Goal: Task Accomplishment & Management: Use online tool/utility

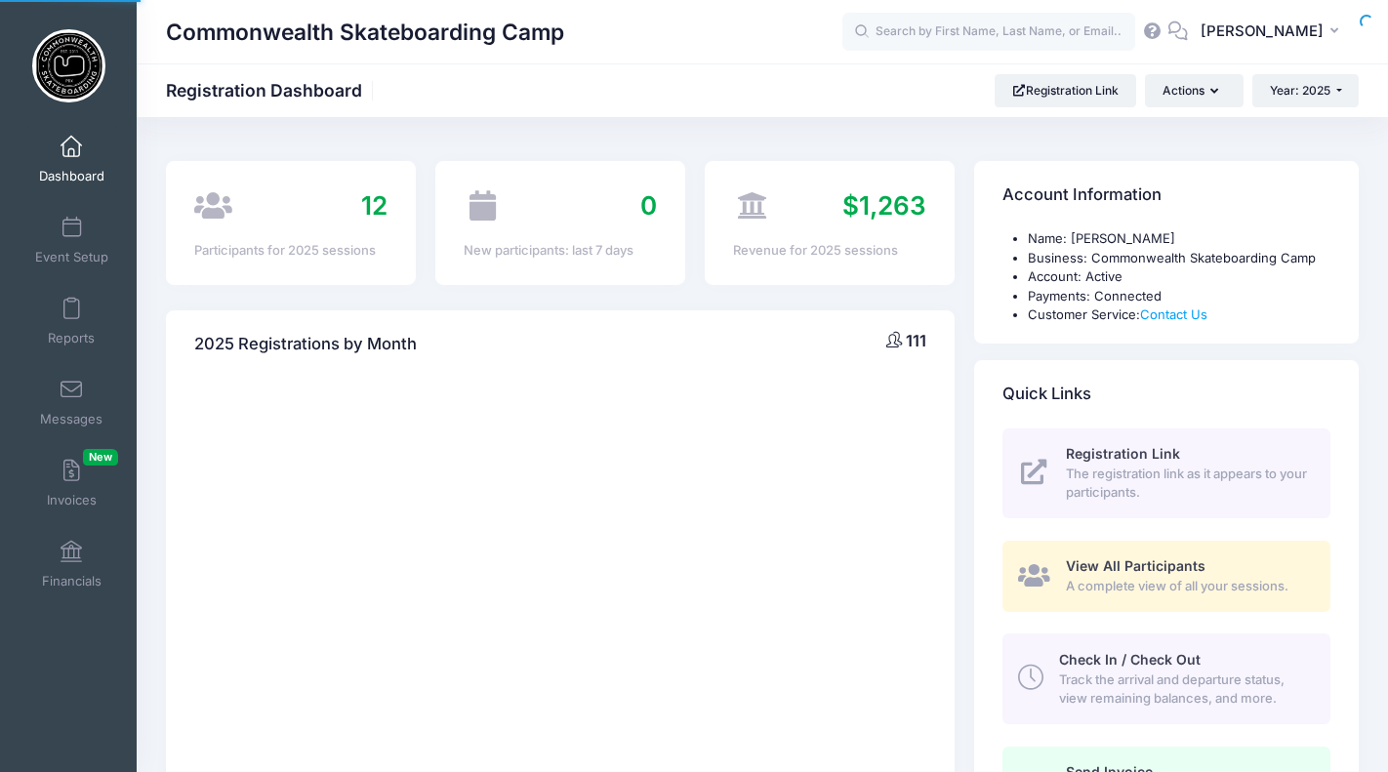
select select
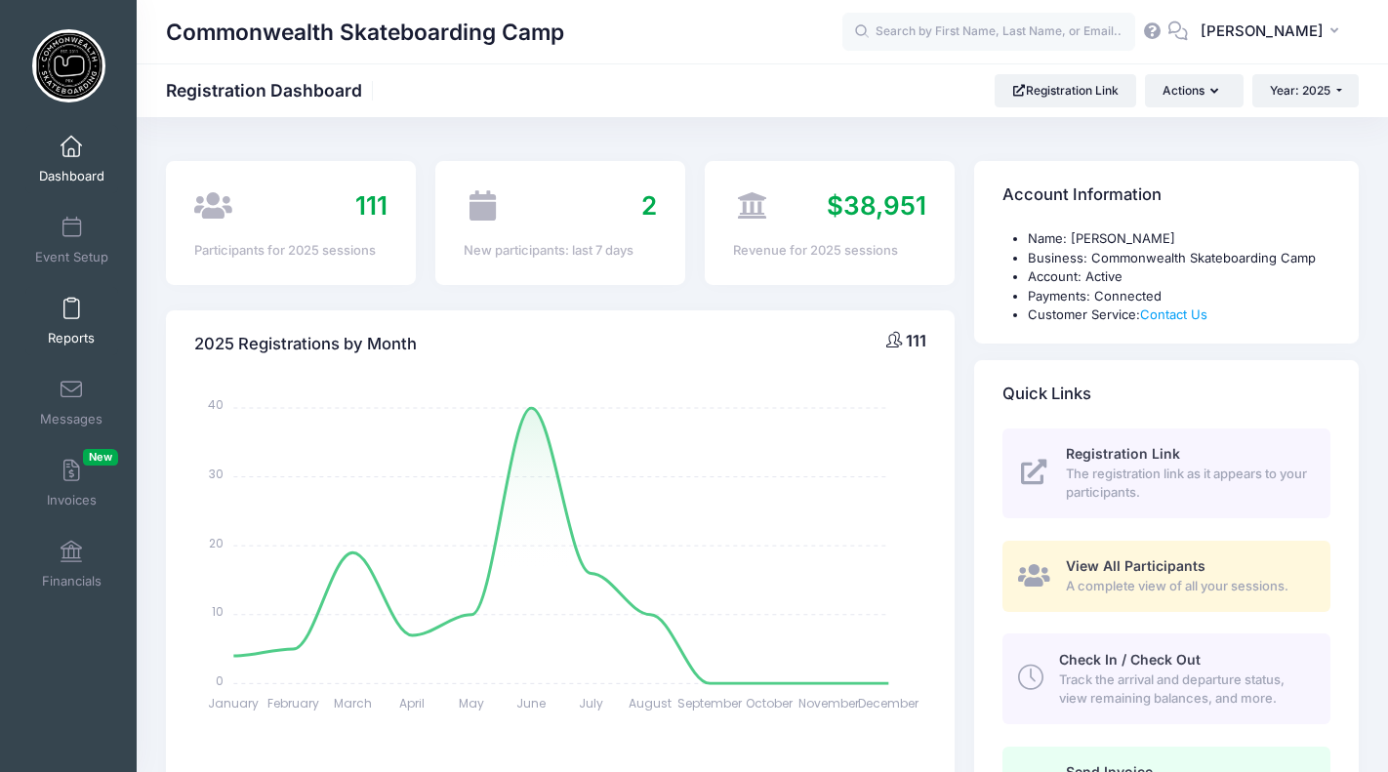
click at [80, 313] on link "Reports" at bounding box center [71, 321] width 93 height 68
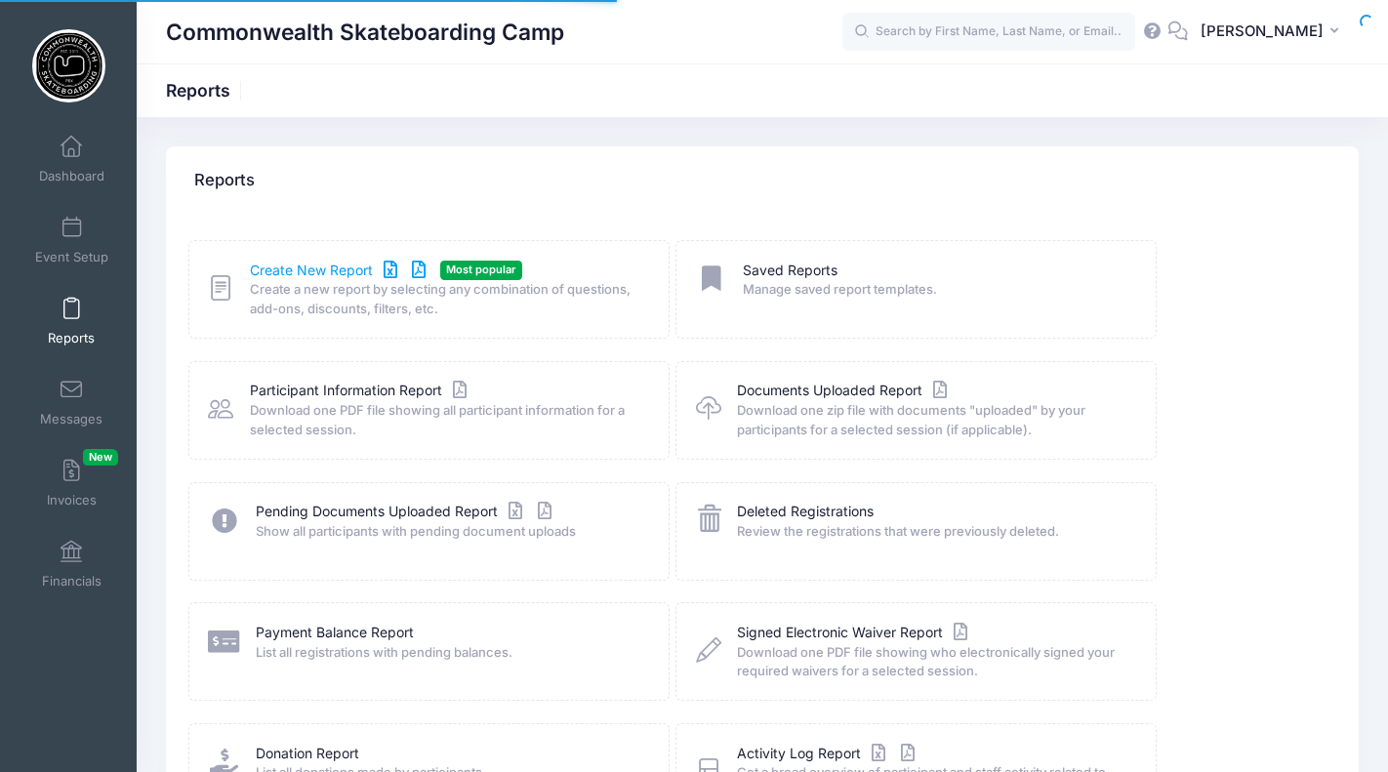
click at [304, 261] on link "Create New Report" at bounding box center [341, 271] width 182 height 21
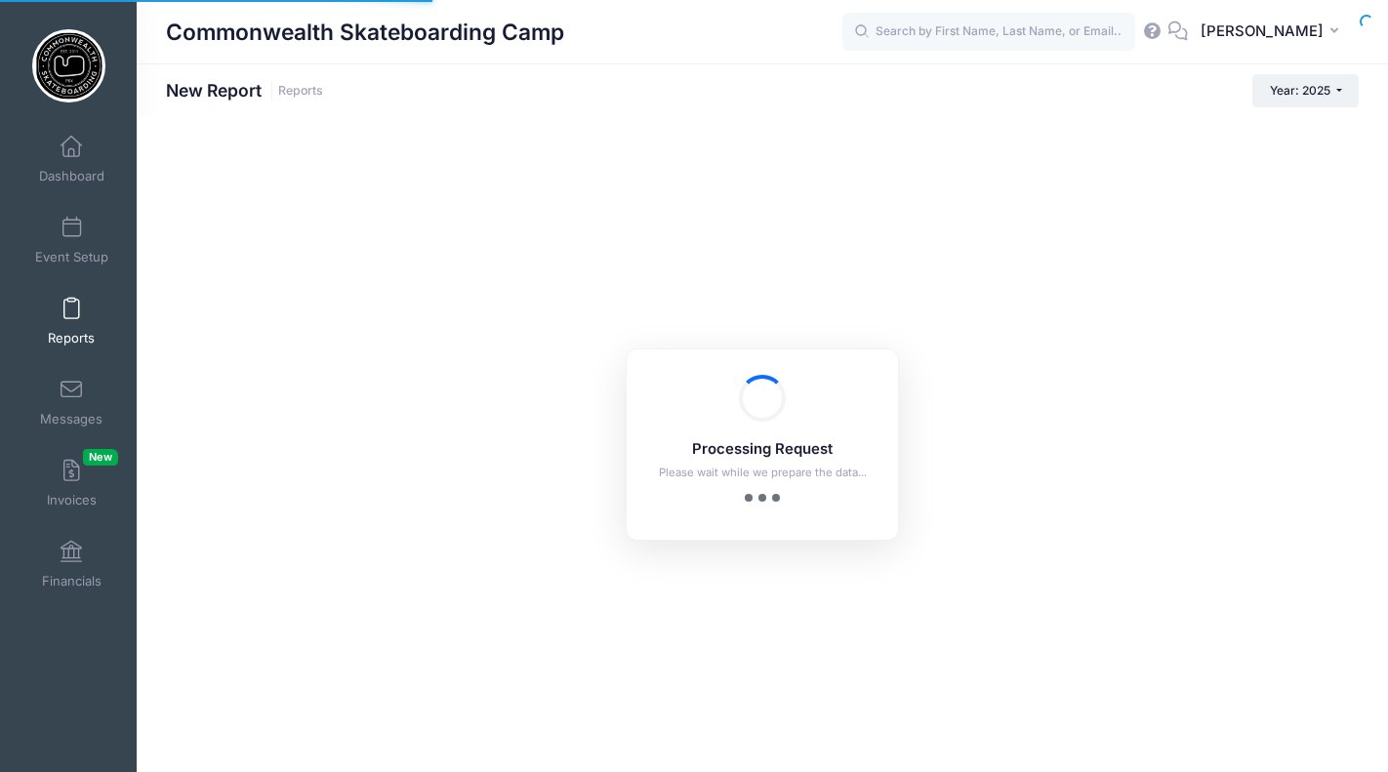
checkbox input "true"
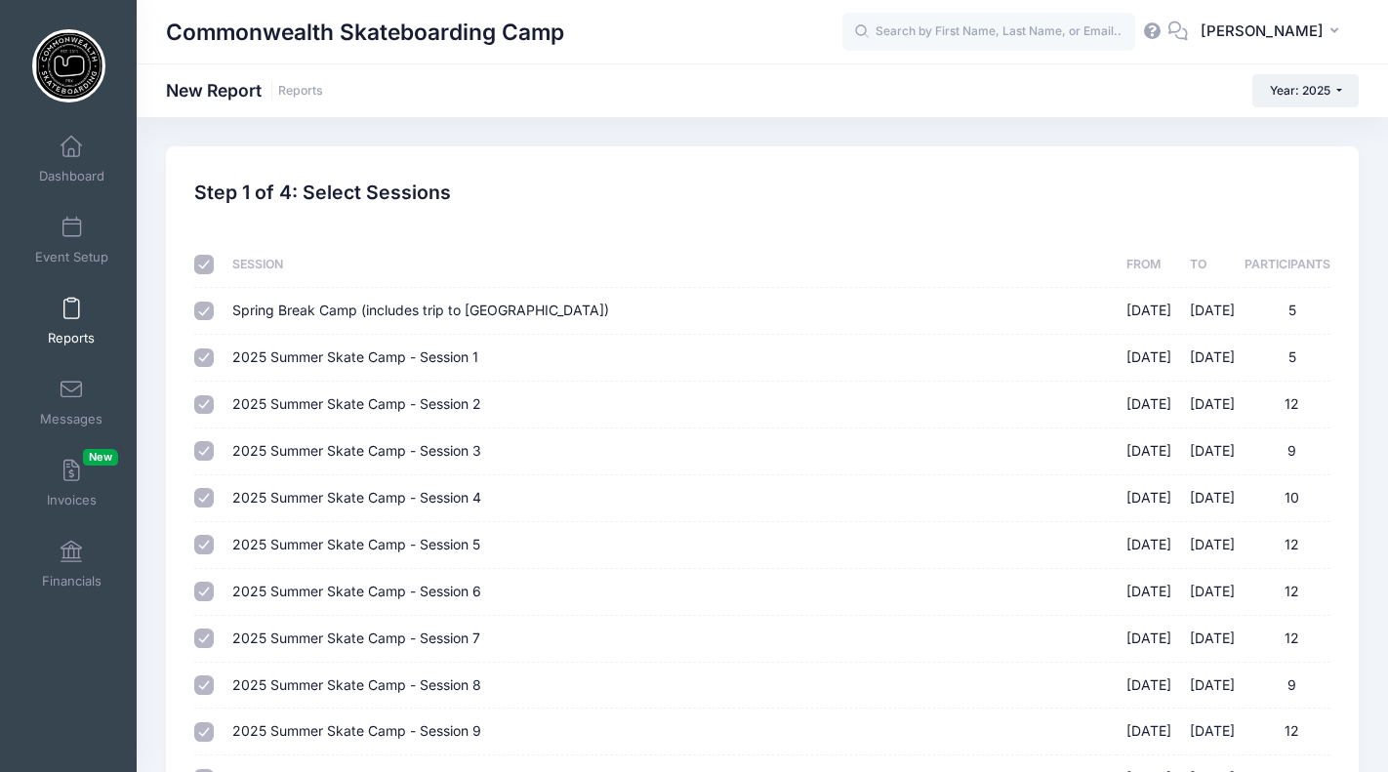
click at [199, 269] on input "checkbox" at bounding box center [204, 265] width 20 height 20
checkbox input "false"
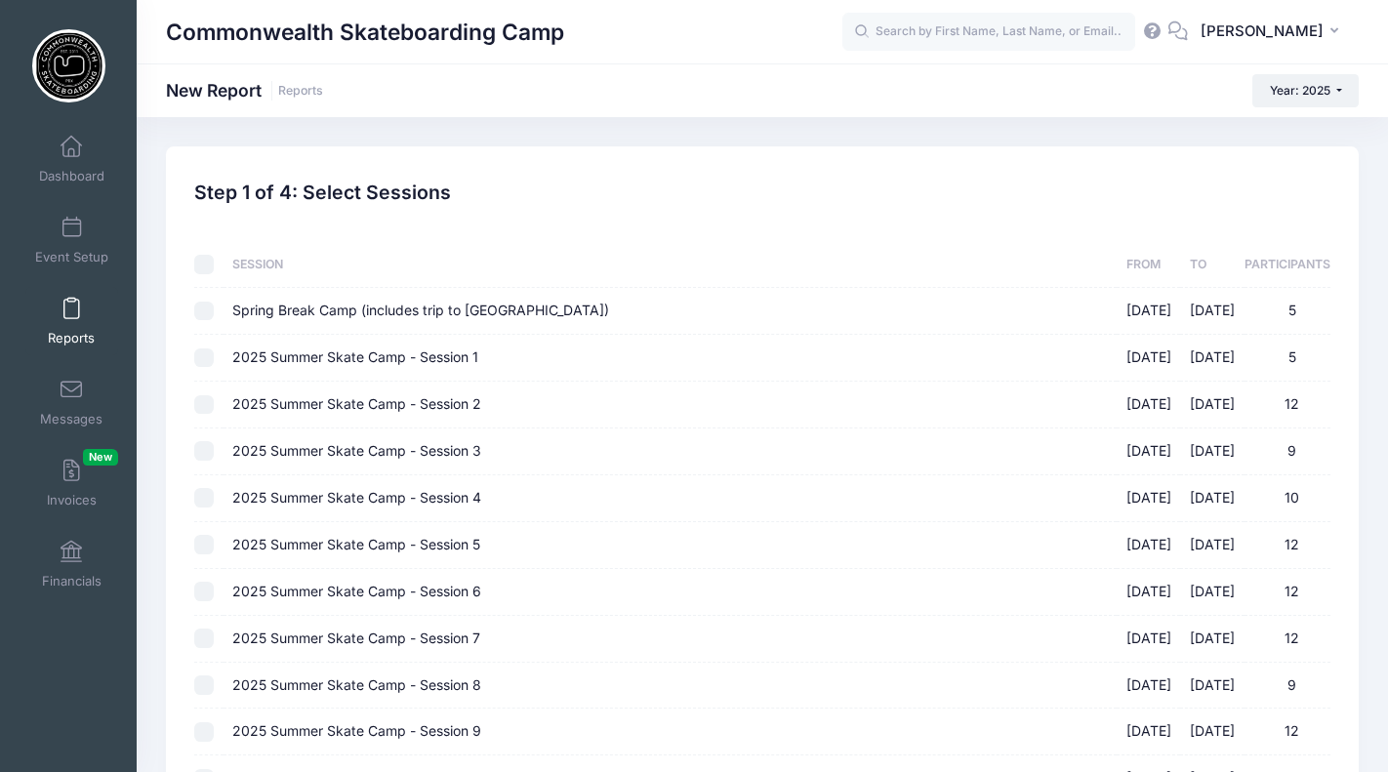
checkbox input "false"
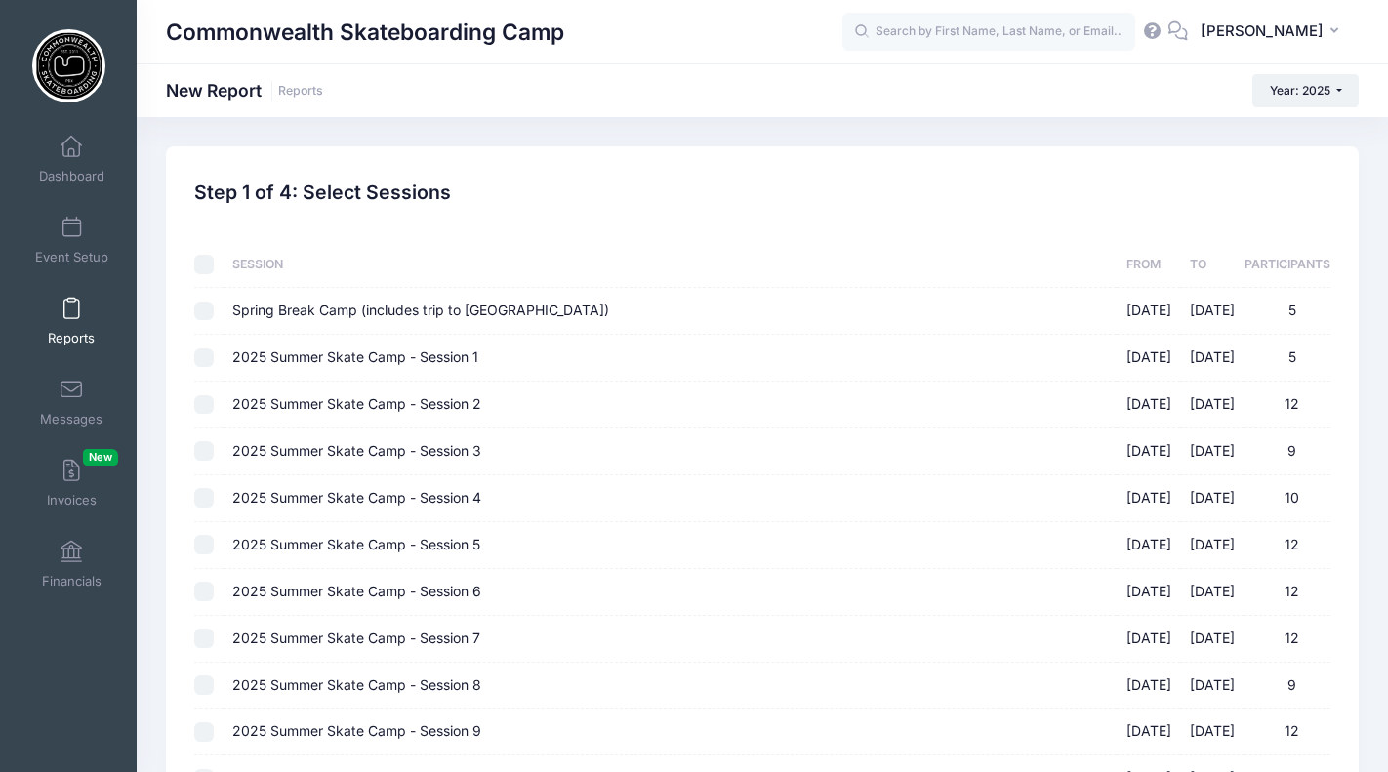
checkbox input "false"
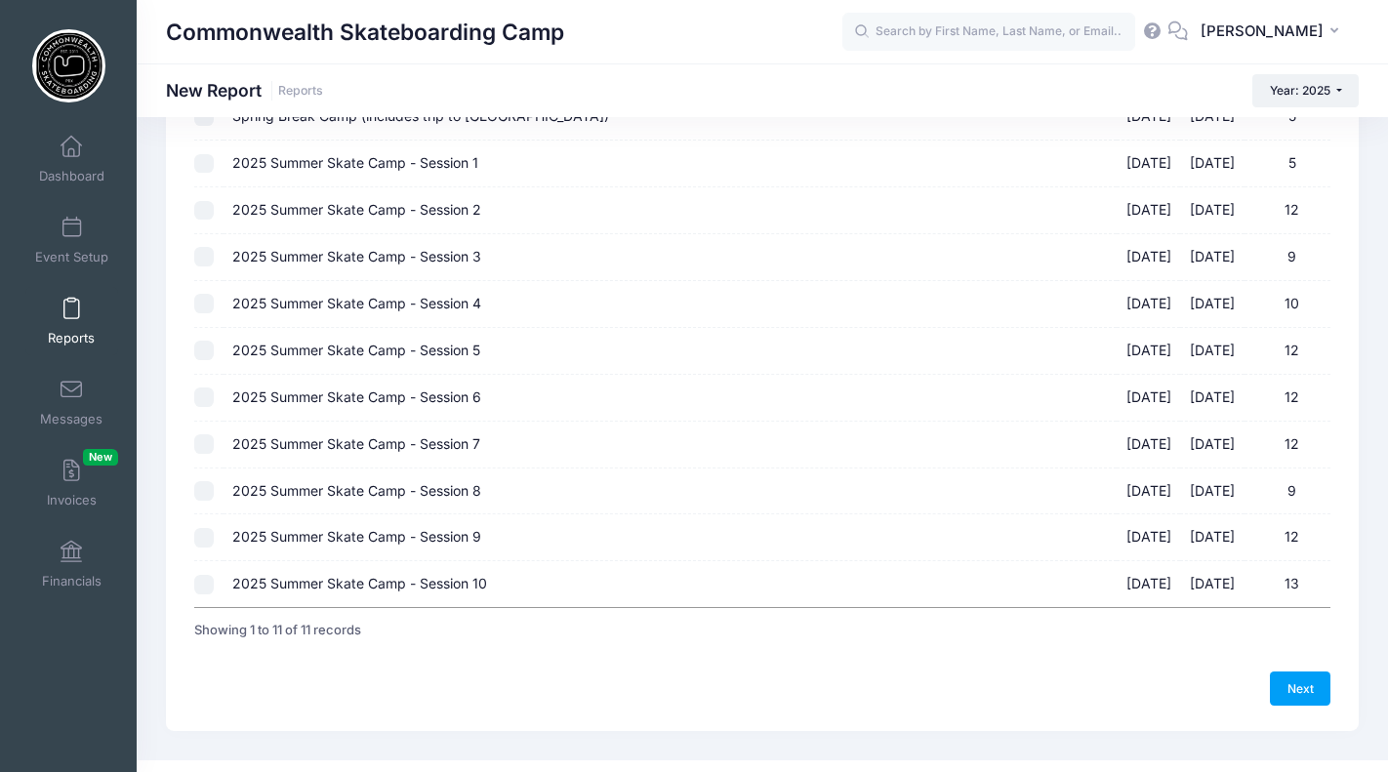
scroll to position [226, 0]
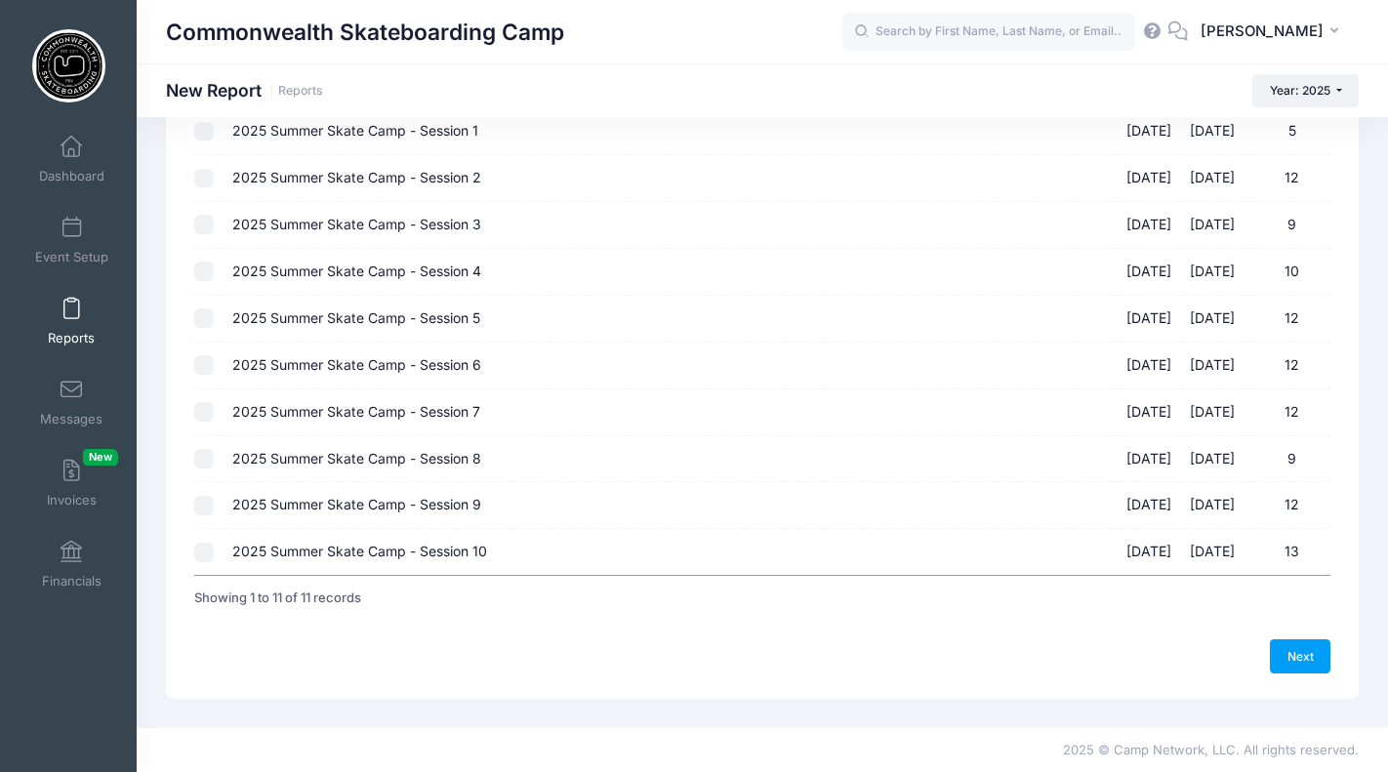
click at [208, 551] on input "2025 Summer Skate Camp - Session 10 08/18/2025 - 08/21/2025 13" at bounding box center [204, 553] width 20 height 20
checkbox input "true"
click at [1304, 654] on link "Next" at bounding box center [1300, 655] width 61 height 33
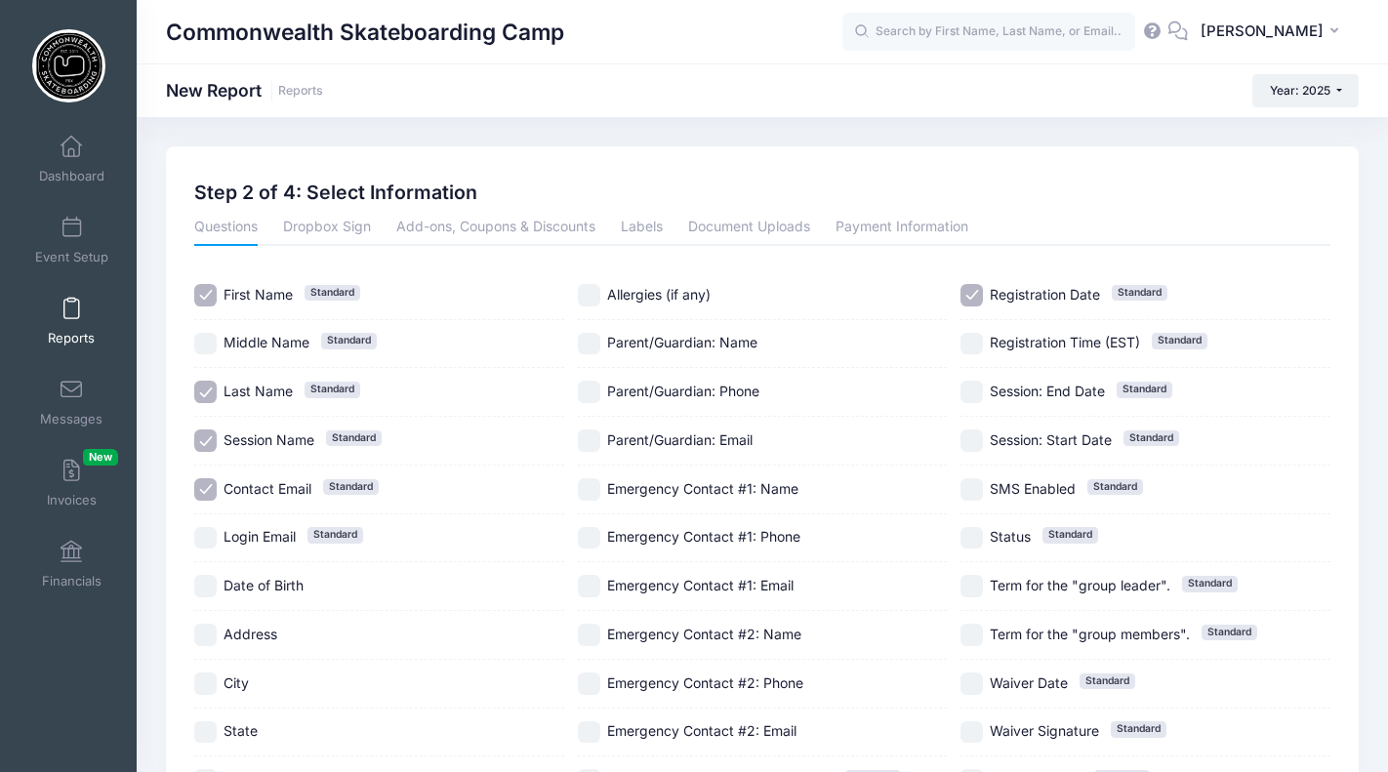
click at [206, 439] on input "Session Name Standard" at bounding box center [205, 441] width 22 height 22
checkbox input "false"
click at [206, 483] on input "Contact Email Standard" at bounding box center [205, 489] width 22 height 22
checkbox input "false"
click at [972, 298] on input "Registration Date Standard" at bounding box center [972, 295] width 22 height 22
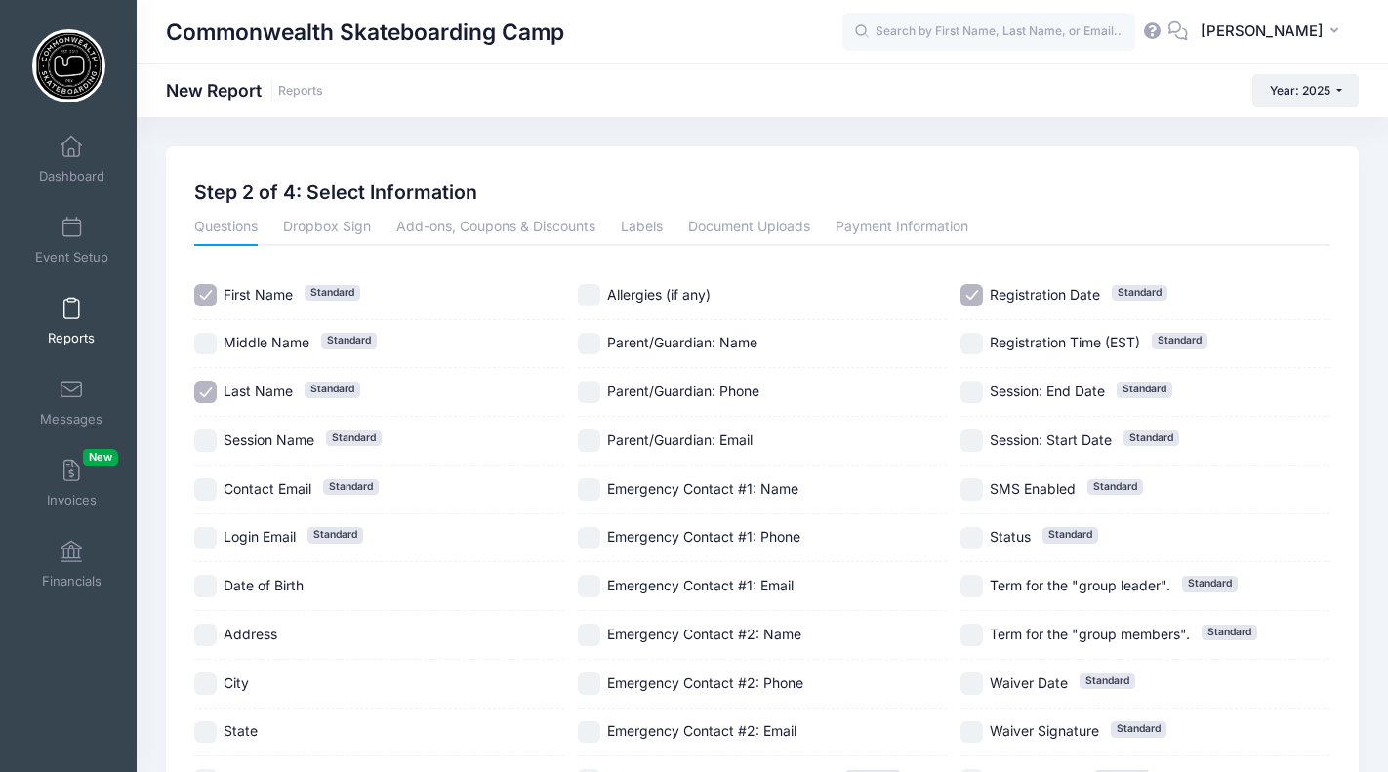
checkbox input "false"
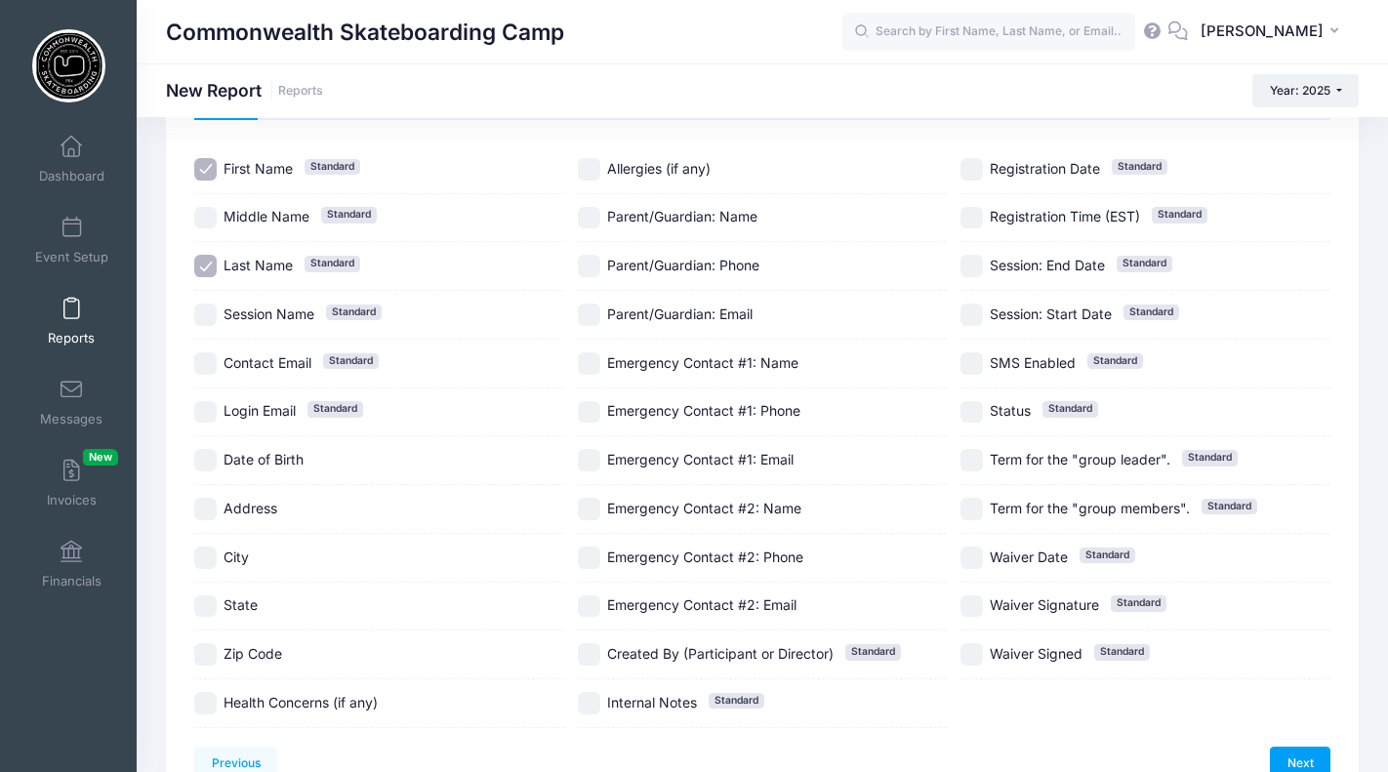
scroll to position [127, 0]
drag, startPoint x: 210, startPoint y: 702, endPoint x: 328, endPoint y: 590, distance: 163.0
click at [213, 700] on input "Health Concerns (if any)" at bounding box center [205, 702] width 22 height 22
checkbox input "true"
click at [589, 169] on input "Allergies (if any)" at bounding box center [589, 168] width 22 height 22
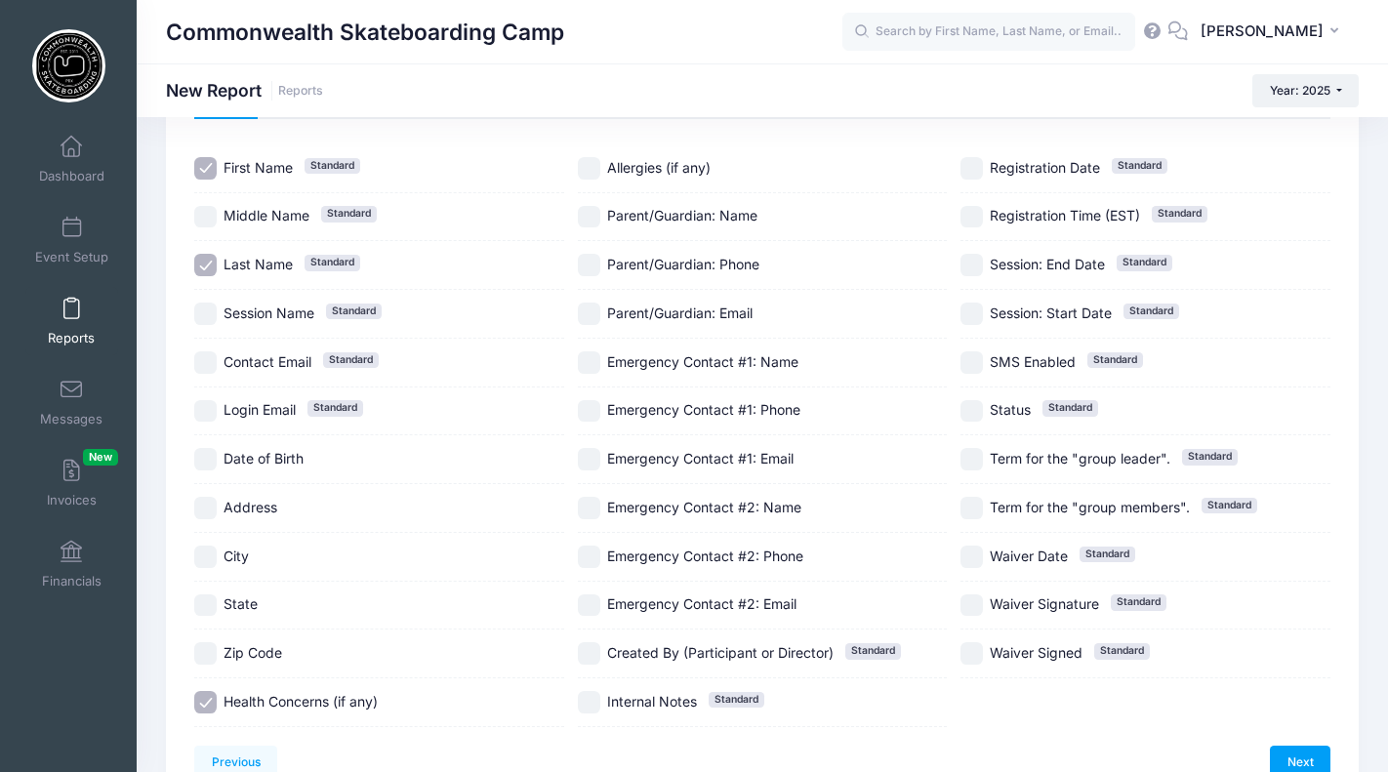
checkbox input "true"
click at [1291, 748] on link "Next" at bounding box center [1300, 762] width 61 height 33
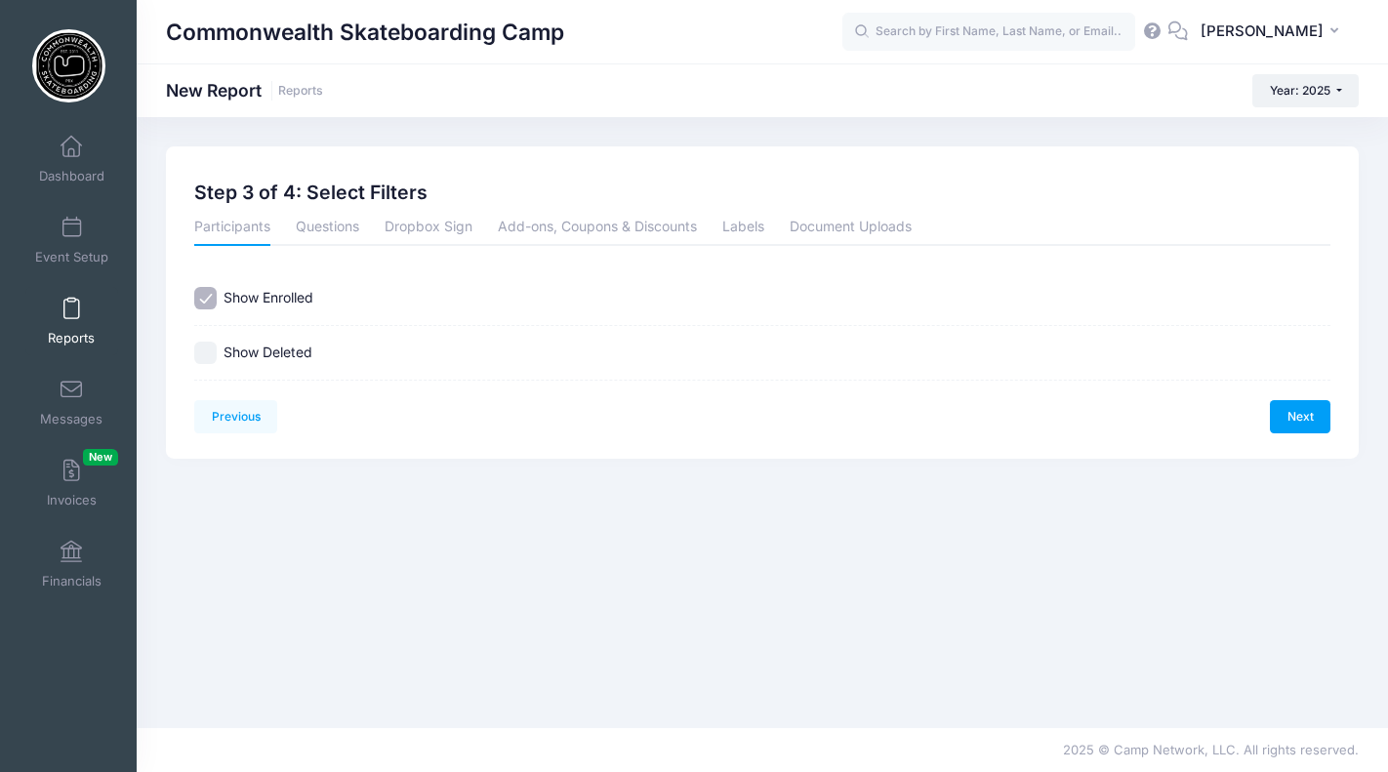
scroll to position [0, 0]
click at [1283, 416] on link "Next" at bounding box center [1300, 416] width 61 height 33
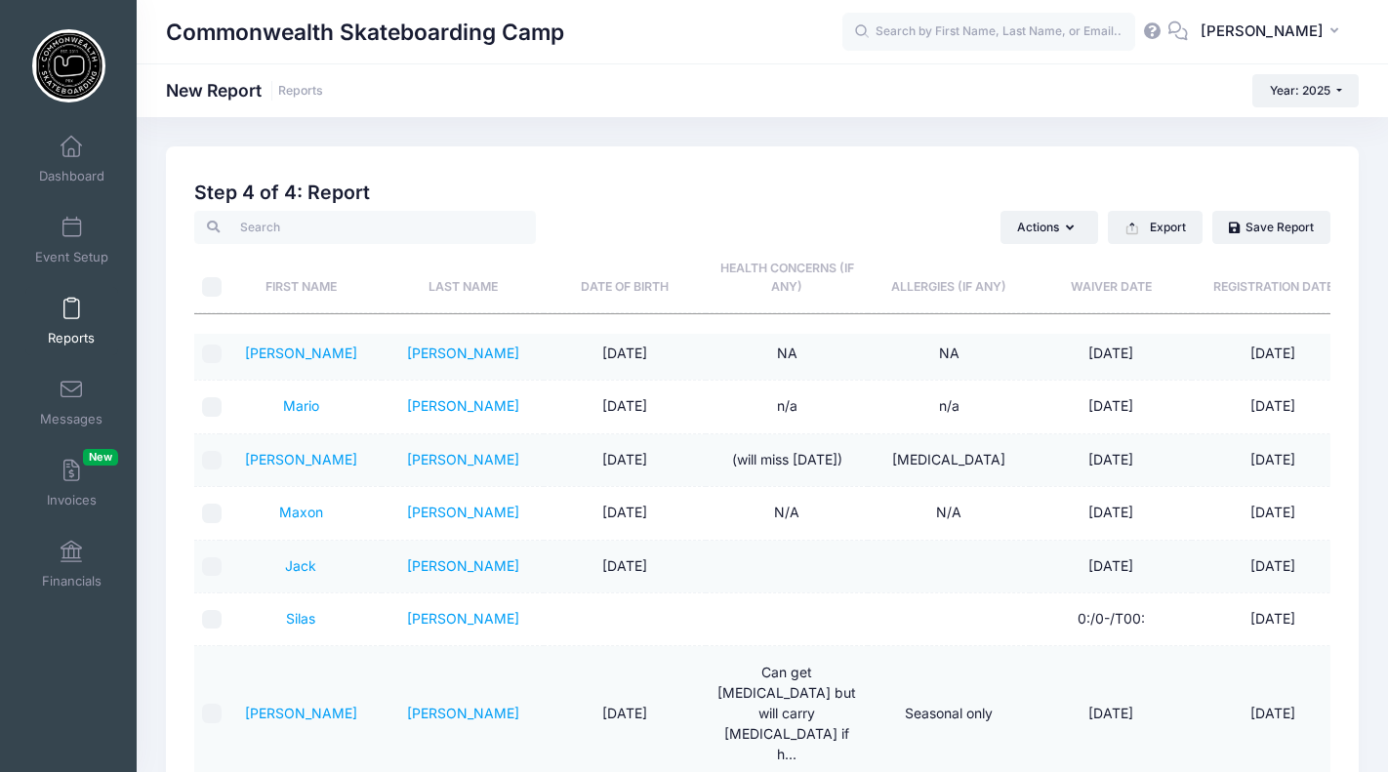
scroll to position [3, 0]
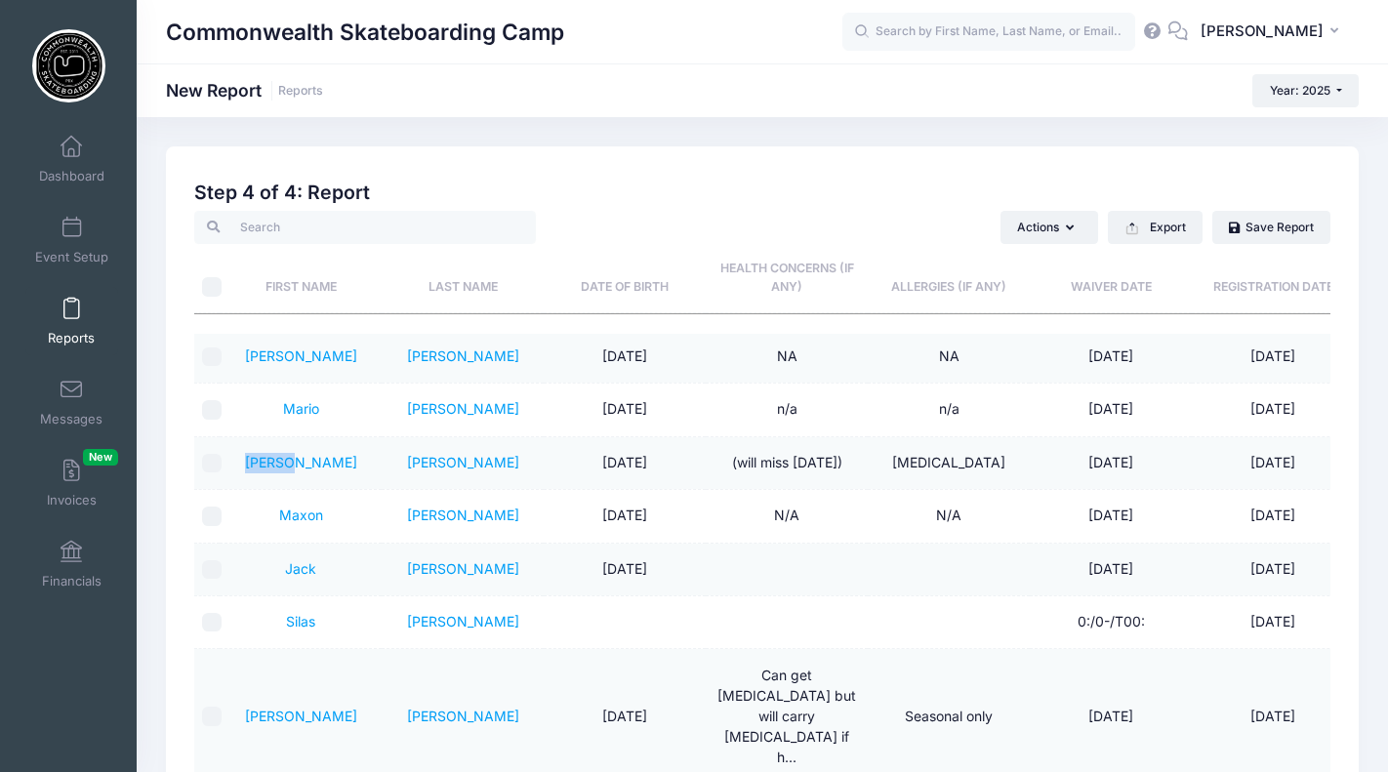
drag, startPoint x: 264, startPoint y: 466, endPoint x: 330, endPoint y: 465, distance: 66.4
click at [330, 465] on td "[PERSON_NAME]" at bounding box center [301, 463] width 162 height 53
copy link "[PERSON_NAME]"
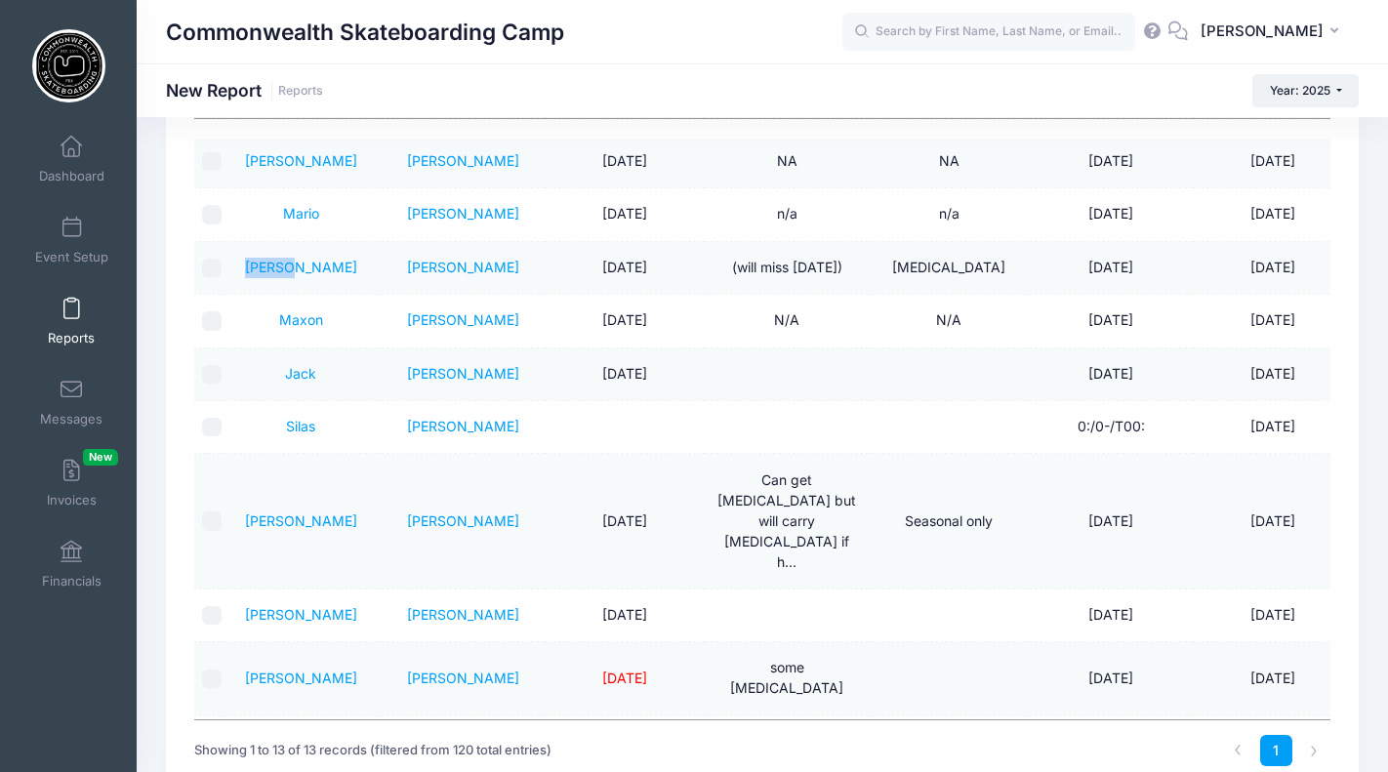
scroll to position [302, 0]
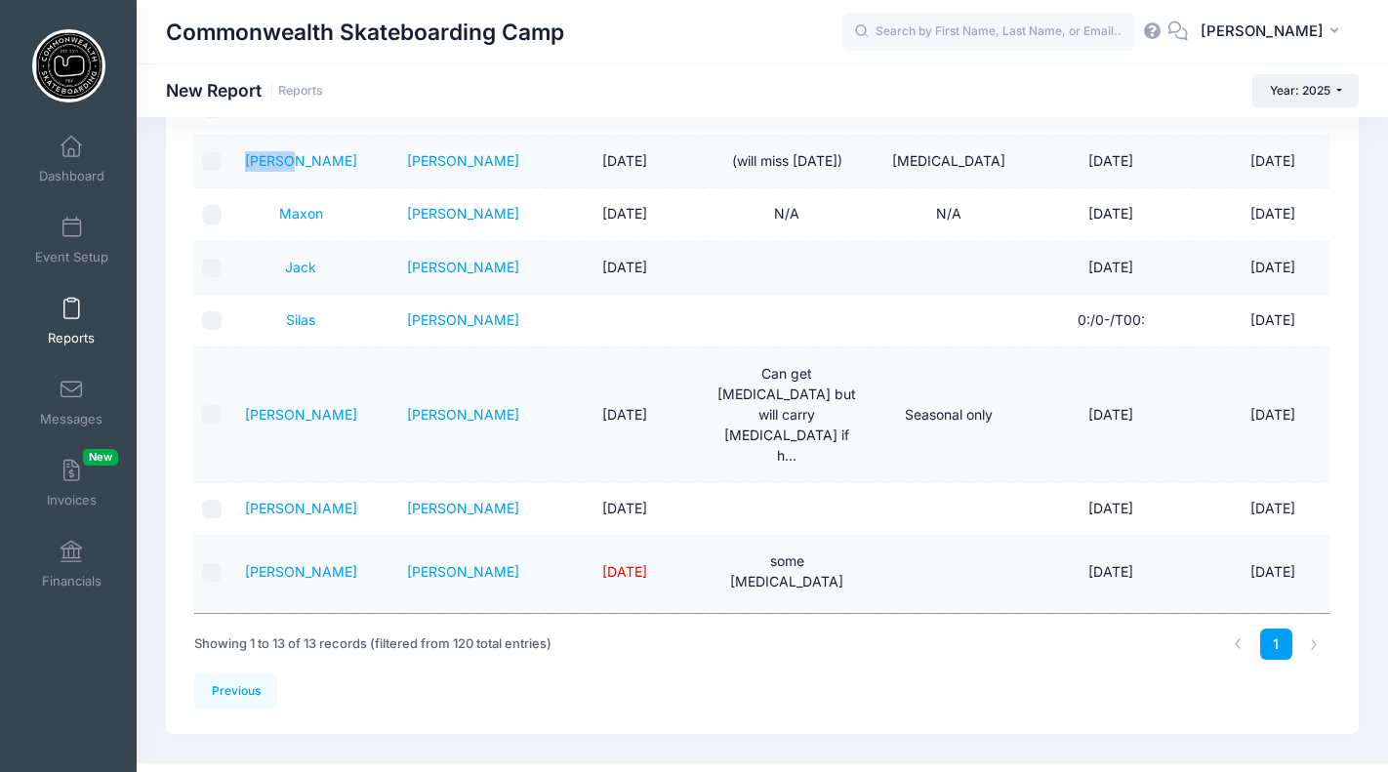
scroll to position [218, 0]
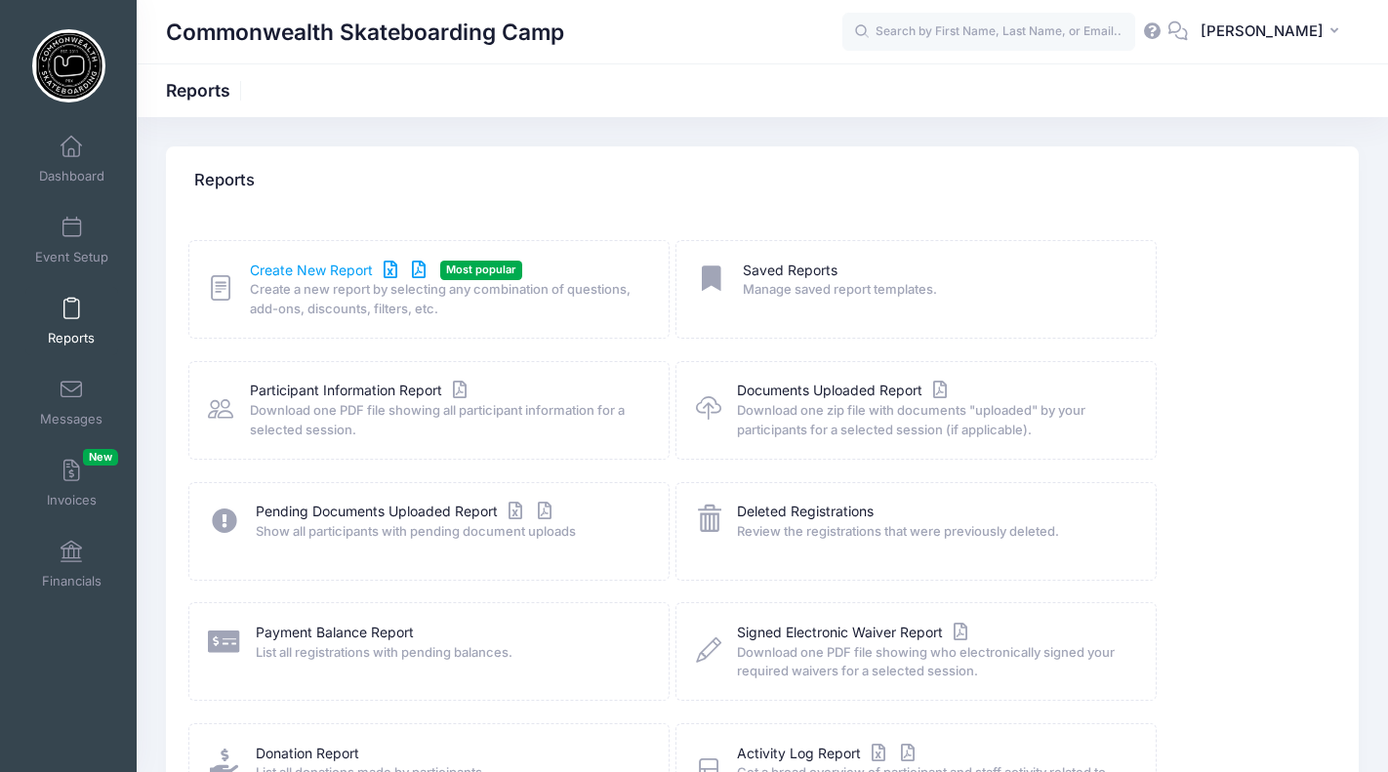
click at [312, 279] on link "Create New Report" at bounding box center [341, 271] width 182 height 21
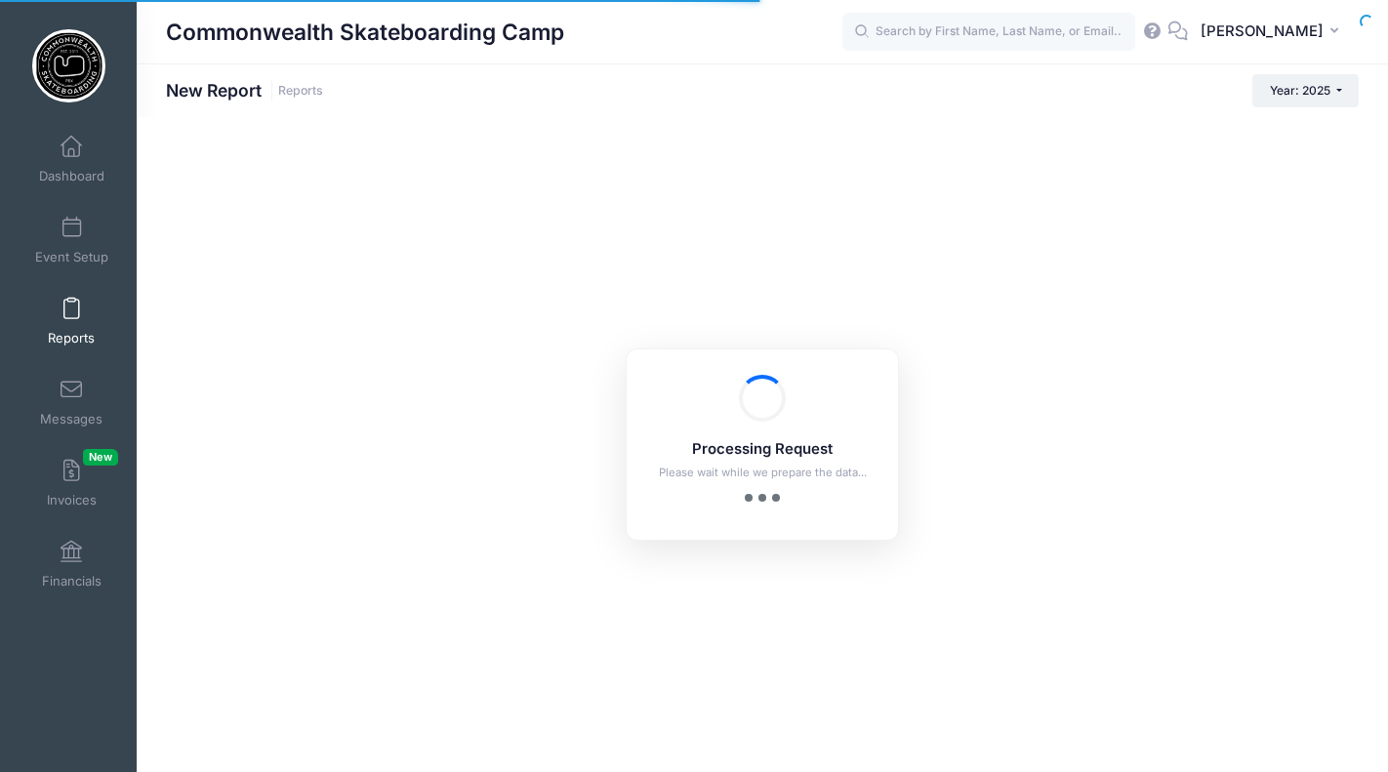
checkbox input "true"
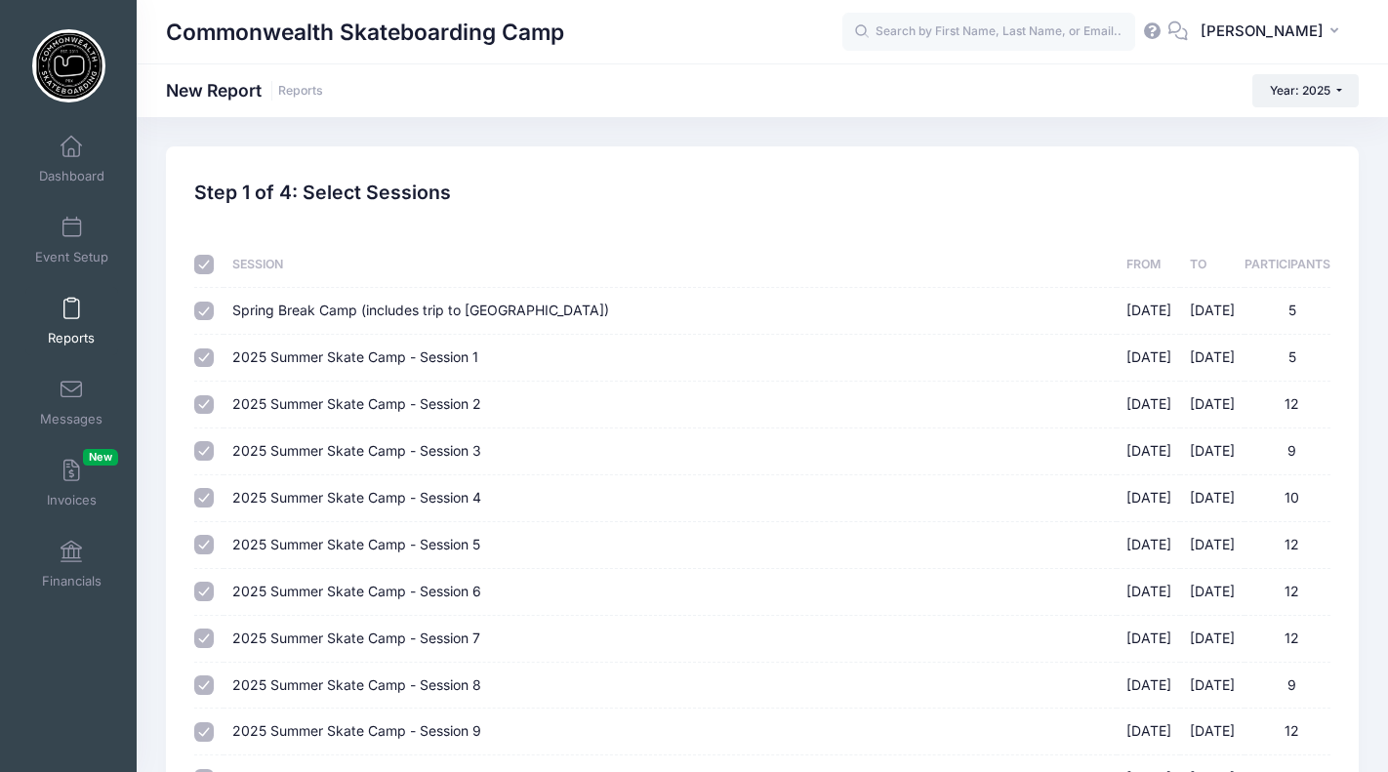
click at [208, 267] on input "checkbox" at bounding box center [204, 265] width 20 height 20
checkbox input "false"
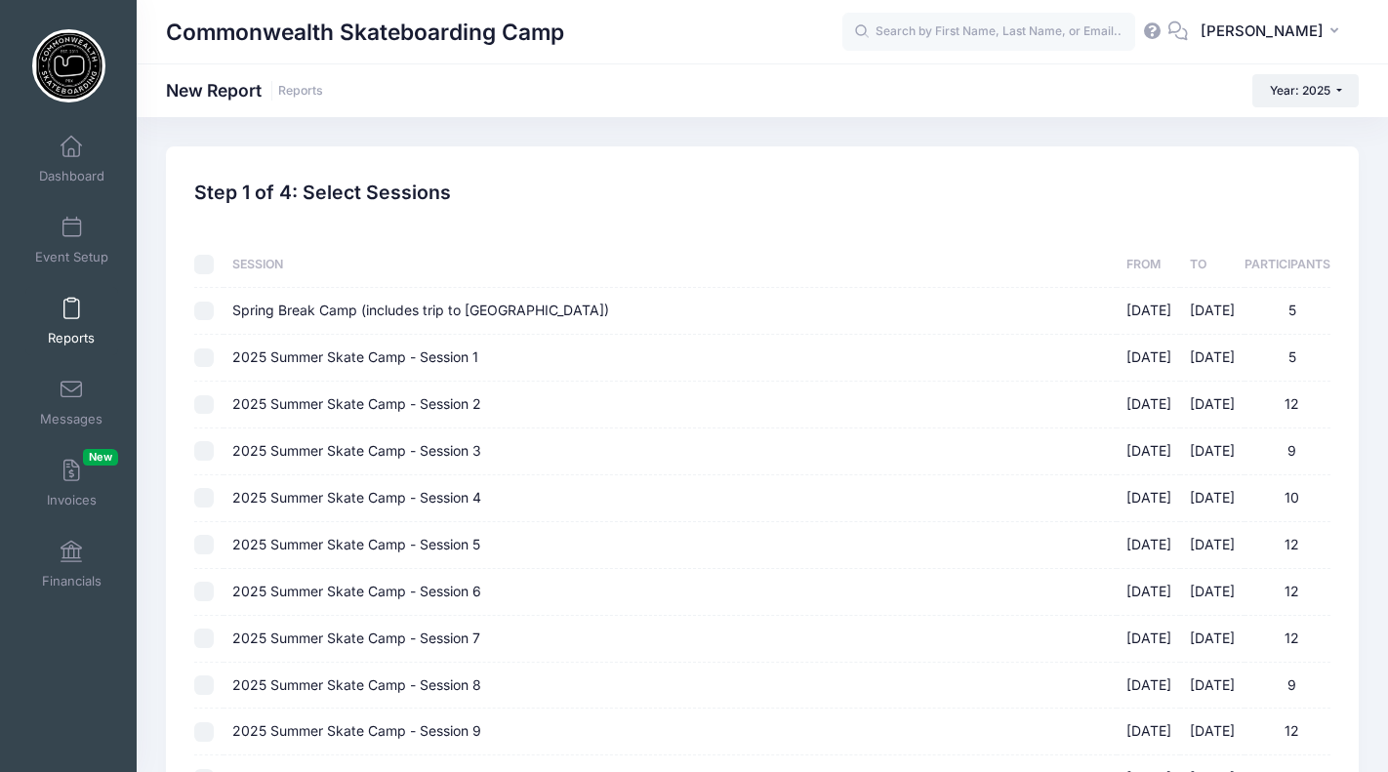
checkbox input "false"
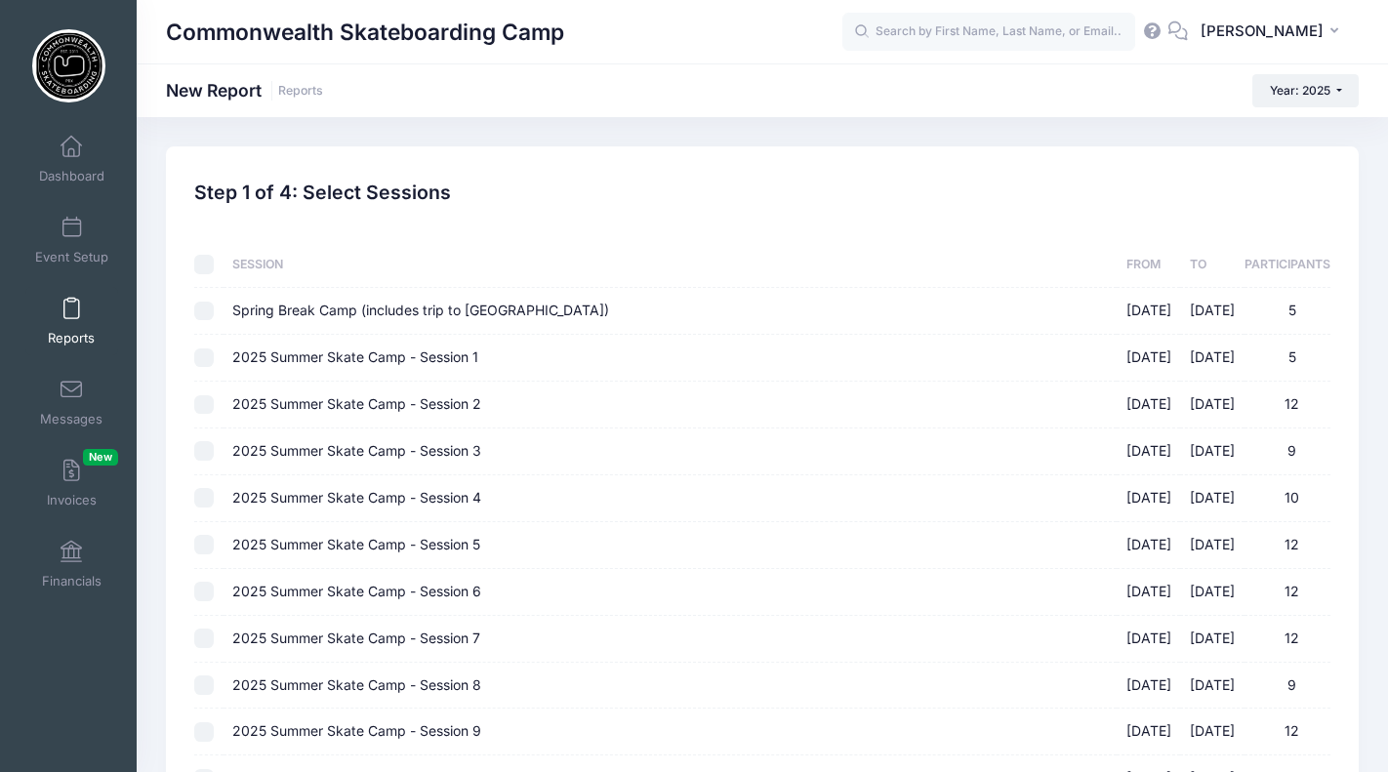
checkbox input "false"
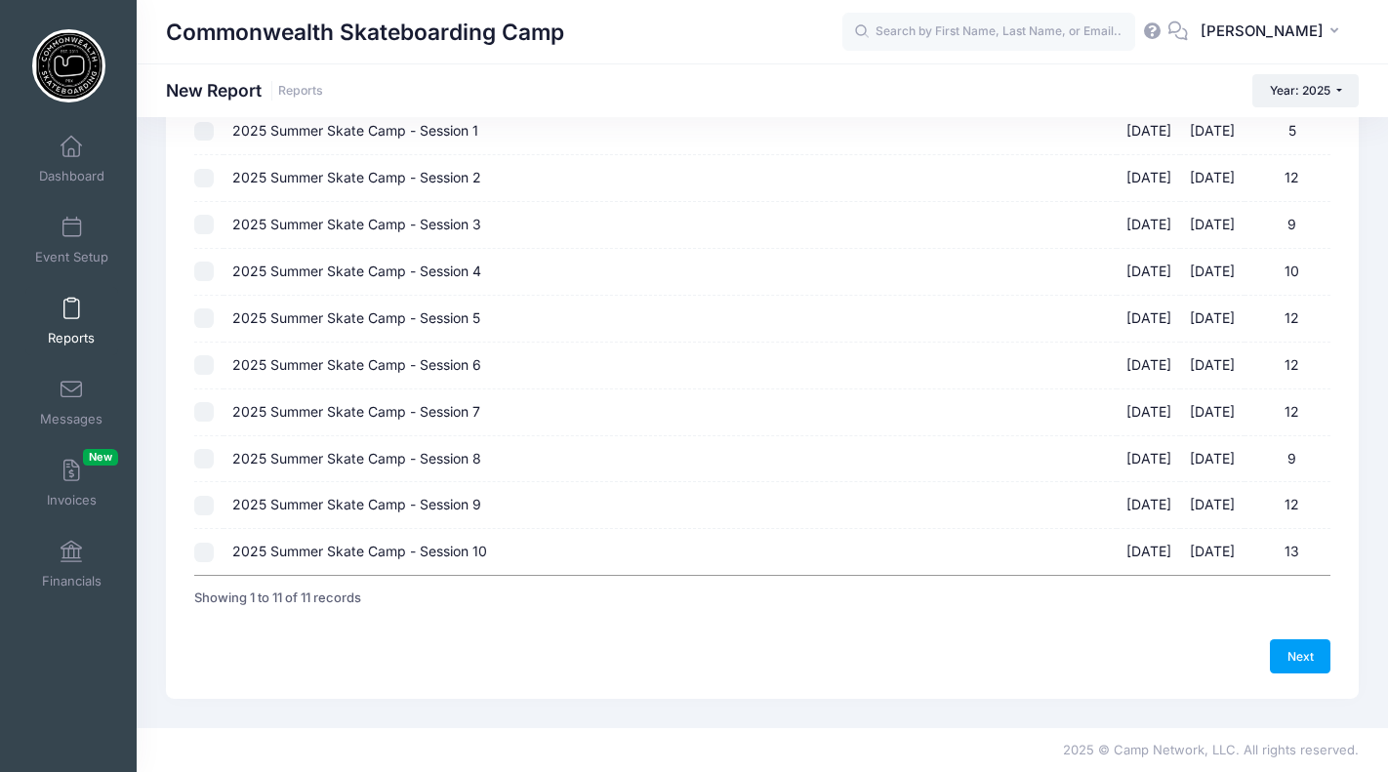
click at [208, 553] on input "2025 Summer Skate Camp - Session 10 08/18/2025 - 08/21/2025 13" at bounding box center [204, 553] width 20 height 20
checkbox input "true"
click at [1298, 659] on link "Next" at bounding box center [1300, 655] width 61 height 33
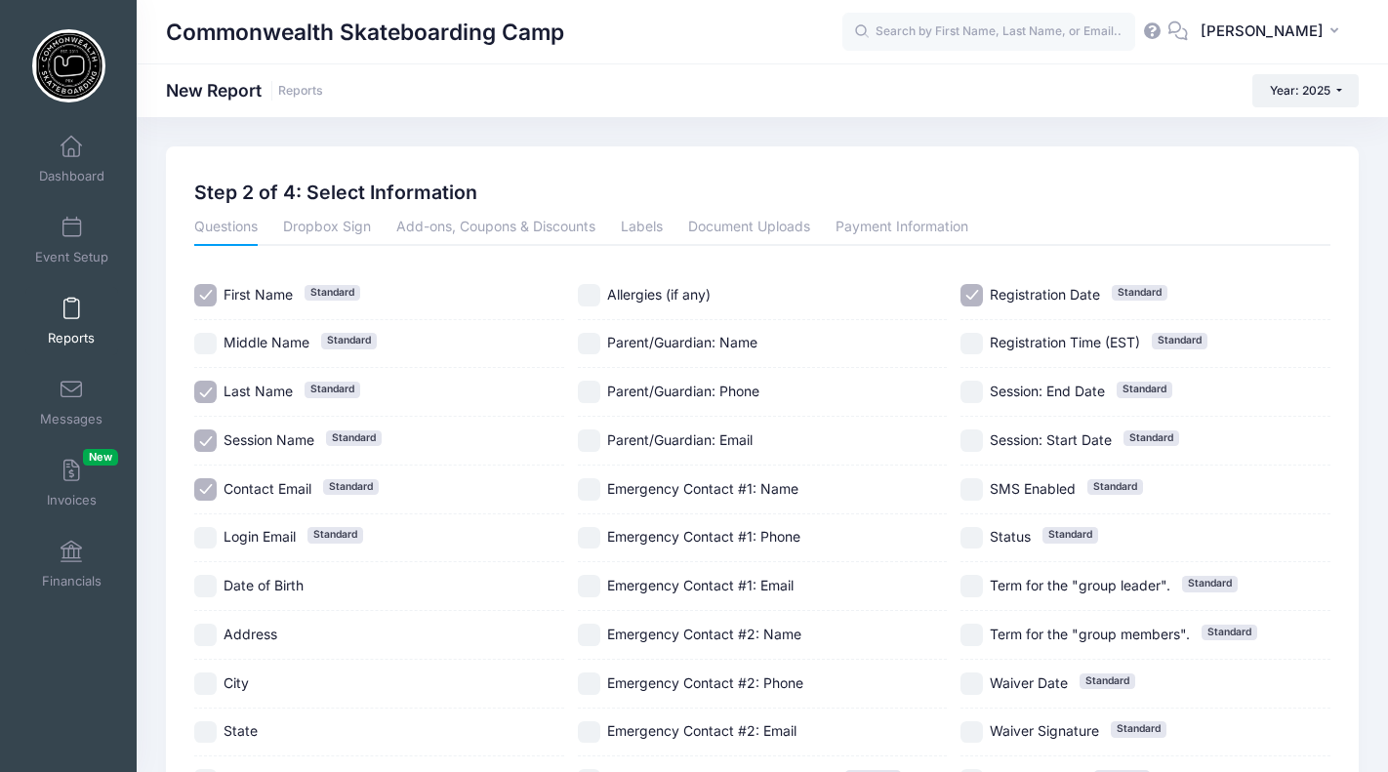
drag, startPoint x: 200, startPoint y: 443, endPoint x: 208, endPoint y: 479, distance: 37.0
click at [200, 443] on input "Session Name Standard" at bounding box center [205, 441] width 22 height 22
checkbox input "false"
drag, startPoint x: 208, startPoint y: 483, endPoint x: 271, endPoint y: 493, distance: 64.2
click at [208, 483] on input "Contact Email Standard" at bounding box center [205, 489] width 22 height 22
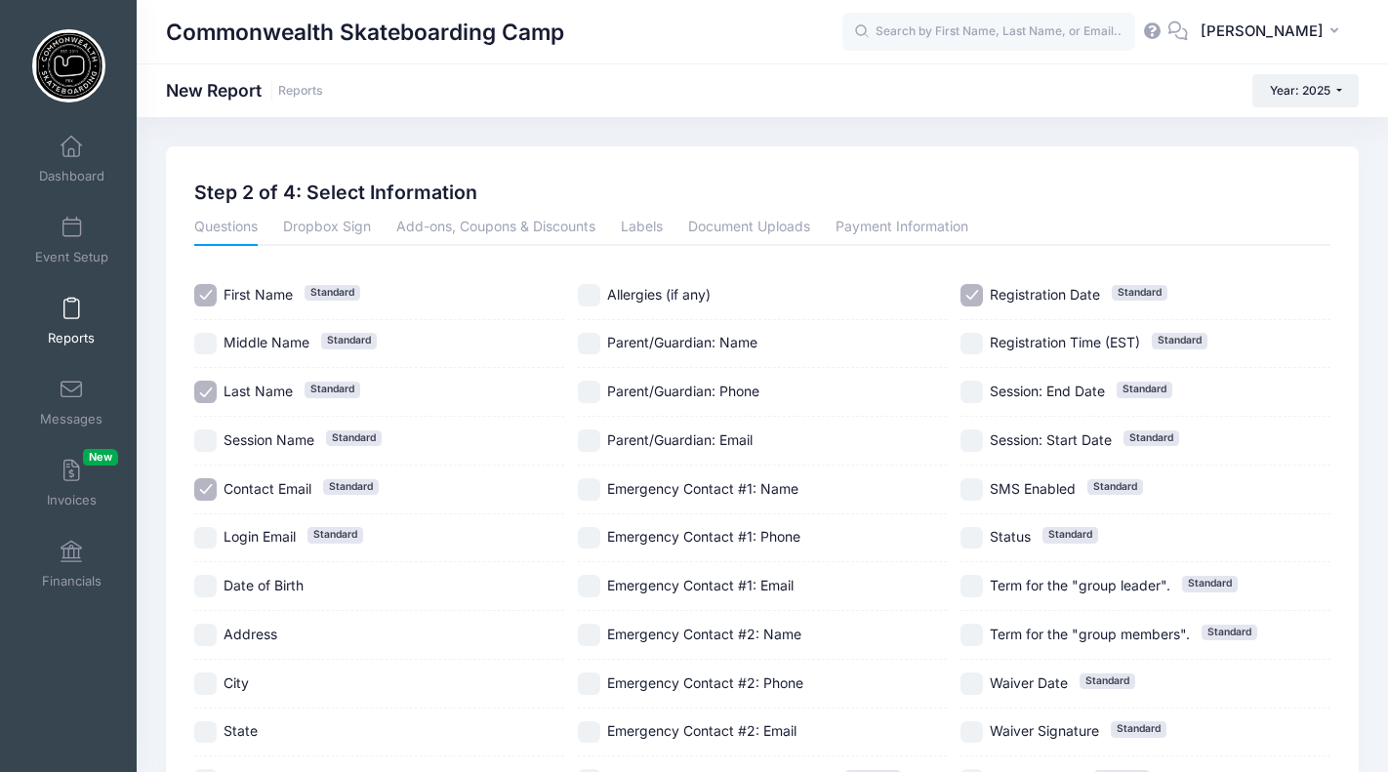
checkbox input "false"
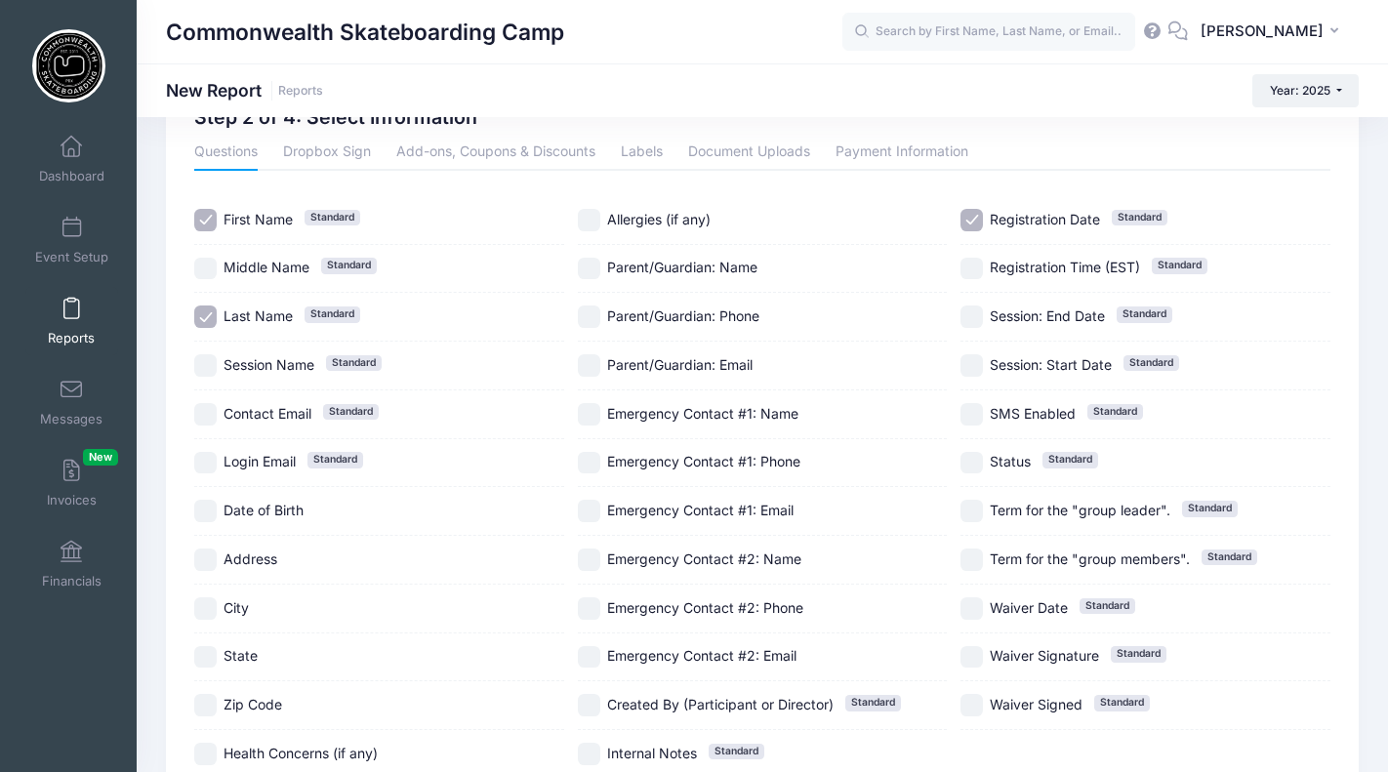
scroll to position [85, 0]
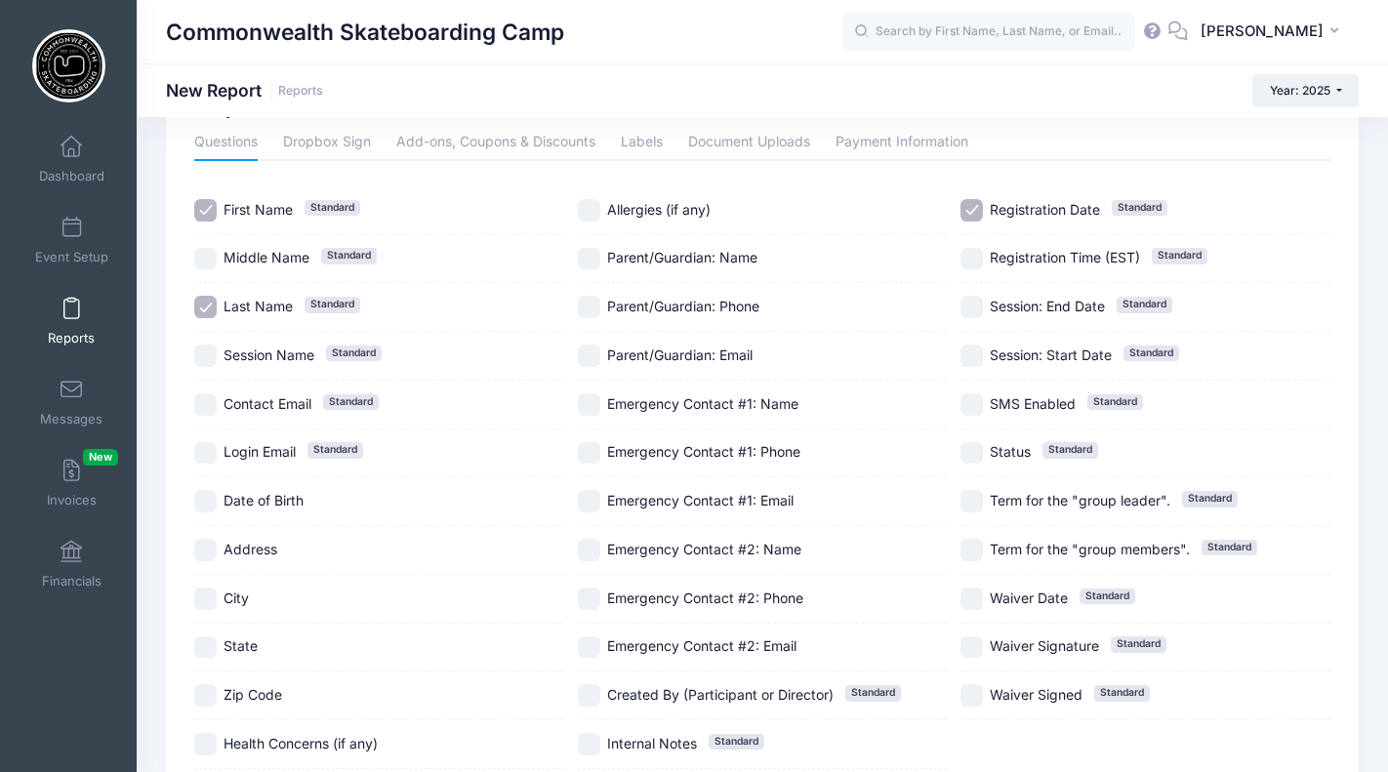
click at [973, 206] on input "Registration Date Standard" at bounding box center [972, 210] width 22 height 22
checkbox input "false"
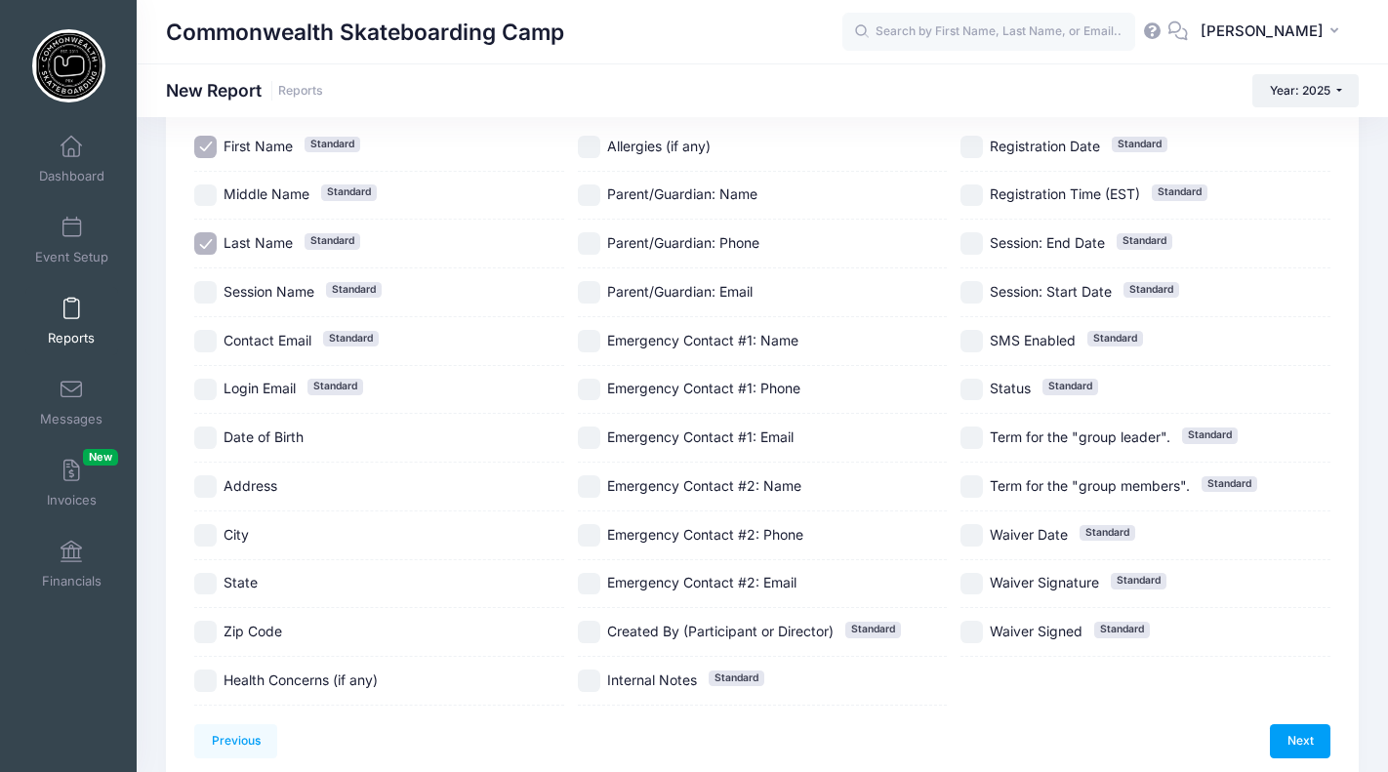
scroll to position [146, 0]
click at [588, 199] on input "Parent/Guardian: Name" at bounding box center [589, 197] width 22 height 22
checkbox input "true"
click at [591, 242] on input "Parent/Guardian: Phone" at bounding box center [589, 245] width 22 height 22
checkbox input "true"
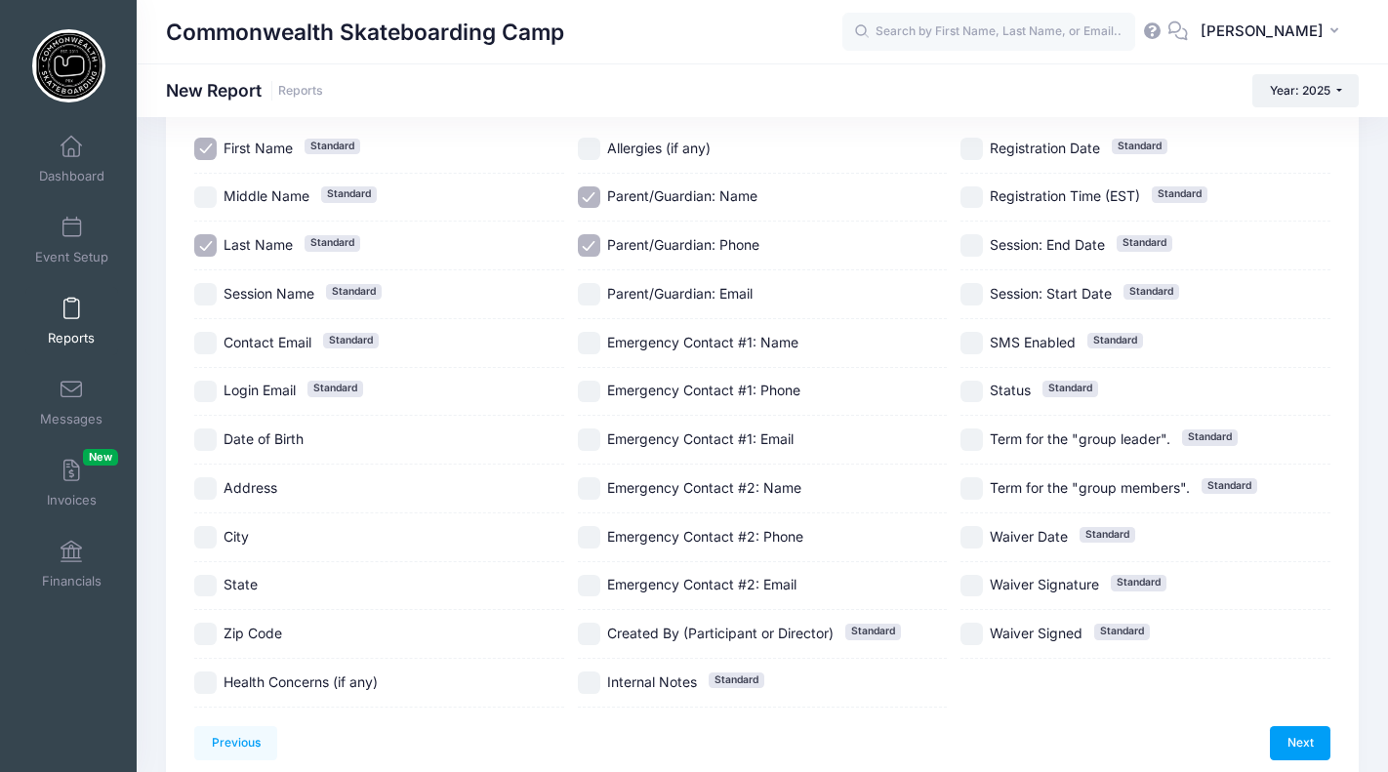
click at [589, 338] on input "Emergency Contact #1: Name" at bounding box center [589, 343] width 22 height 22
checkbox input "true"
click at [590, 392] on input "Emergency Contact #1: Phone" at bounding box center [589, 392] width 22 height 22
checkbox input "true"
click at [1298, 743] on link "Next" at bounding box center [1300, 742] width 61 height 33
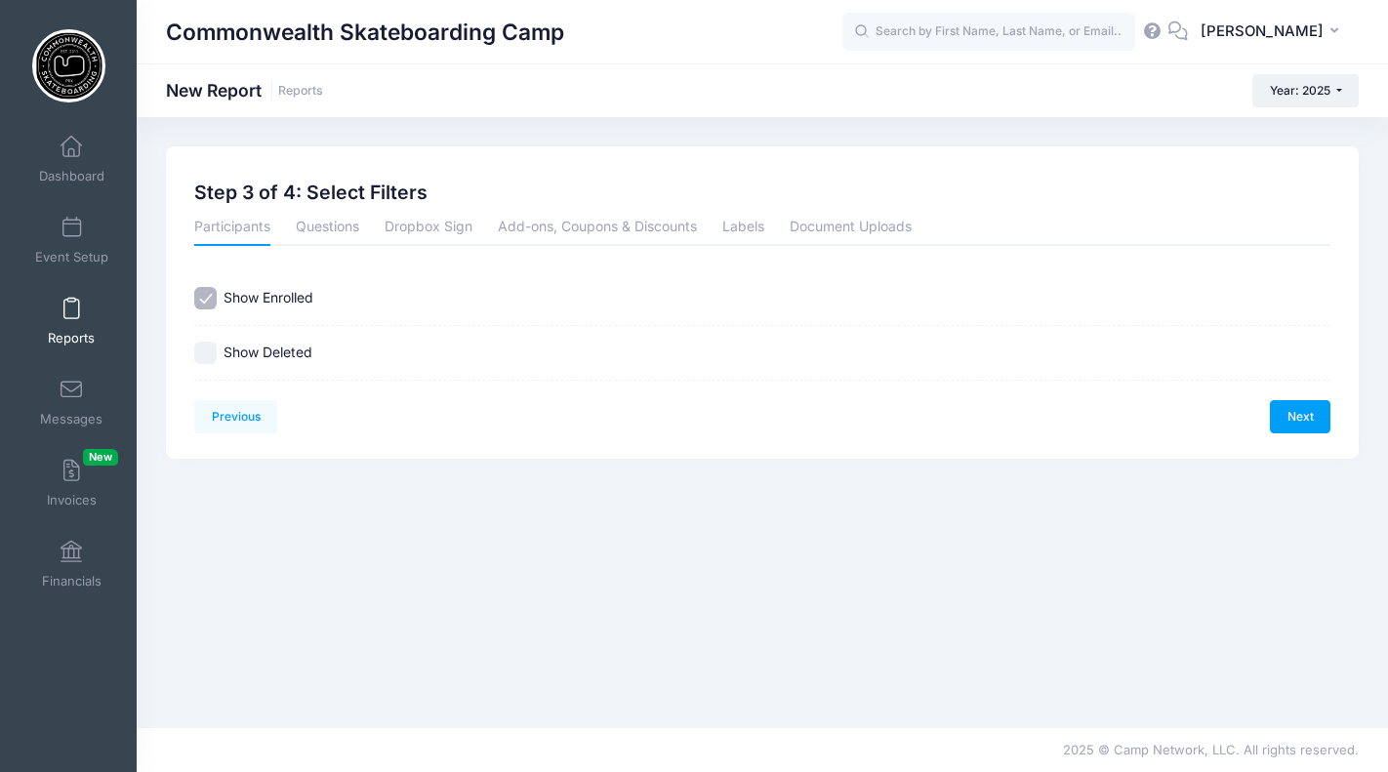
scroll to position [0, 0]
click at [1294, 421] on link "Next" at bounding box center [1300, 416] width 61 height 33
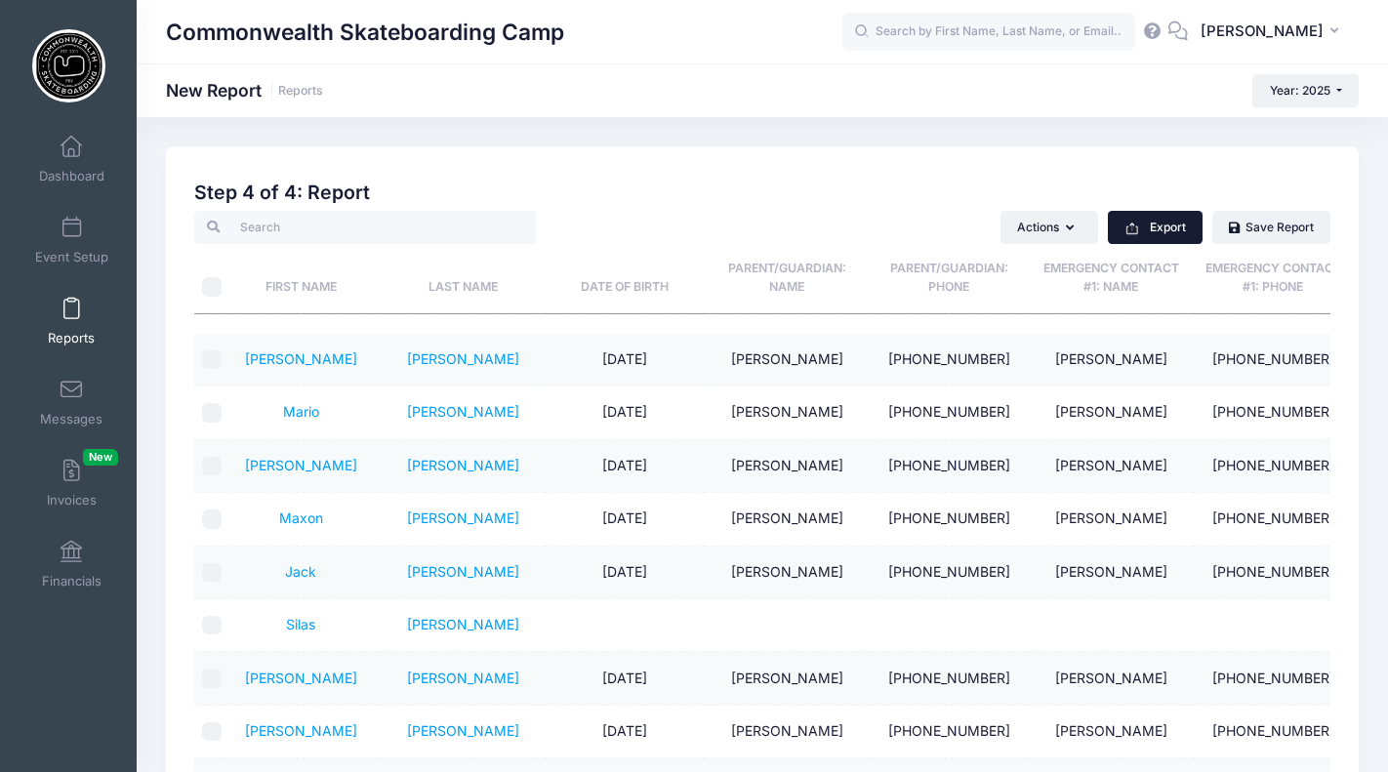
click at [1146, 223] on button "Export" at bounding box center [1155, 227] width 95 height 33
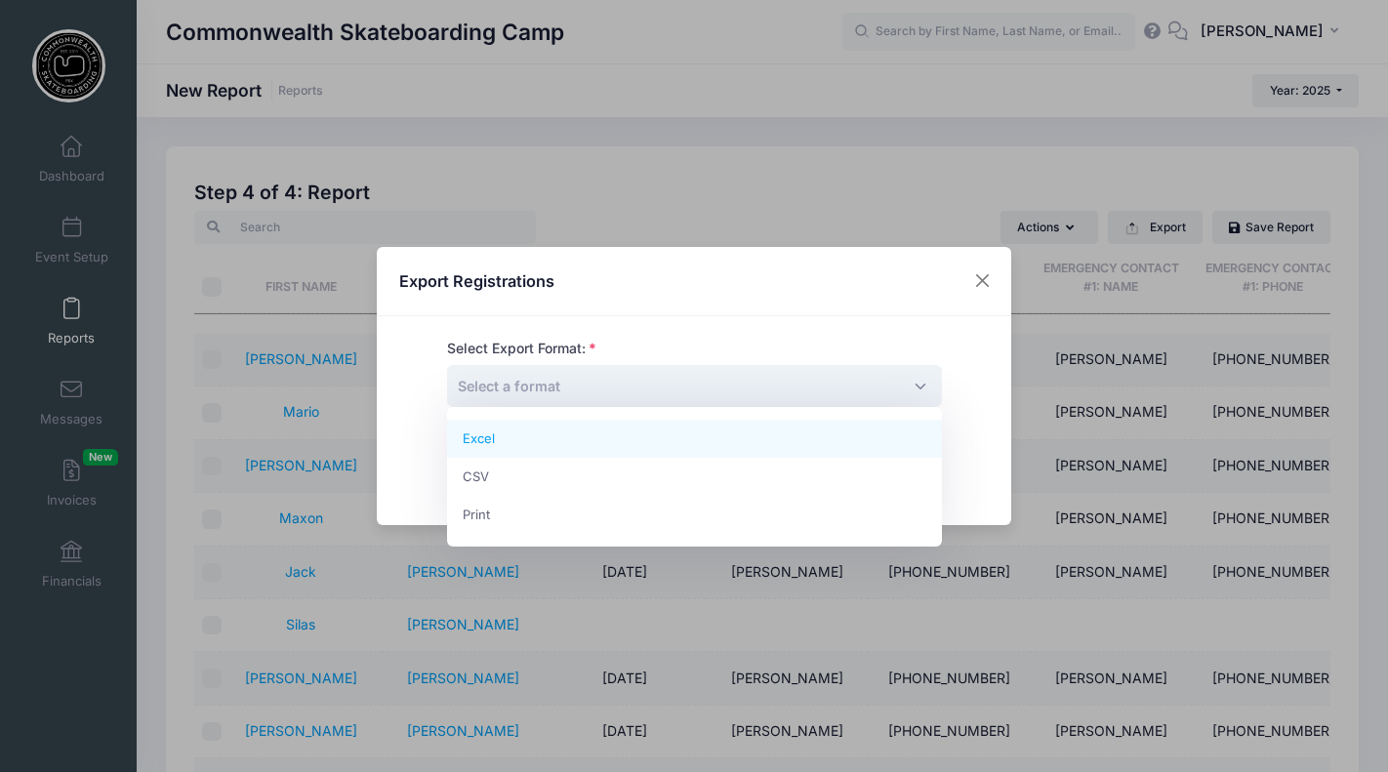
click at [648, 380] on span "Select a format" at bounding box center [694, 386] width 495 height 42
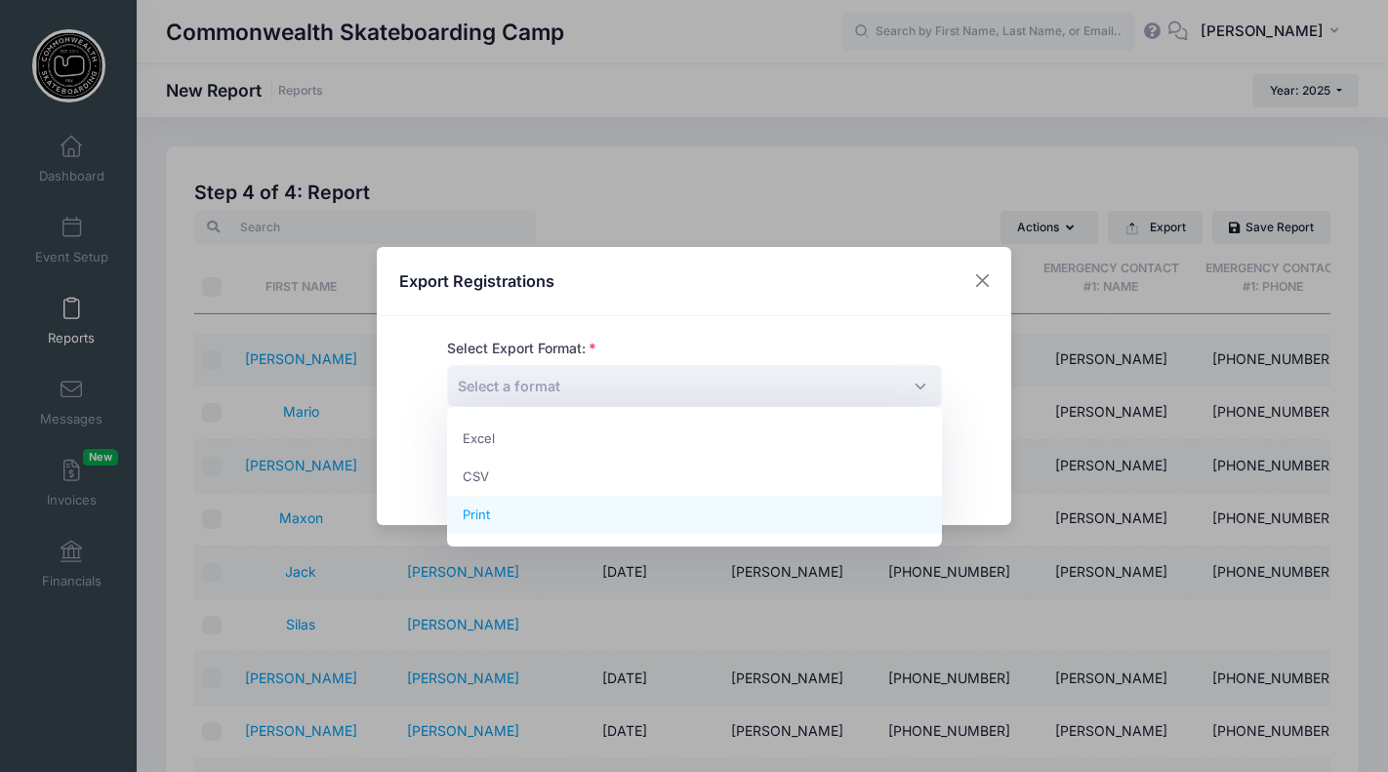
drag, startPoint x: 571, startPoint y: 513, endPoint x: 634, endPoint y: 496, distance: 64.9
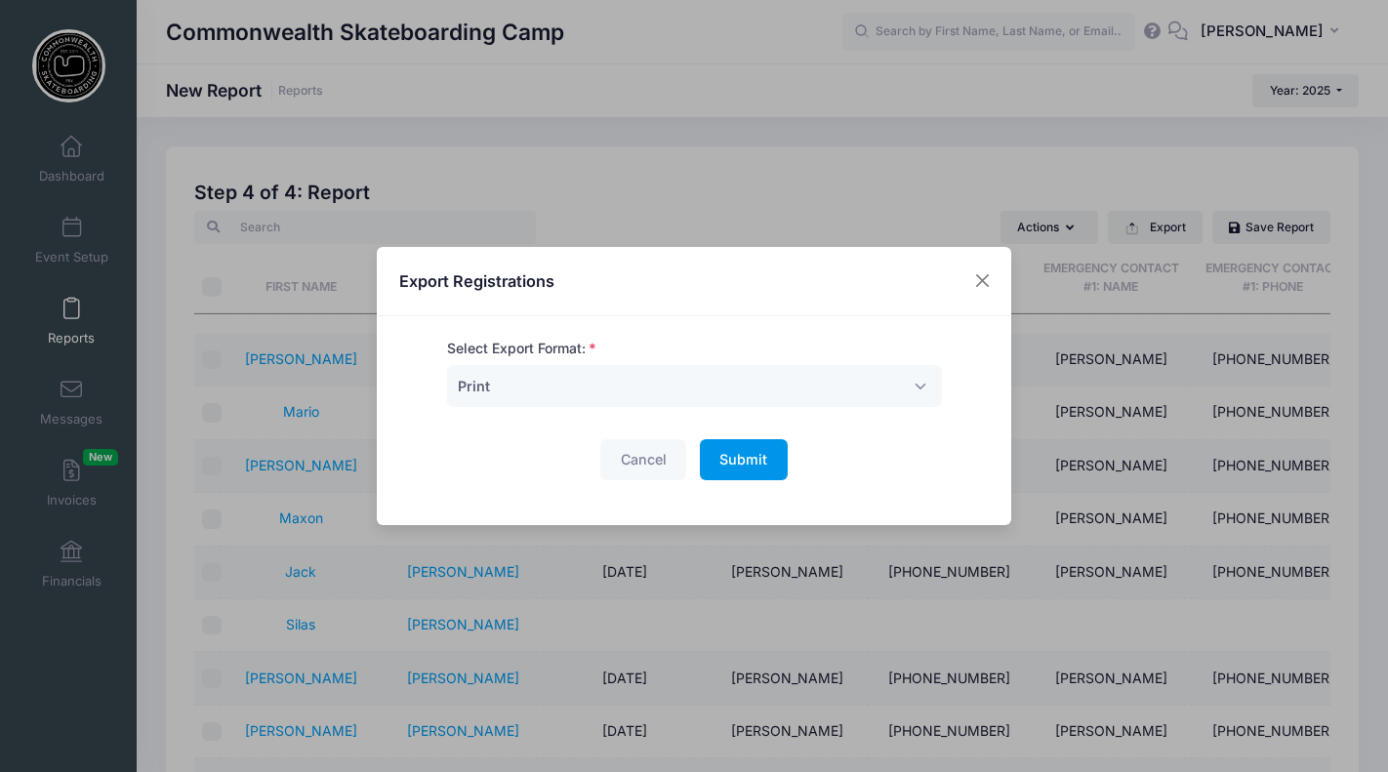
click at [733, 453] on span "Submit" at bounding box center [743, 459] width 48 height 17
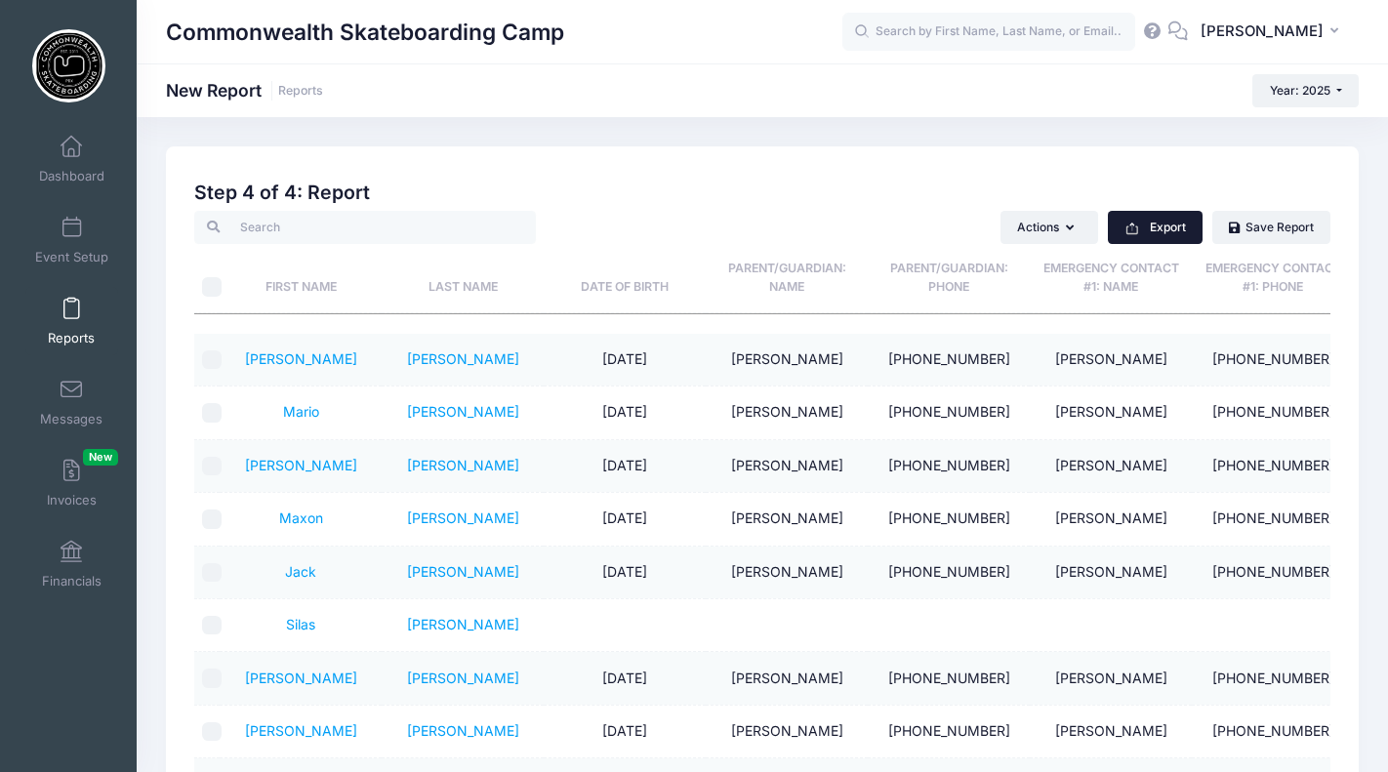
click at [1144, 220] on button "Export" at bounding box center [1155, 227] width 95 height 33
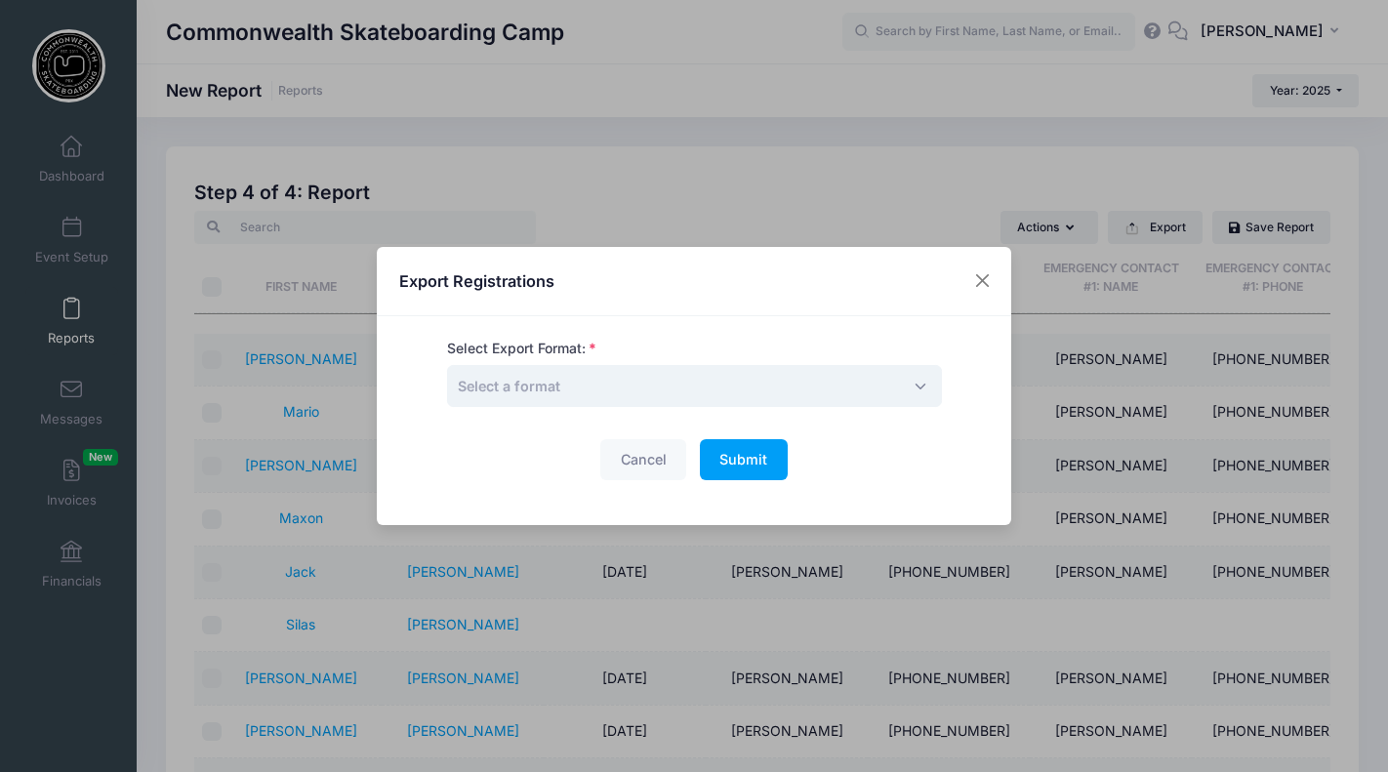
click at [693, 386] on span "Select a format" at bounding box center [694, 386] width 495 height 42
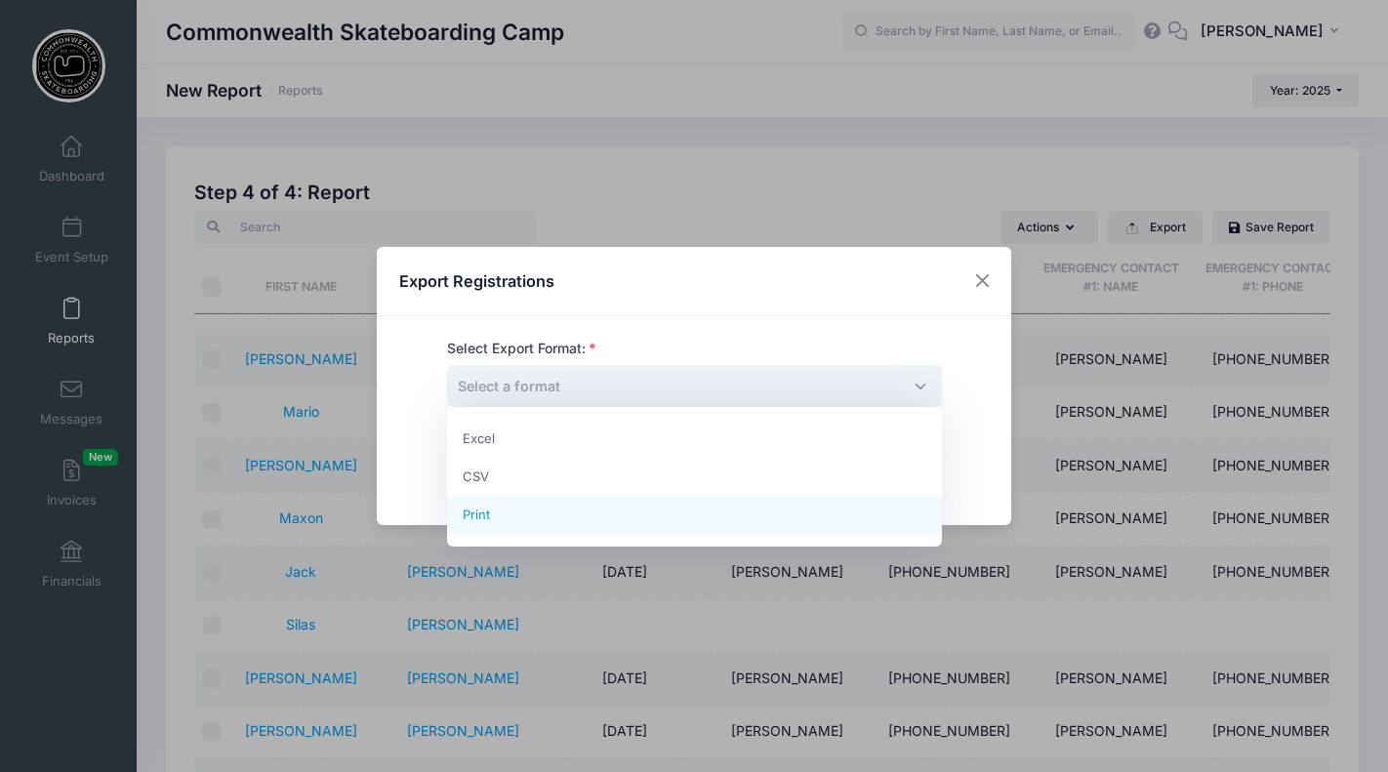
select select "print"
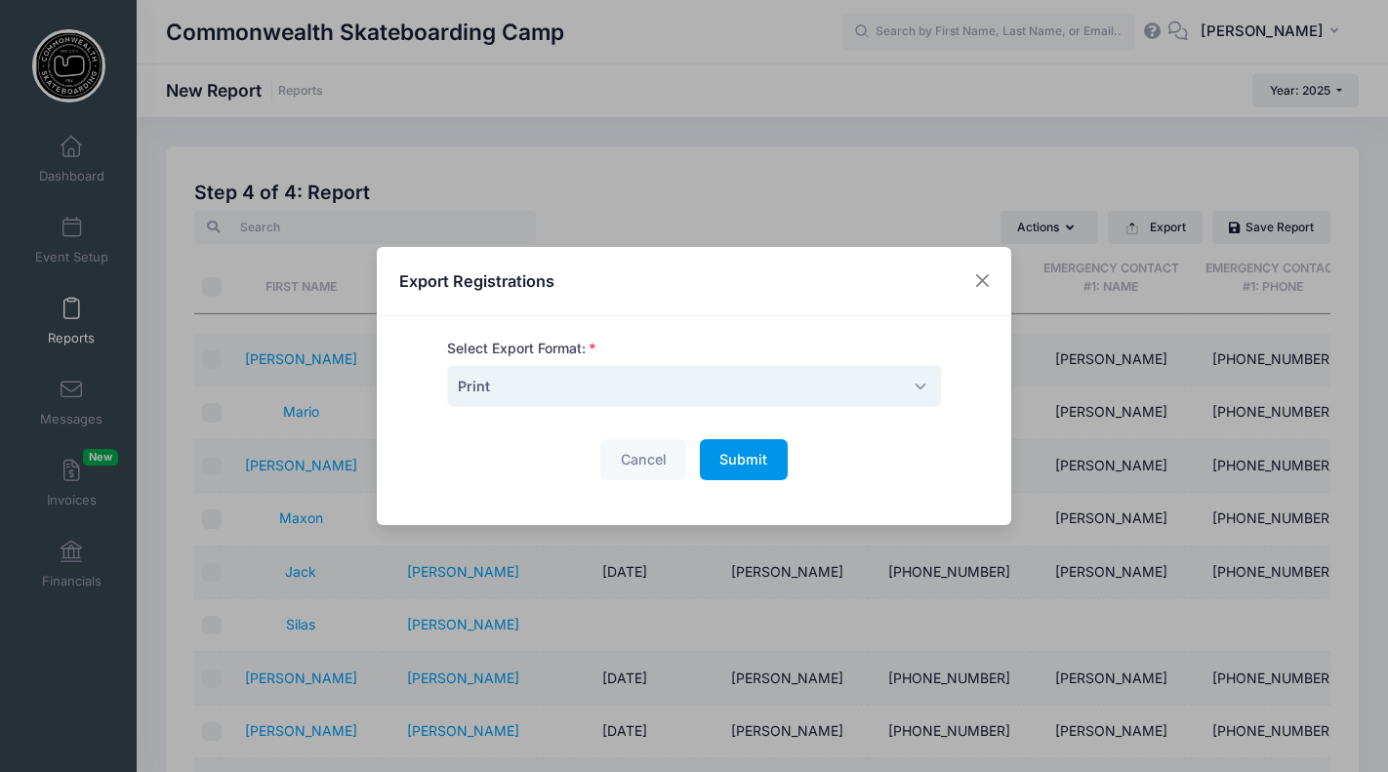
click at [742, 452] on span "Submit" at bounding box center [743, 459] width 48 height 17
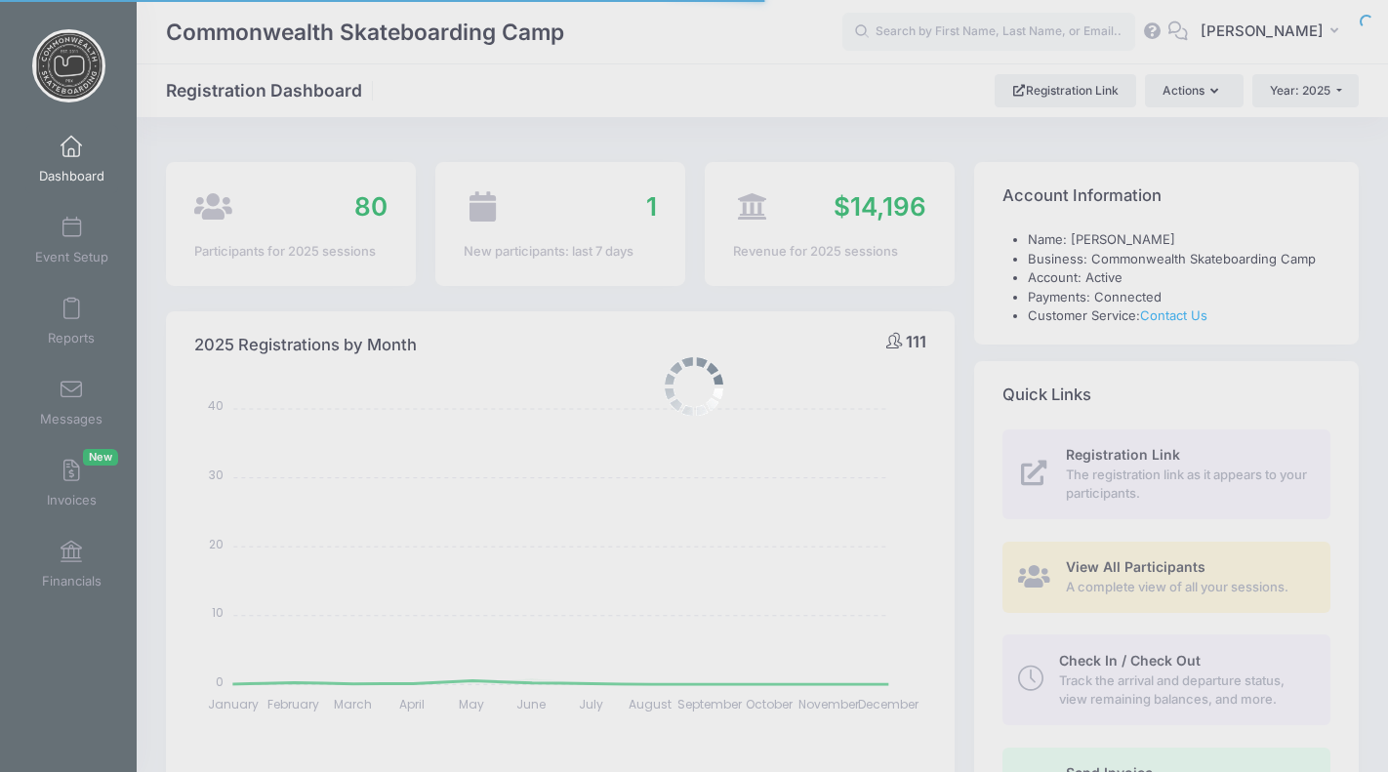
select select
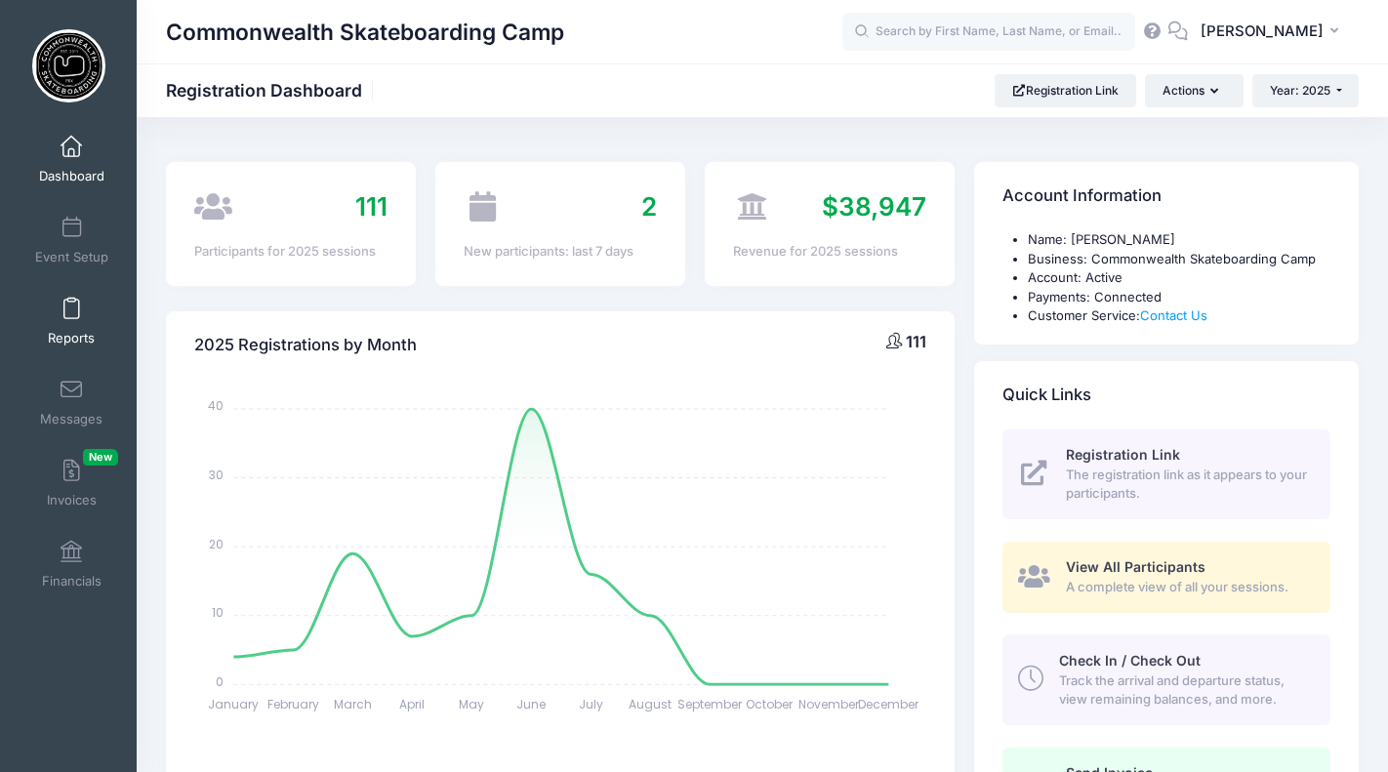
click at [72, 321] on link "Reports" at bounding box center [71, 321] width 93 height 68
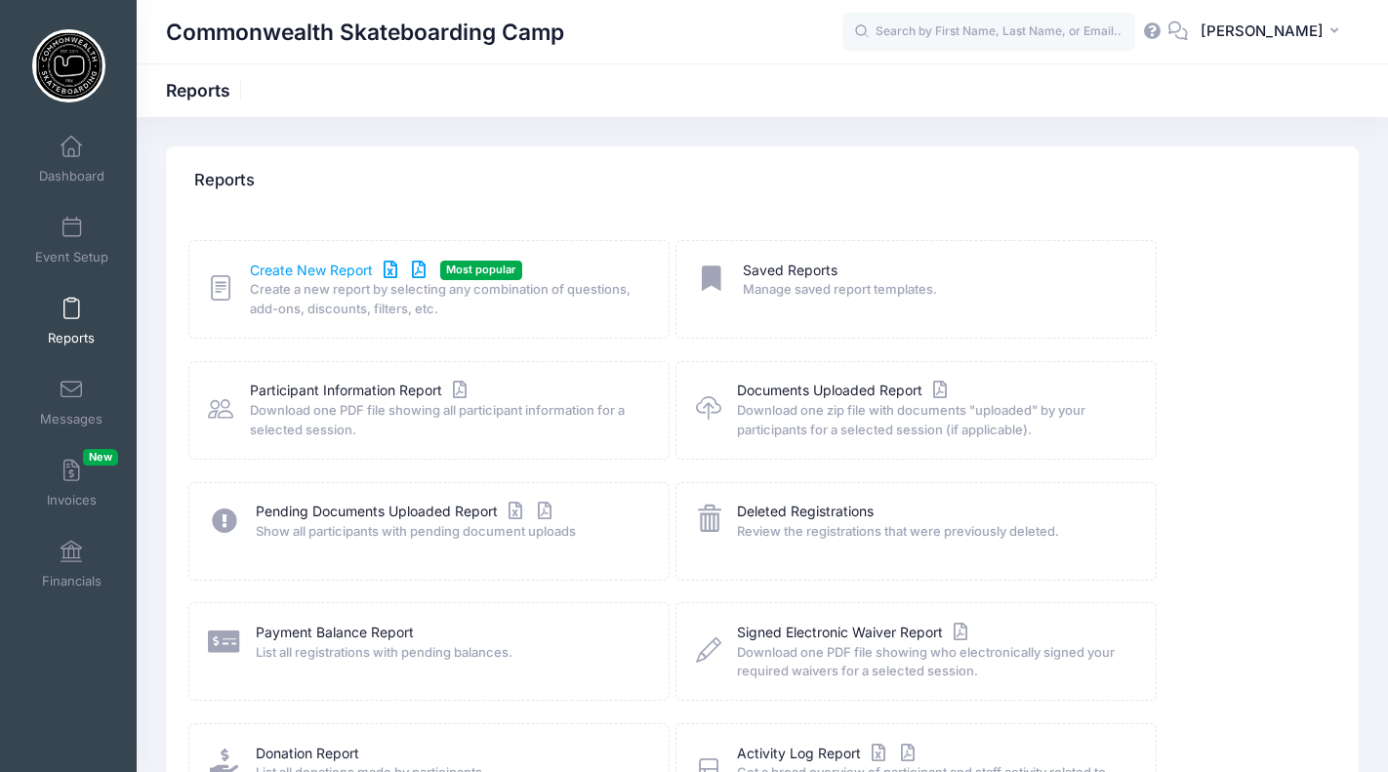
click at [328, 270] on link "Create New Report" at bounding box center [341, 271] width 182 height 21
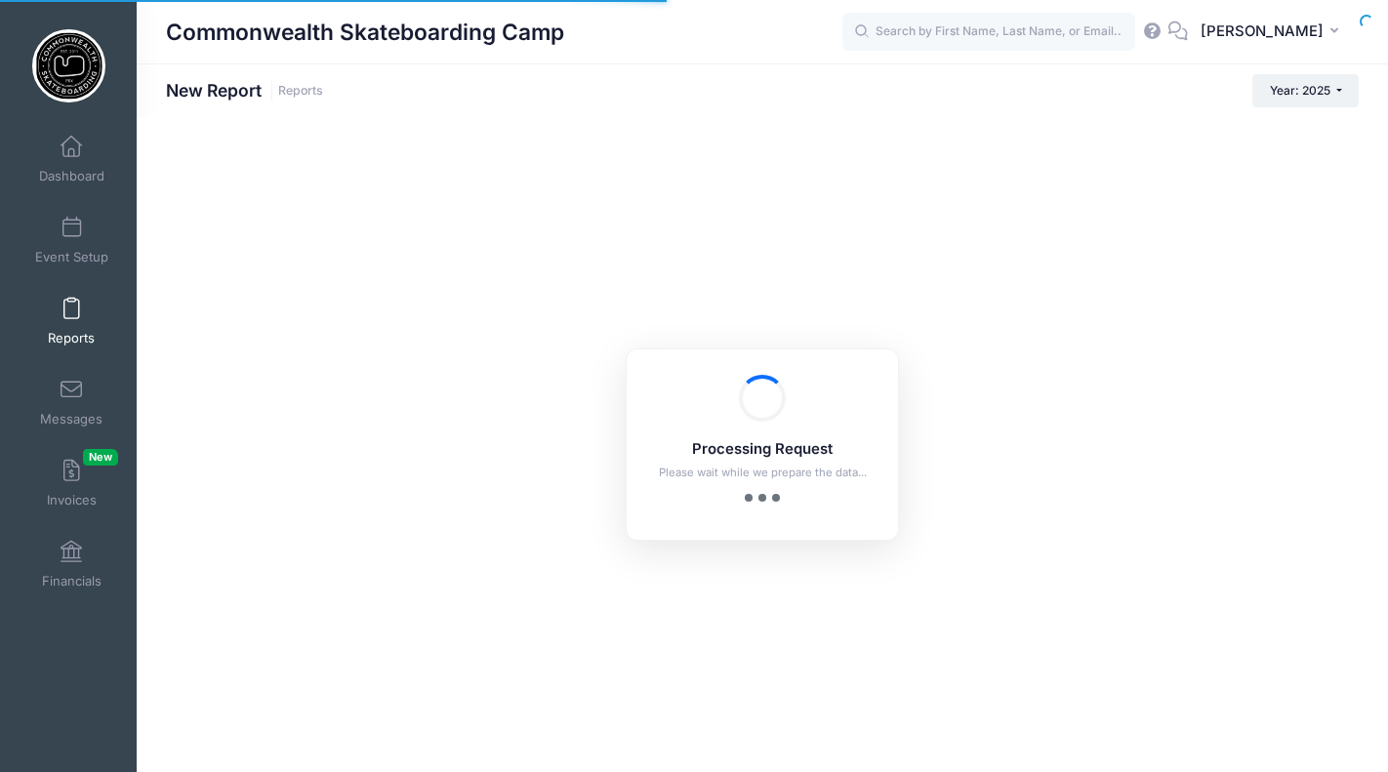
checkbox input "true"
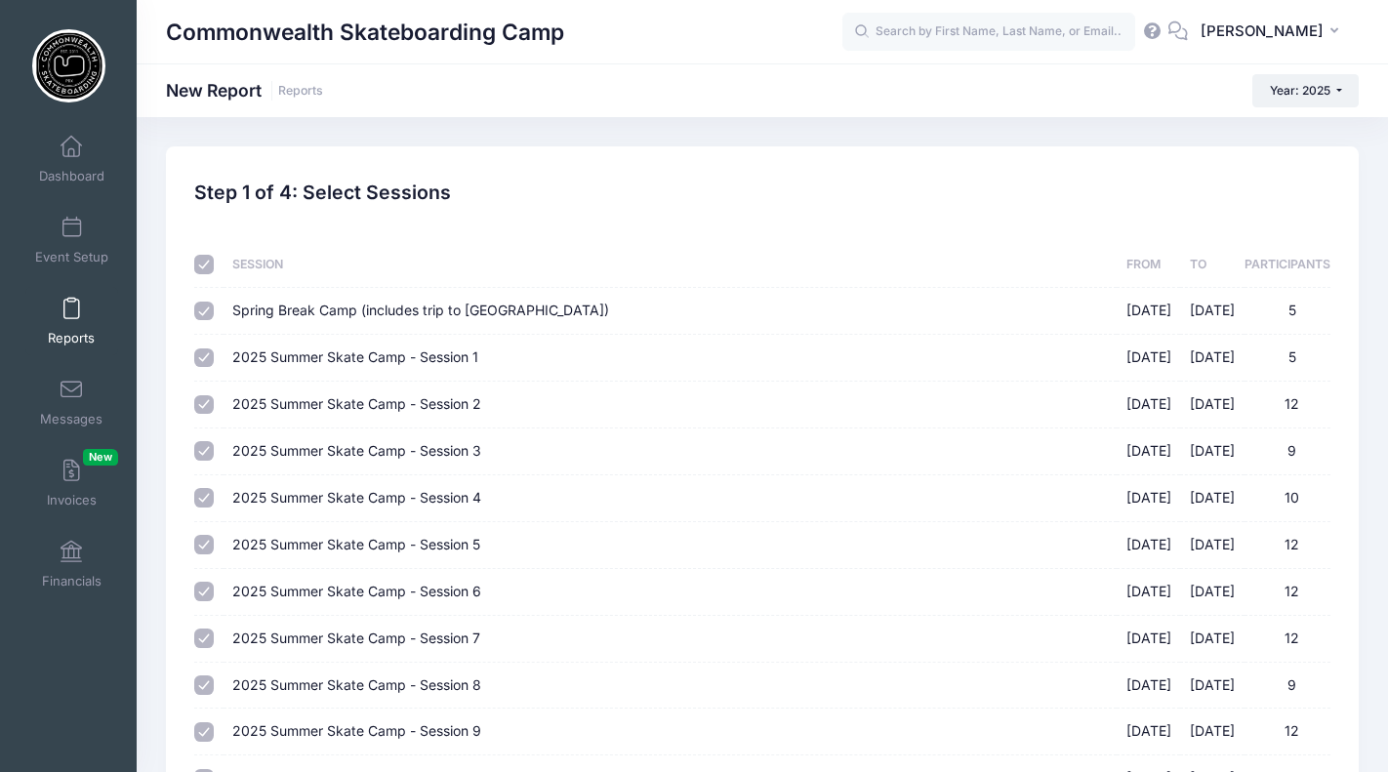
click at [197, 267] on input "checkbox" at bounding box center [204, 265] width 20 height 20
checkbox input "false"
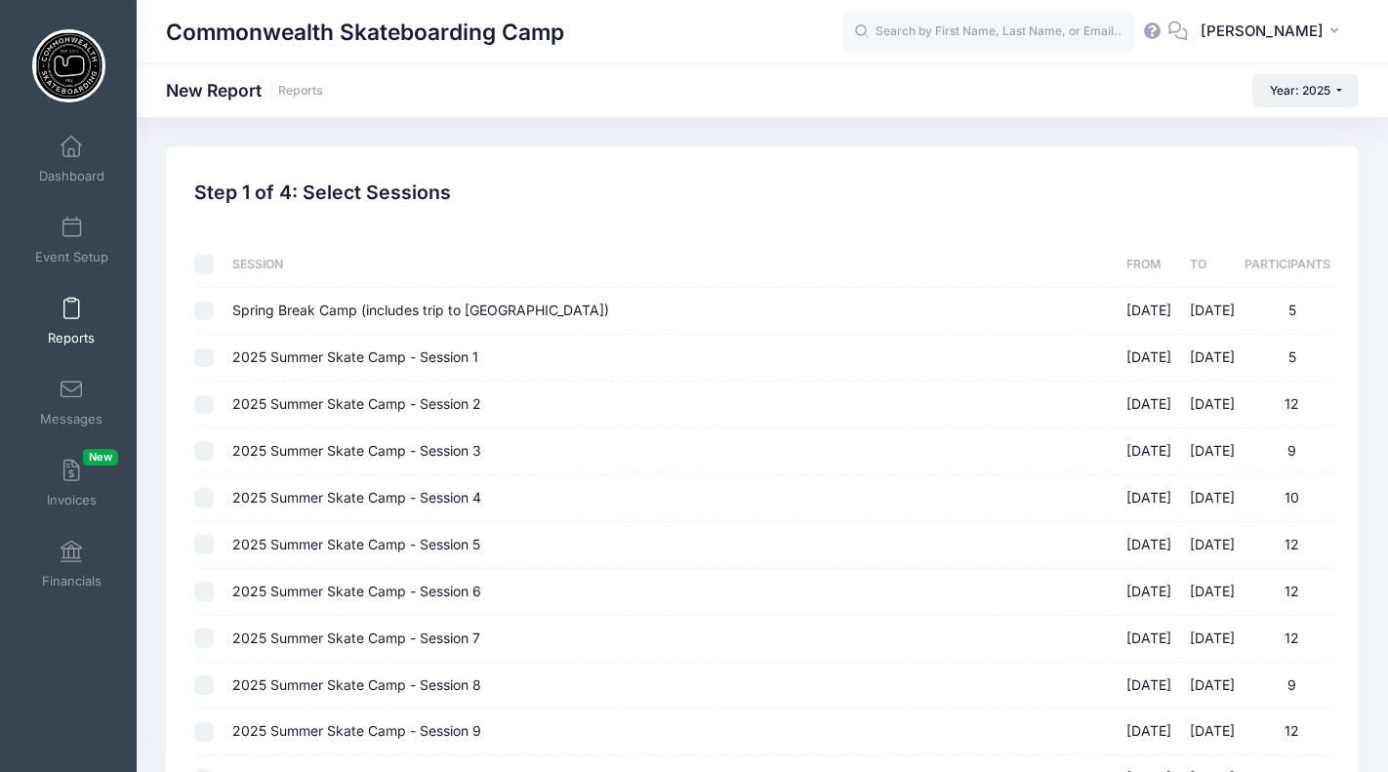
checkbox input "false"
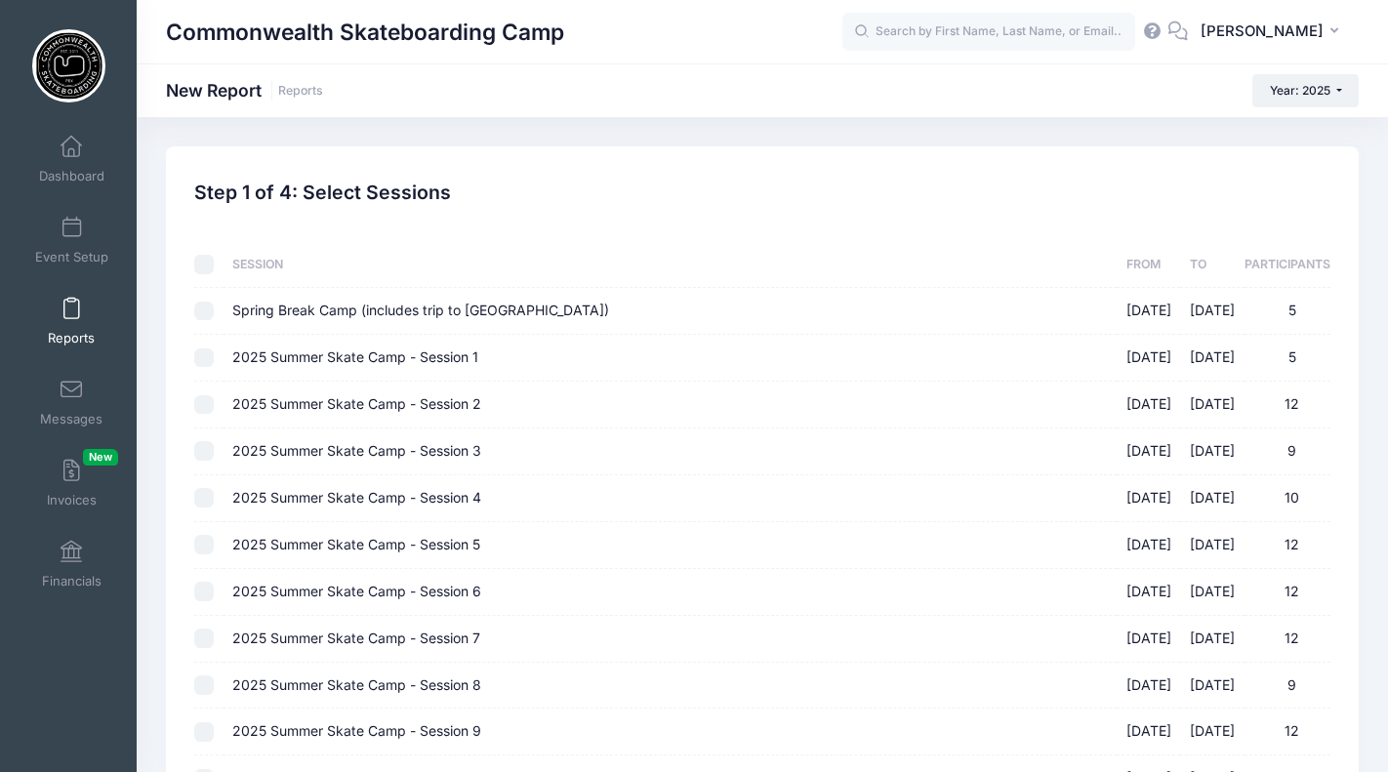
checkbox input "false"
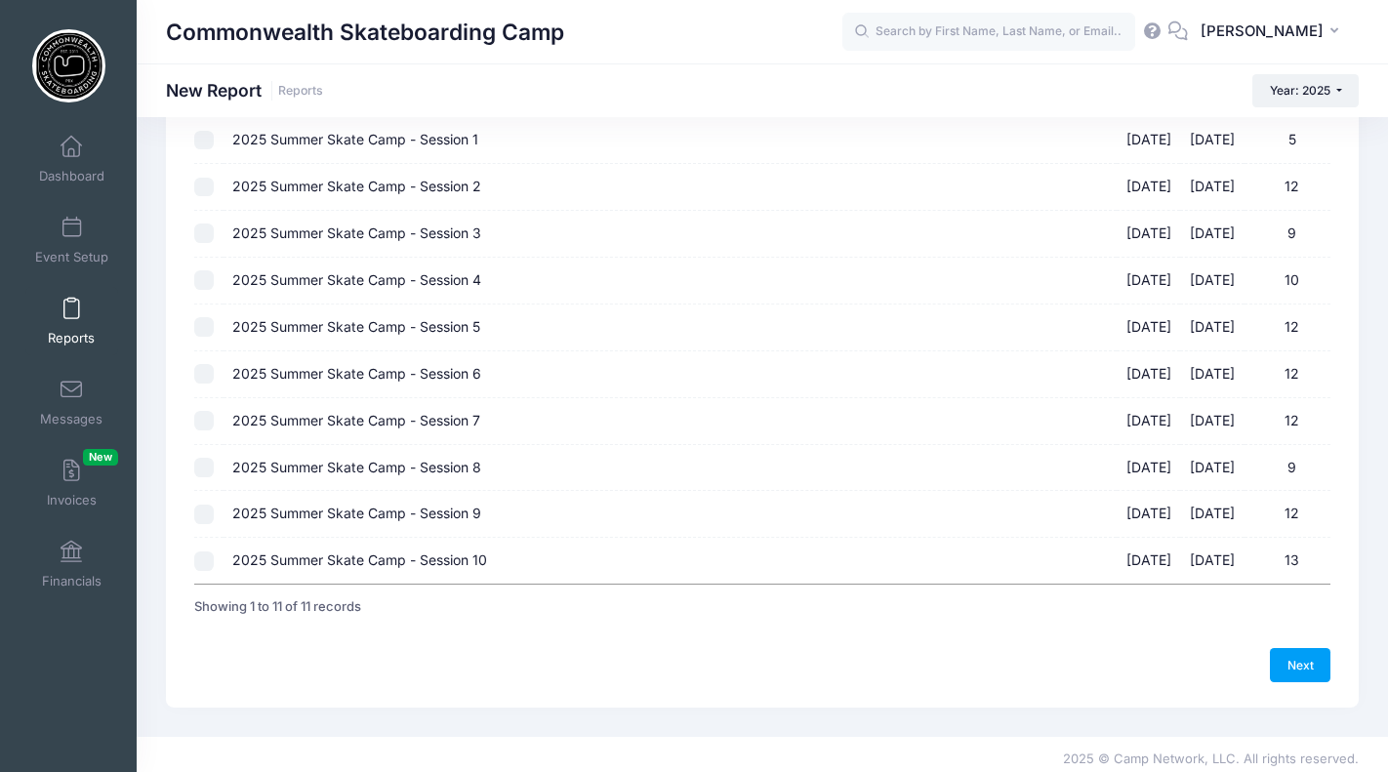
scroll to position [226, 0]
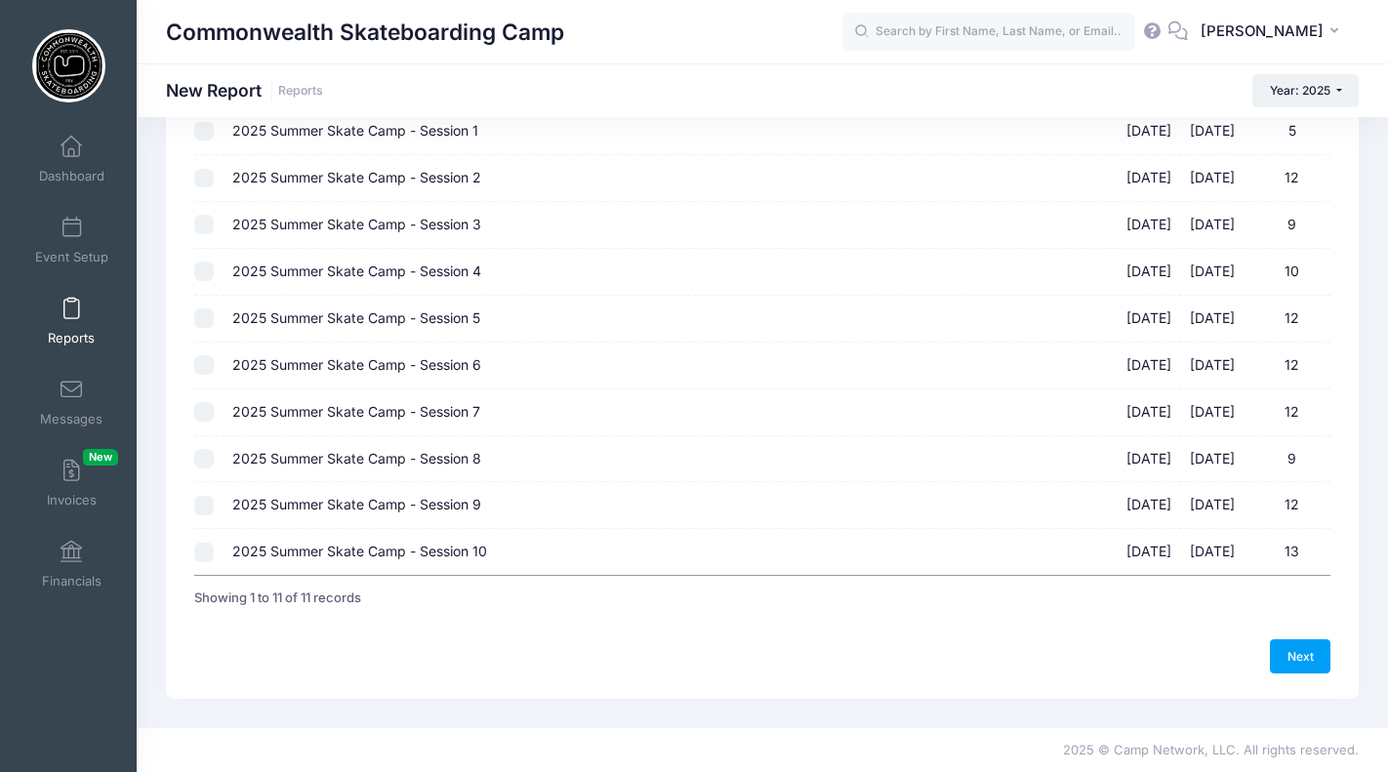
click at [200, 551] on input "2025 Summer Skate Camp - Session 10 08/18/2025 - 08/21/2025 13" at bounding box center [204, 553] width 20 height 20
checkbox input "true"
click at [1307, 660] on link "Next" at bounding box center [1300, 655] width 61 height 33
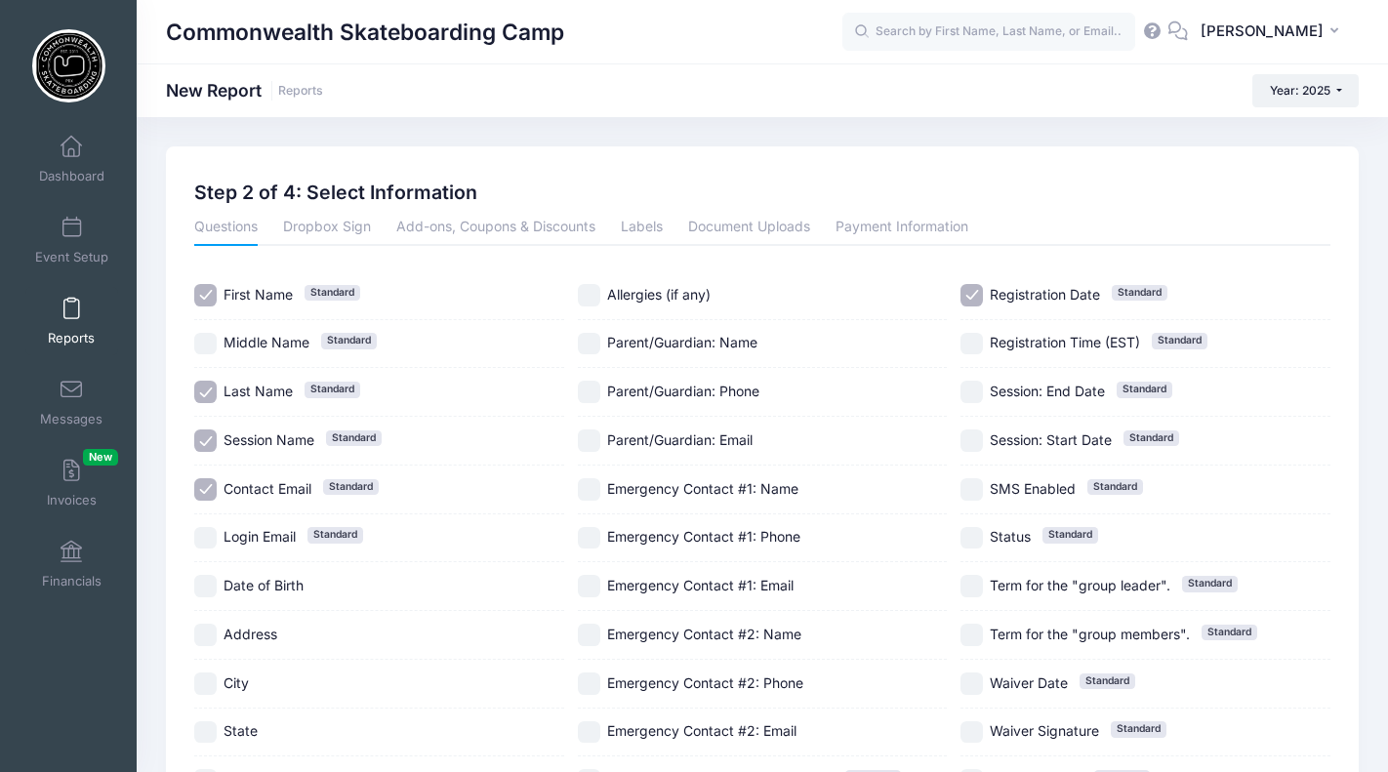
click at [205, 486] on input "Contact Email Standard" at bounding box center [205, 489] width 22 height 22
checkbox input "false"
drag, startPoint x: 204, startPoint y: 440, endPoint x: 229, endPoint y: 436, distance: 25.7
click at [204, 440] on input "Session Name Standard" at bounding box center [205, 441] width 22 height 22
checkbox input "false"
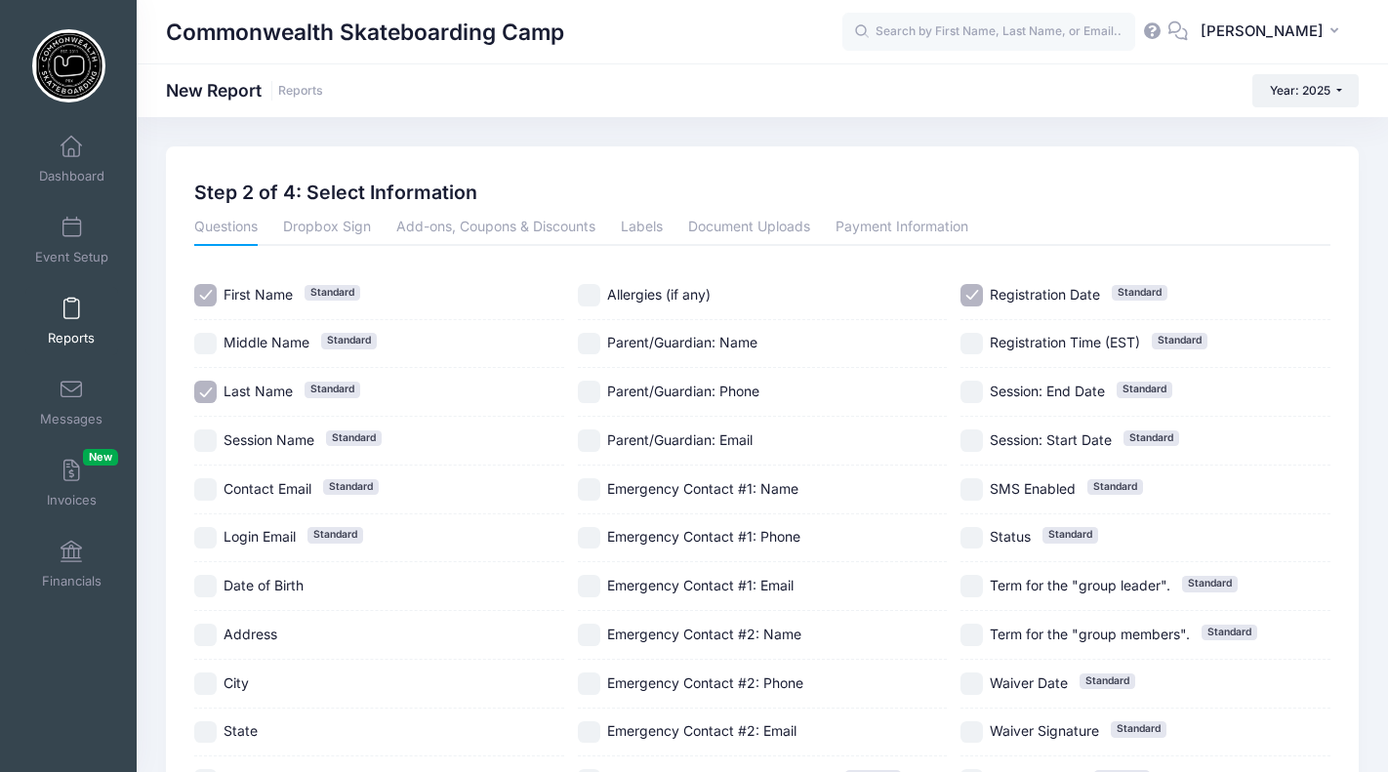
drag, startPoint x: 975, startPoint y: 292, endPoint x: 865, endPoint y: 324, distance: 114.9
click at [963, 296] on input "Registration Date Standard" at bounding box center [972, 295] width 22 height 22
checkbox input "false"
drag, startPoint x: 592, startPoint y: 342, endPoint x: 590, endPoint y: 371, distance: 29.4
click at [592, 343] on input "Parent/Guardian: Name" at bounding box center [589, 344] width 22 height 22
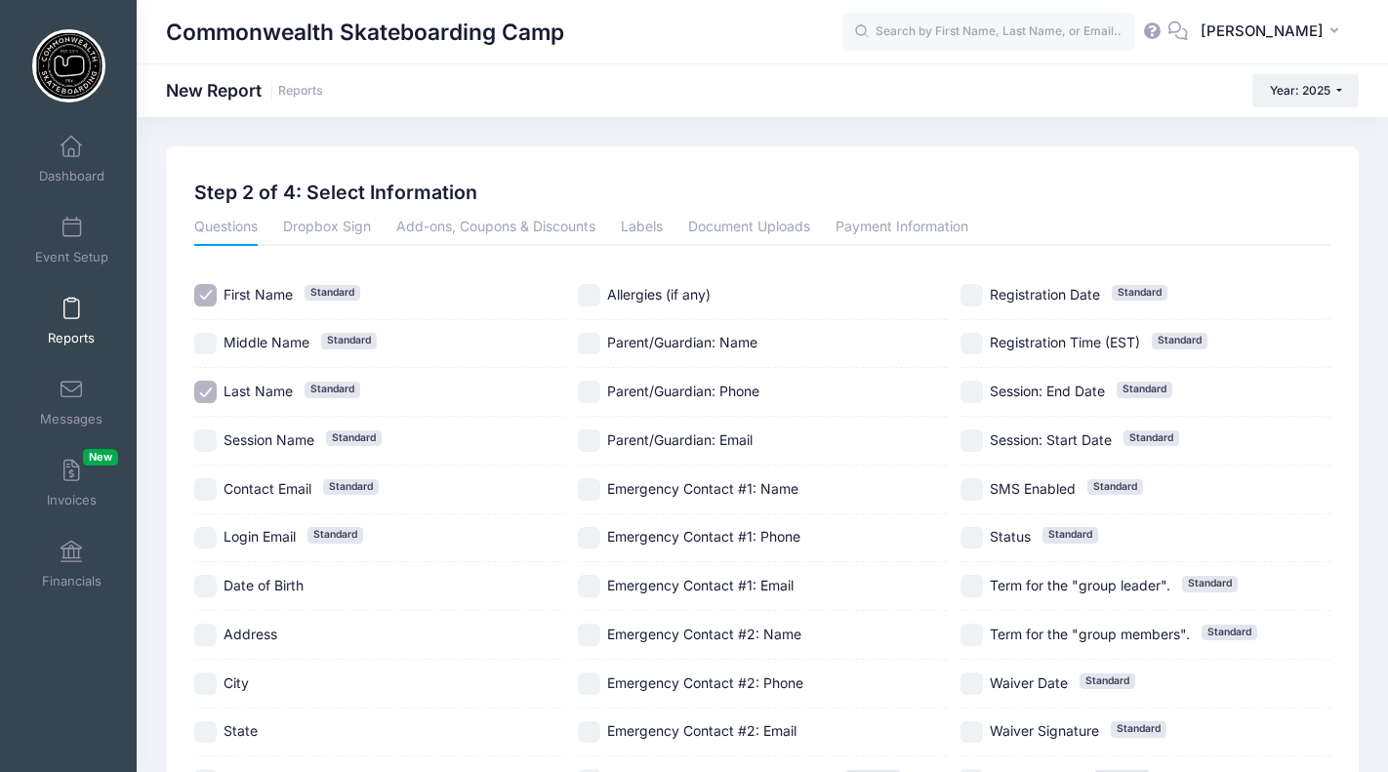
checkbox input "true"
click at [588, 391] on input "Parent/Guardian: Phone" at bounding box center [589, 392] width 22 height 22
checkbox input "true"
click at [584, 486] on input "Emergency Contact #1: Name" at bounding box center [589, 489] width 22 height 22
checkbox input "true"
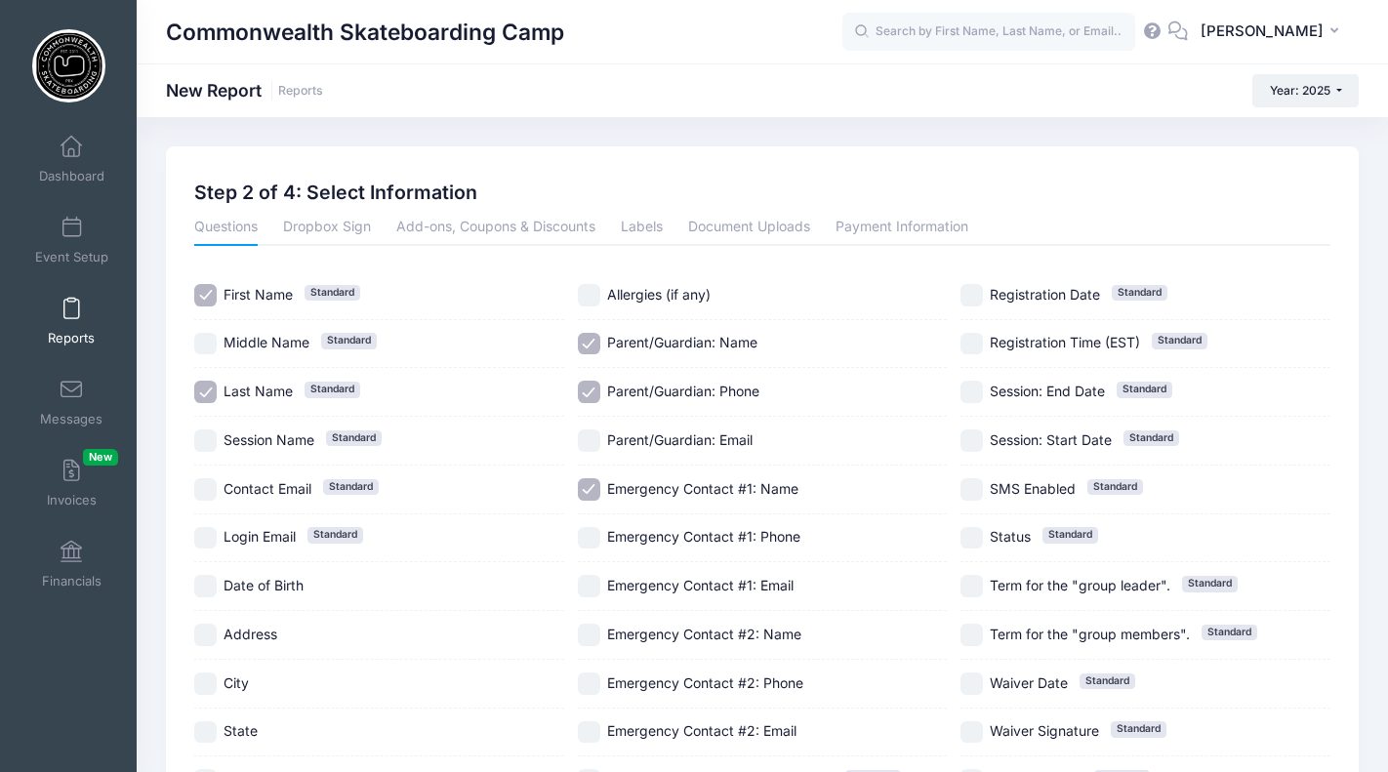
click at [589, 530] on input "Emergency Contact #1: Phone" at bounding box center [589, 538] width 22 height 22
checkbox input "true"
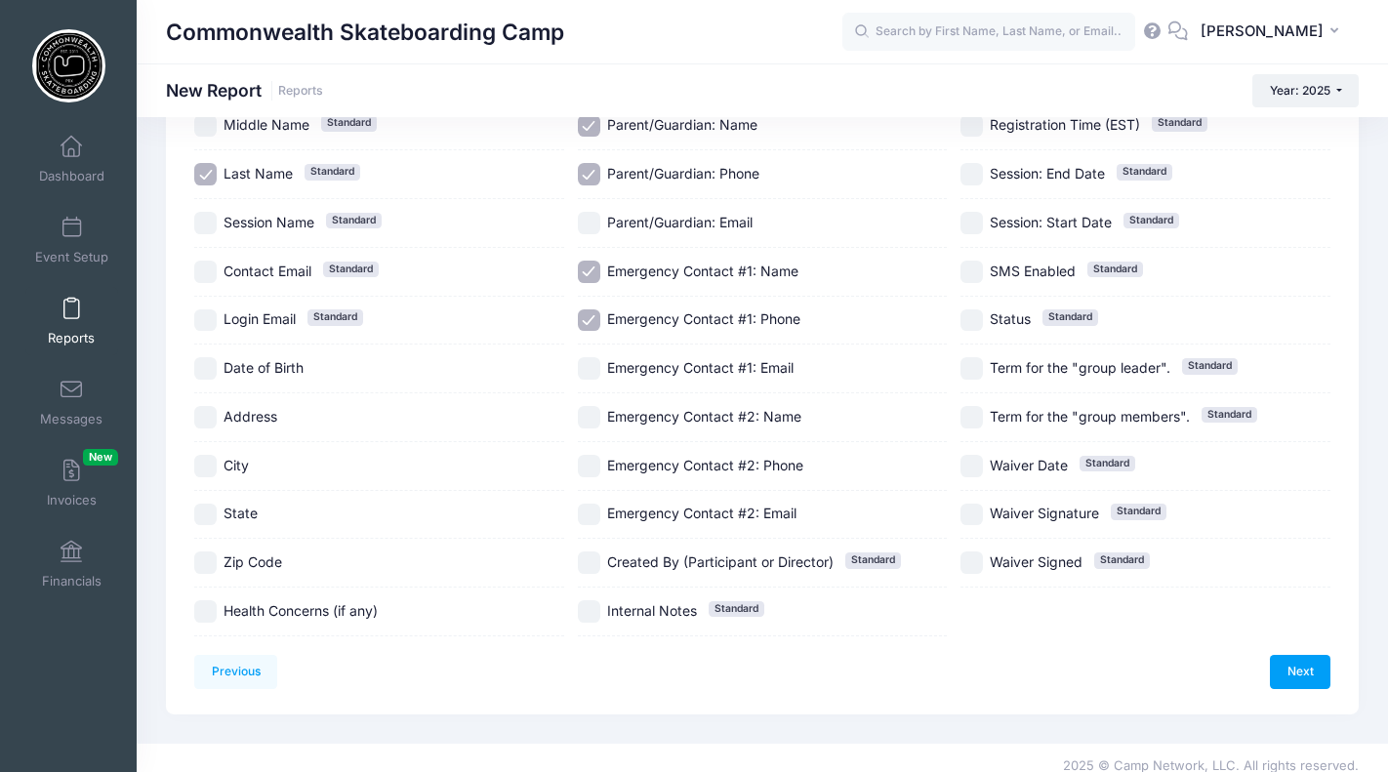
scroll to position [233, 0]
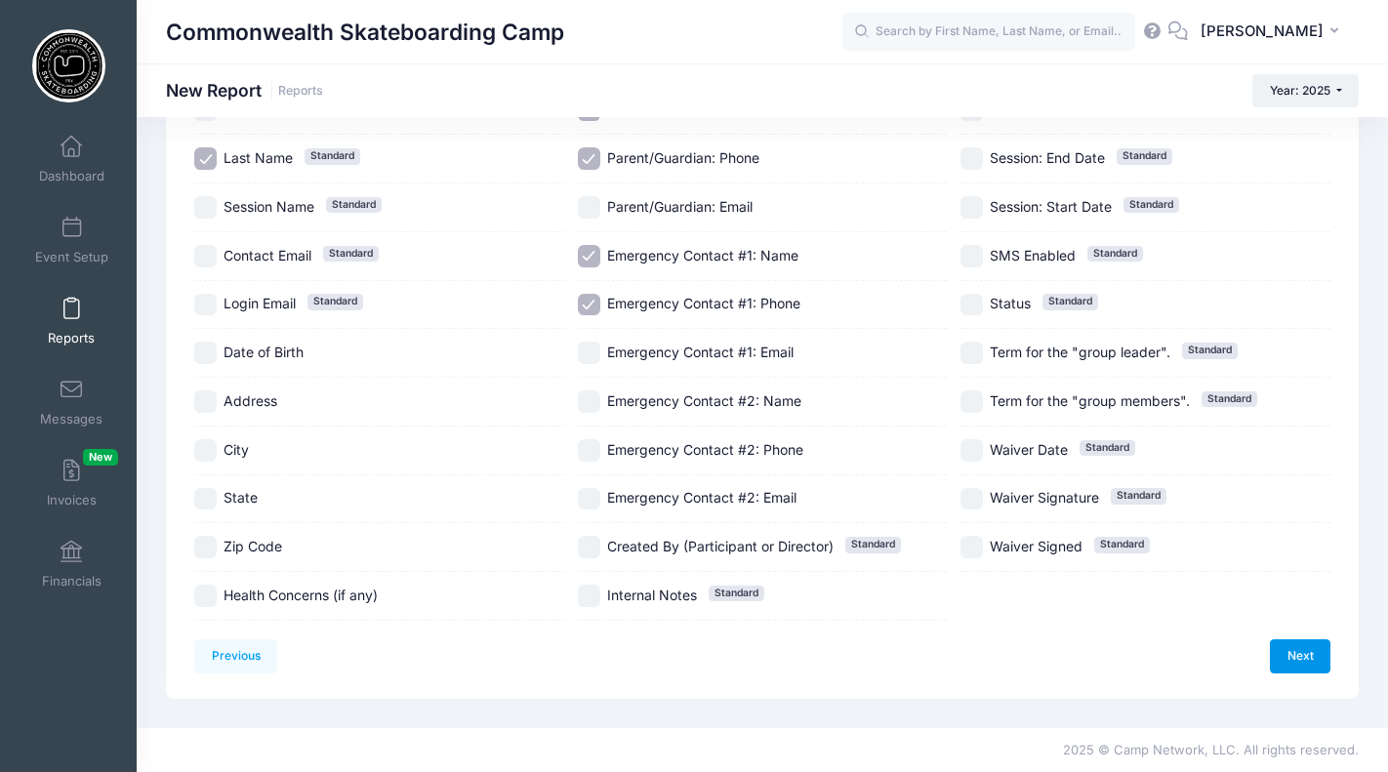
click at [1291, 658] on link "Next" at bounding box center [1300, 655] width 61 height 33
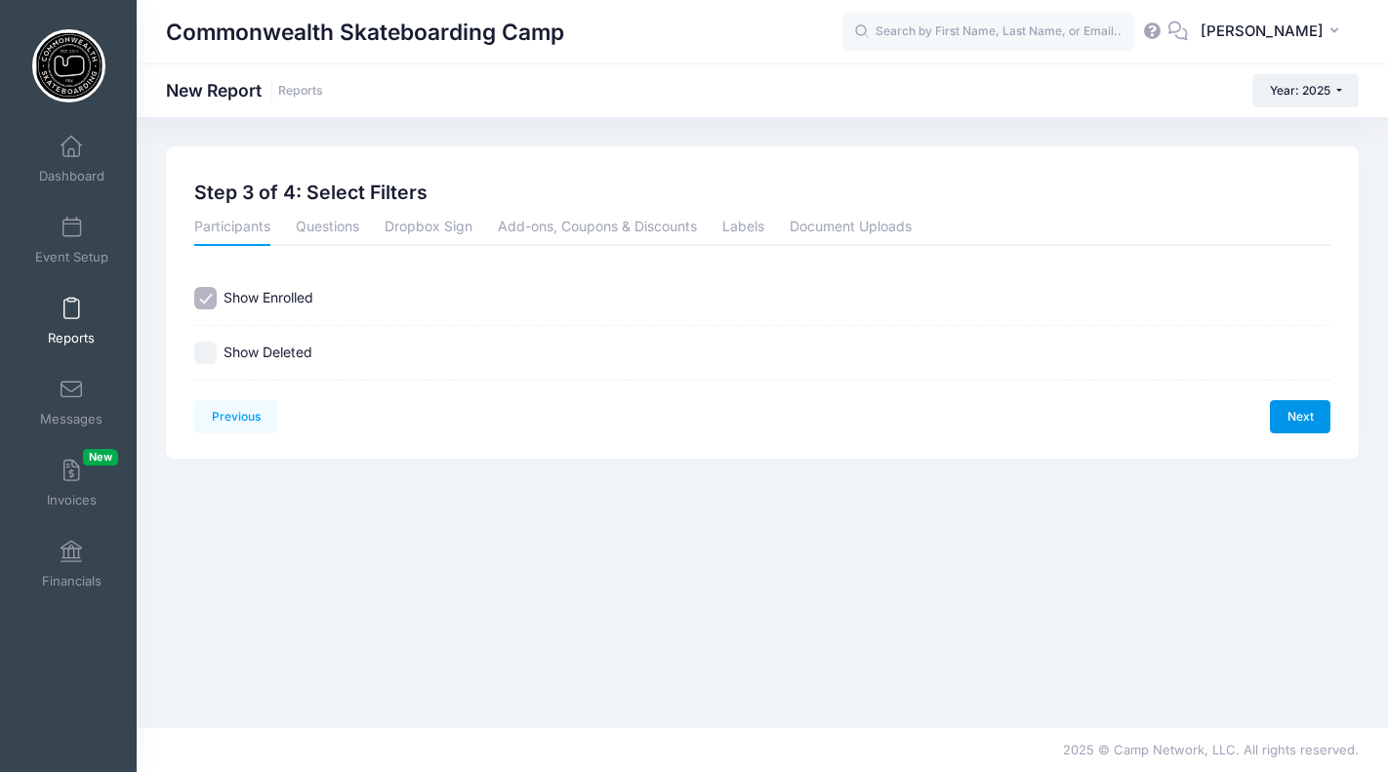
scroll to position [0, 0]
click at [1302, 409] on link "Next" at bounding box center [1300, 416] width 61 height 33
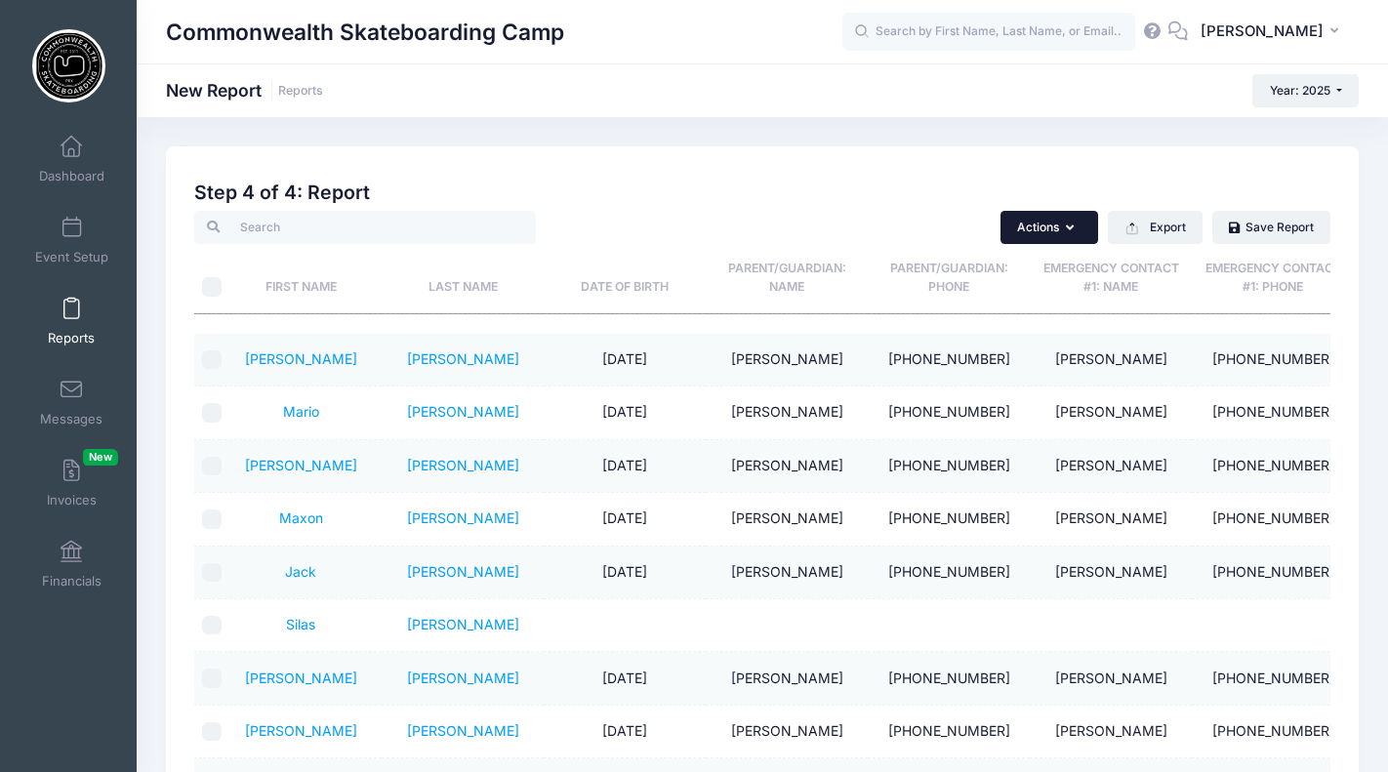
click at [1073, 221] on button "Actions" at bounding box center [1050, 227] width 98 height 33
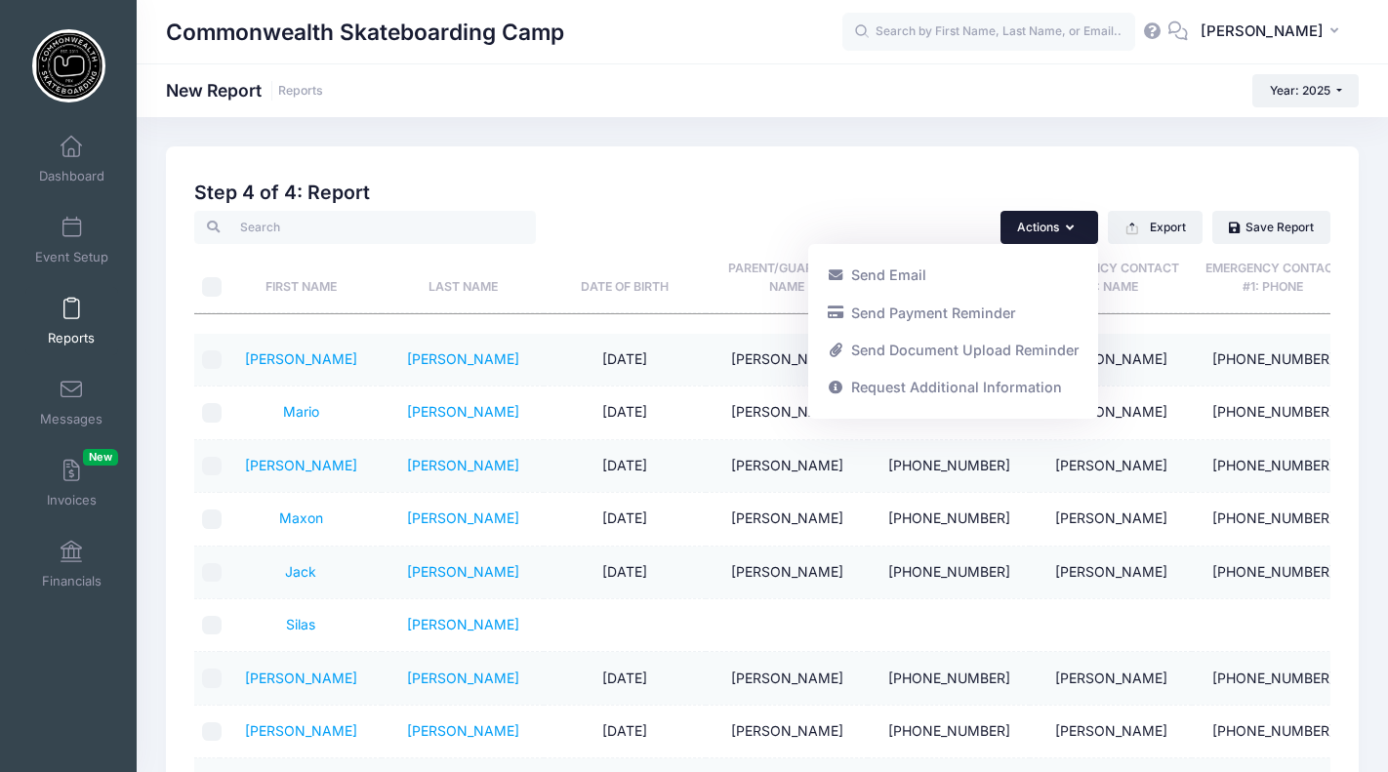
click at [1073, 221] on button "Actions" at bounding box center [1050, 227] width 98 height 33
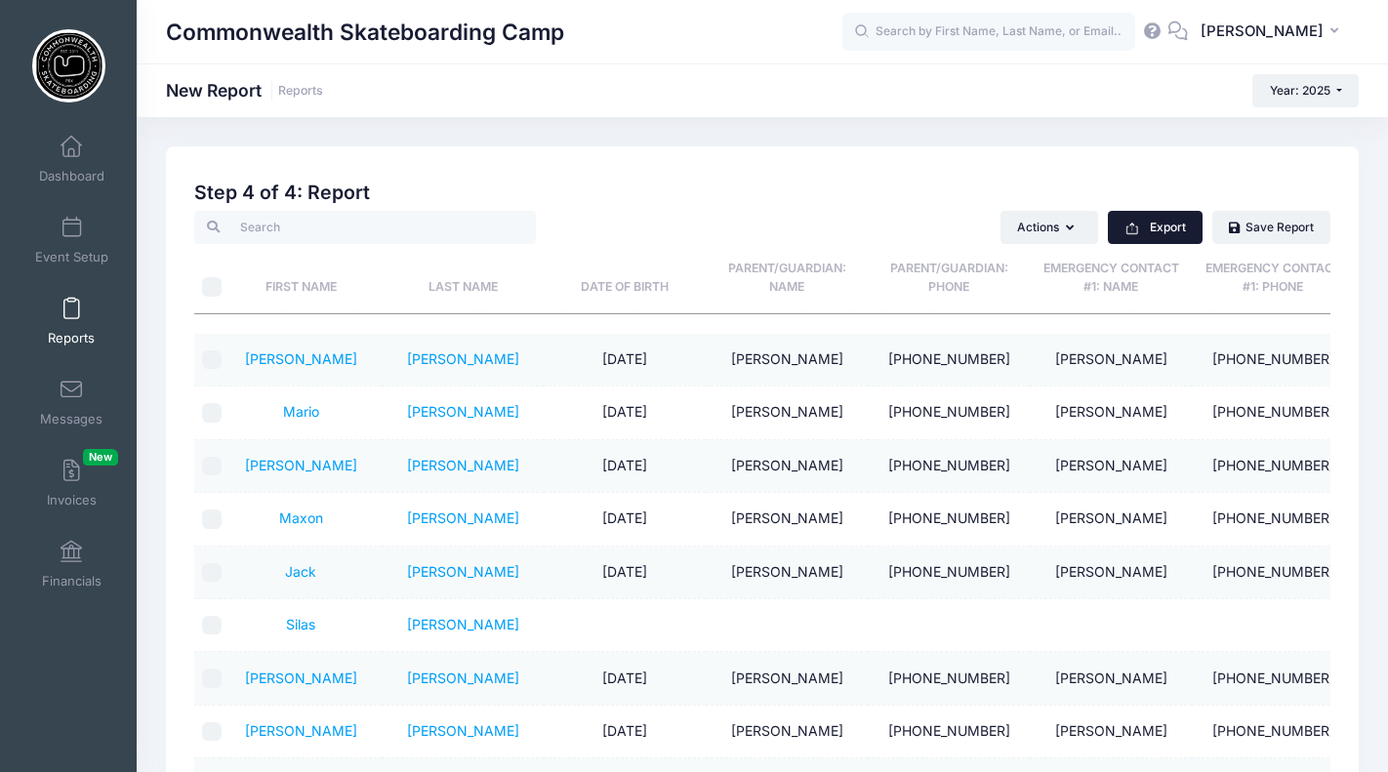
click at [1143, 221] on button "Export" at bounding box center [1155, 227] width 95 height 33
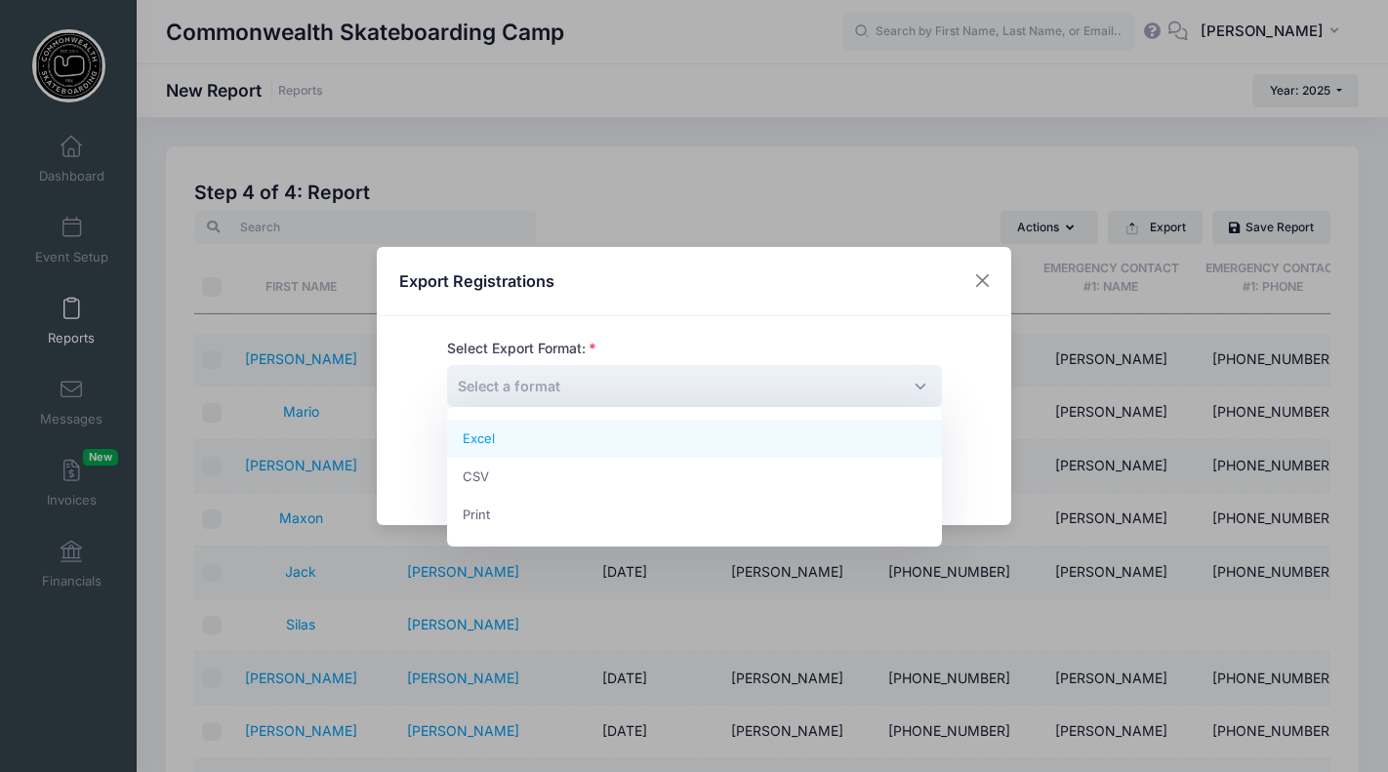
click at [613, 391] on span "Select a format" at bounding box center [694, 386] width 495 height 42
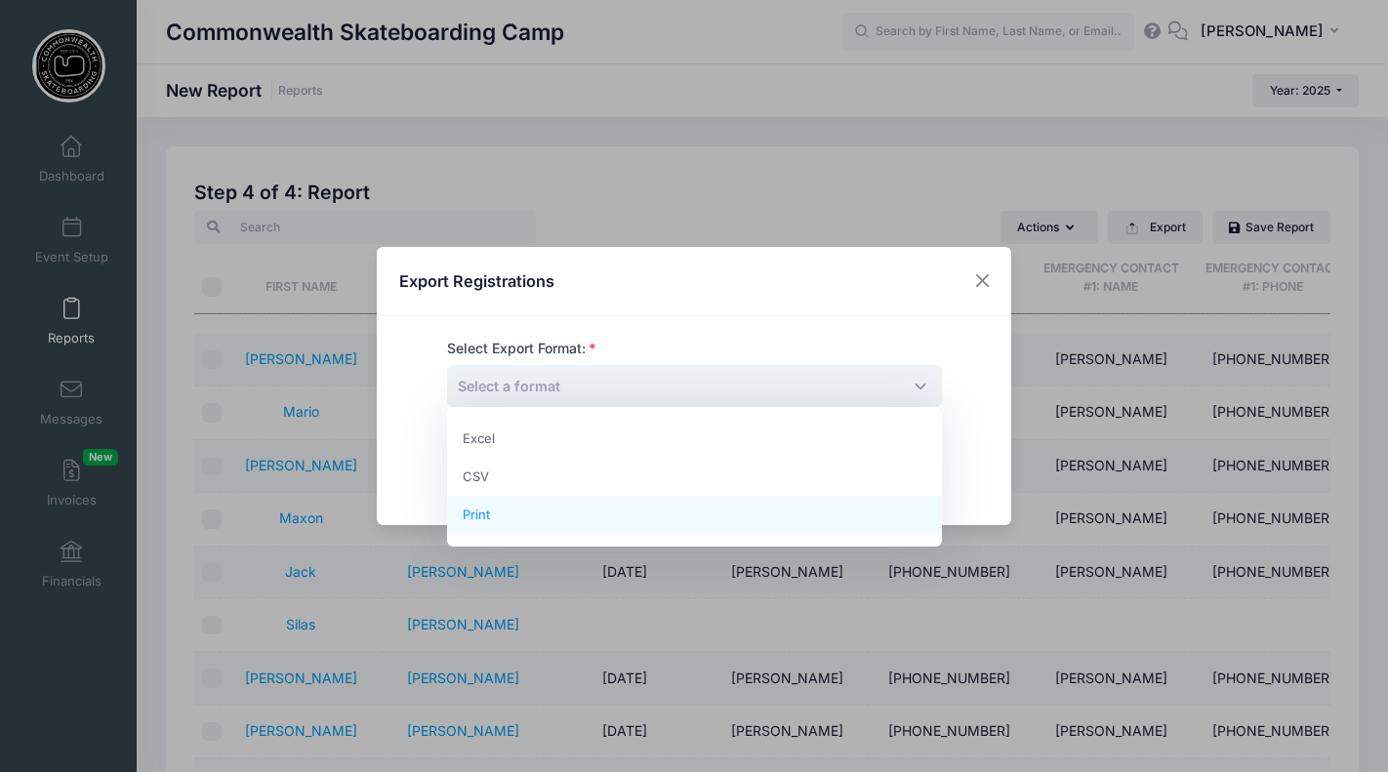
select select "print"
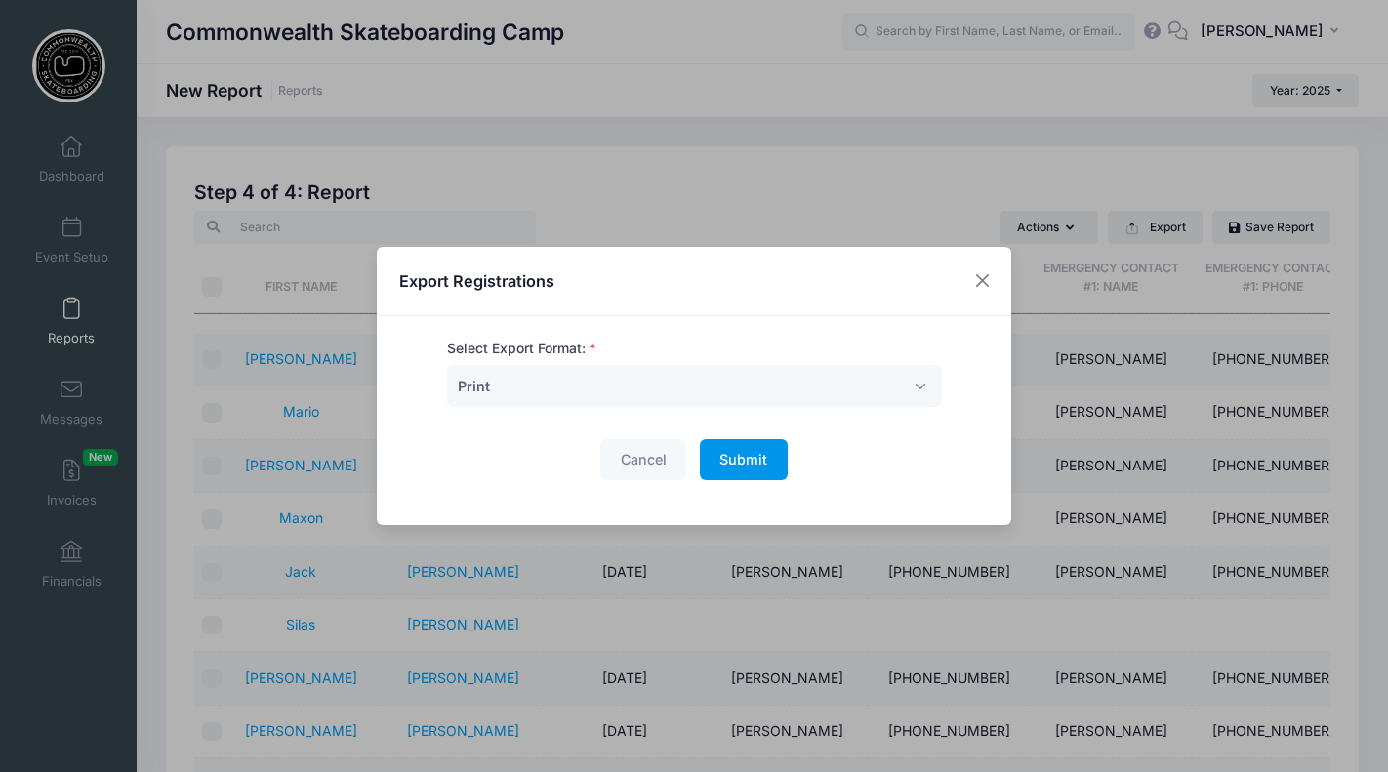
click at [734, 460] on span "Submit" at bounding box center [743, 459] width 48 height 17
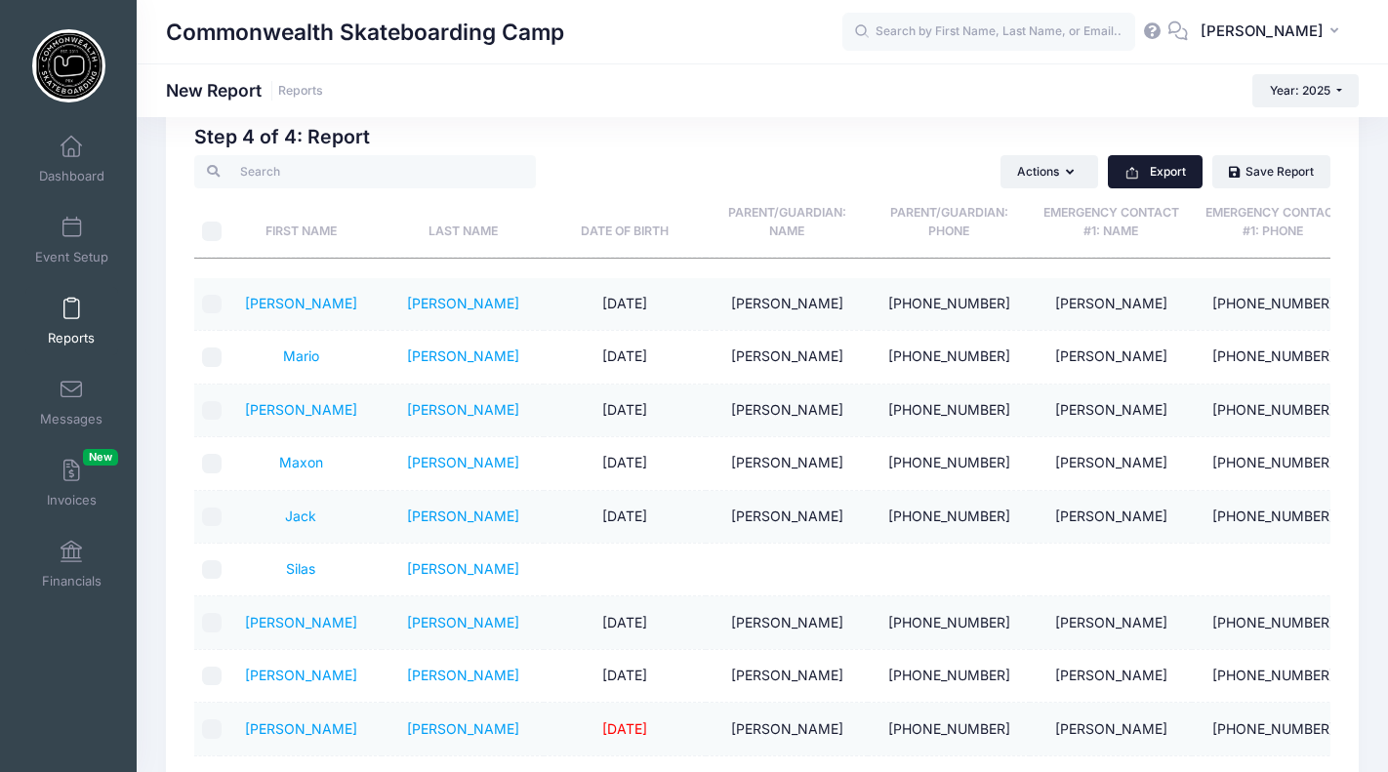
scroll to position [54, 0]
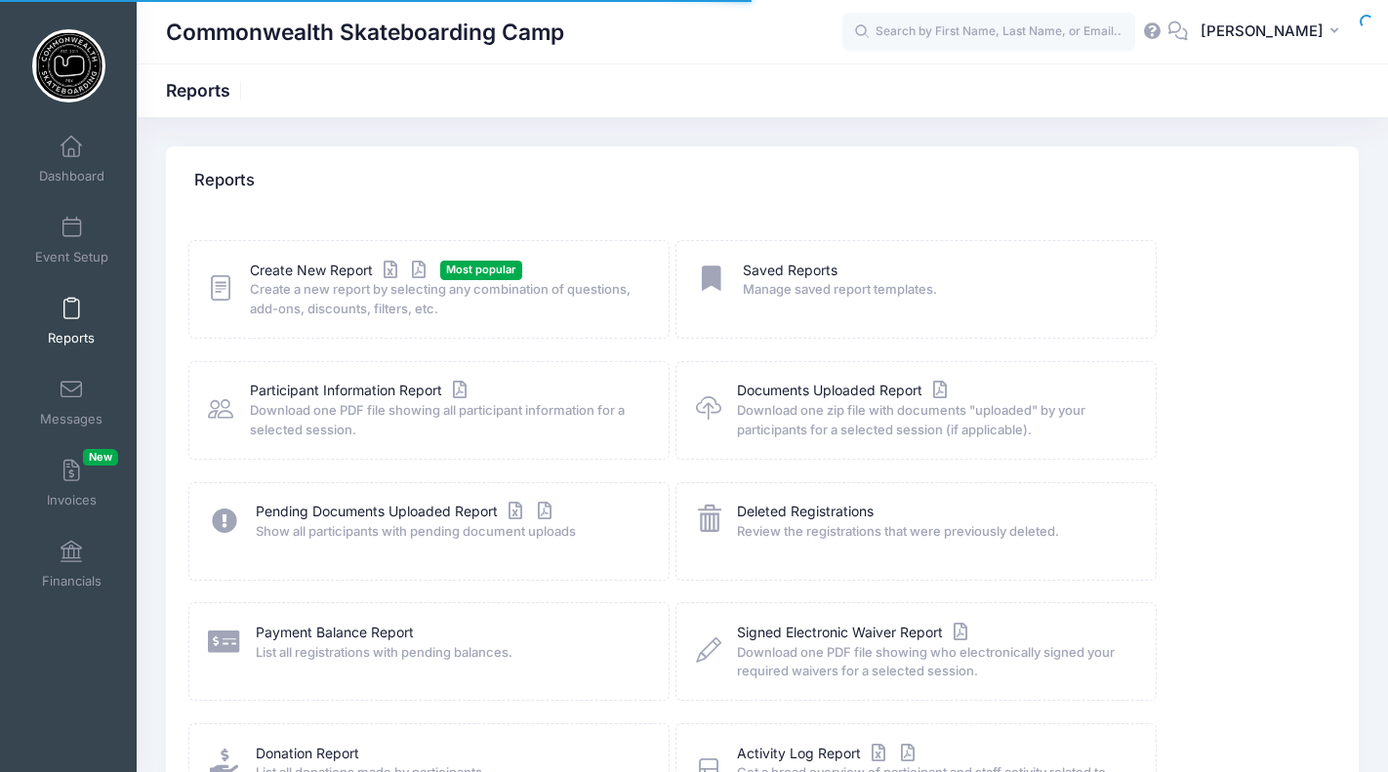
click at [74, 324] on link "Reports" at bounding box center [71, 321] width 93 height 68
click at [330, 271] on link "Create New Report" at bounding box center [341, 271] width 182 height 21
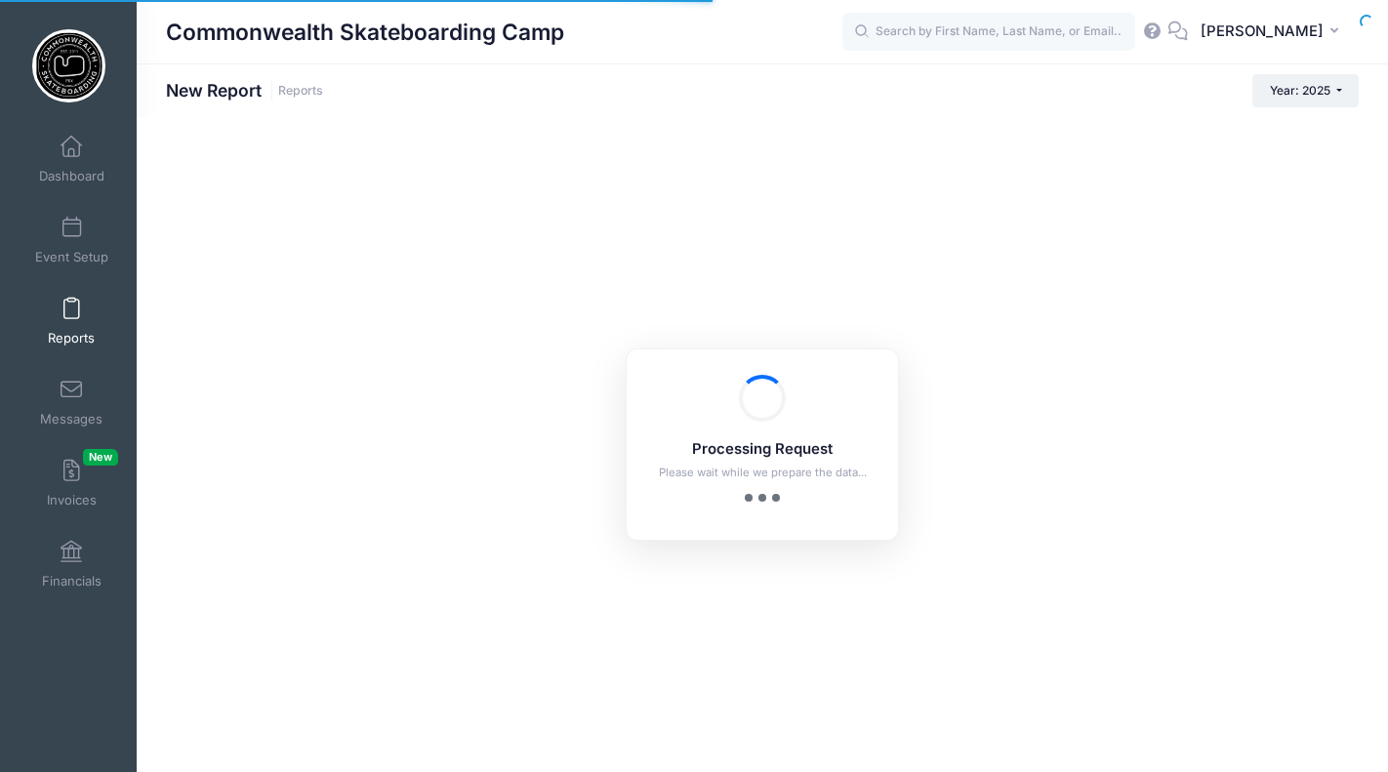
checkbox input "true"
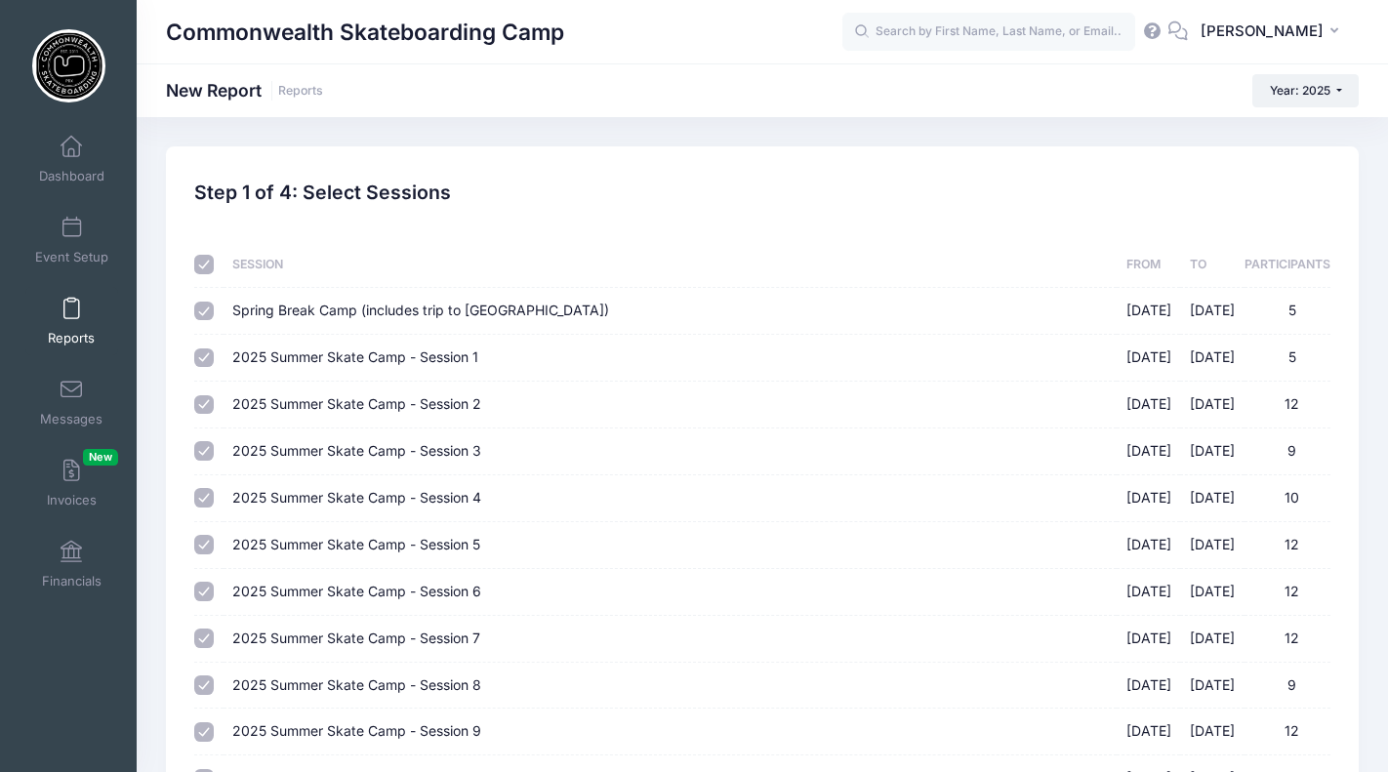
click at [201, 261] on input "checkbox" at bounding box center [204, 265] width 20 height 20
checkbox input "false"
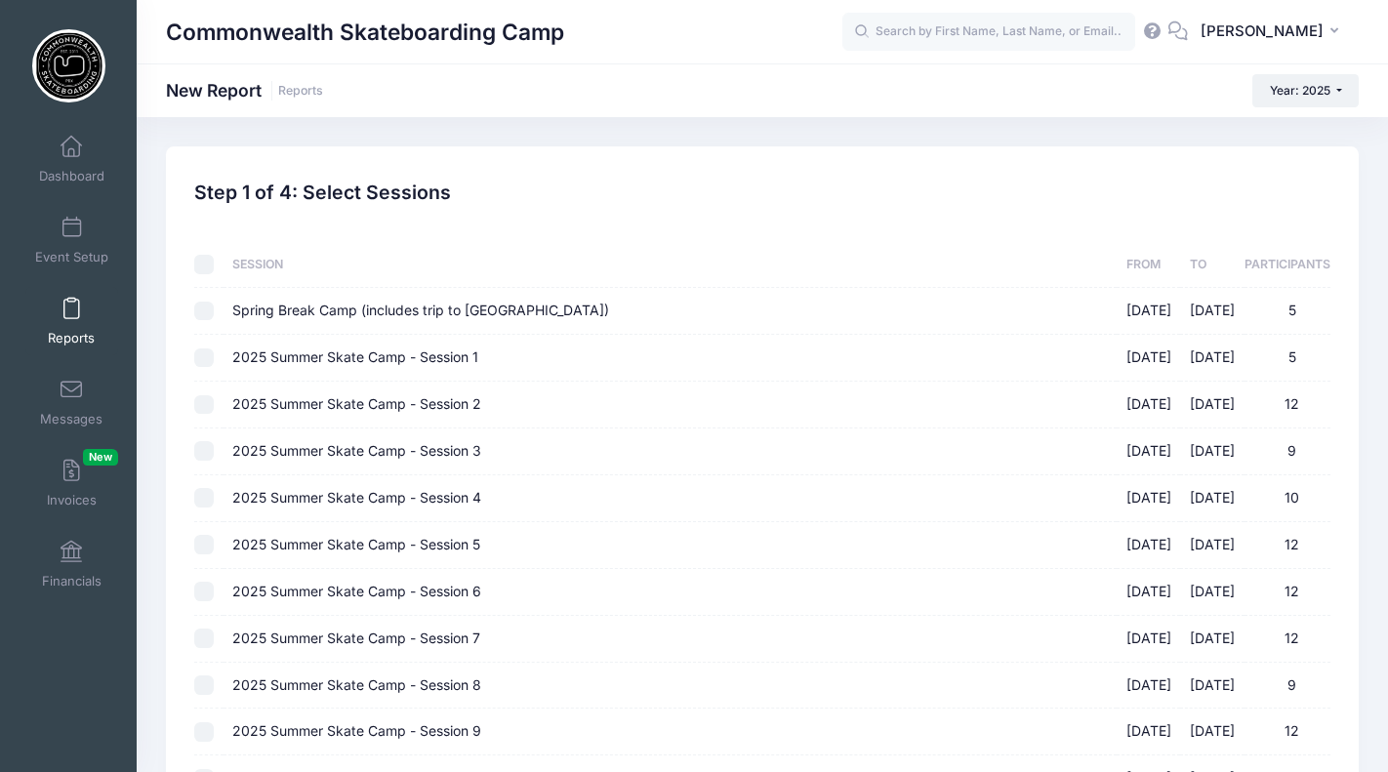
checkbox input "false"
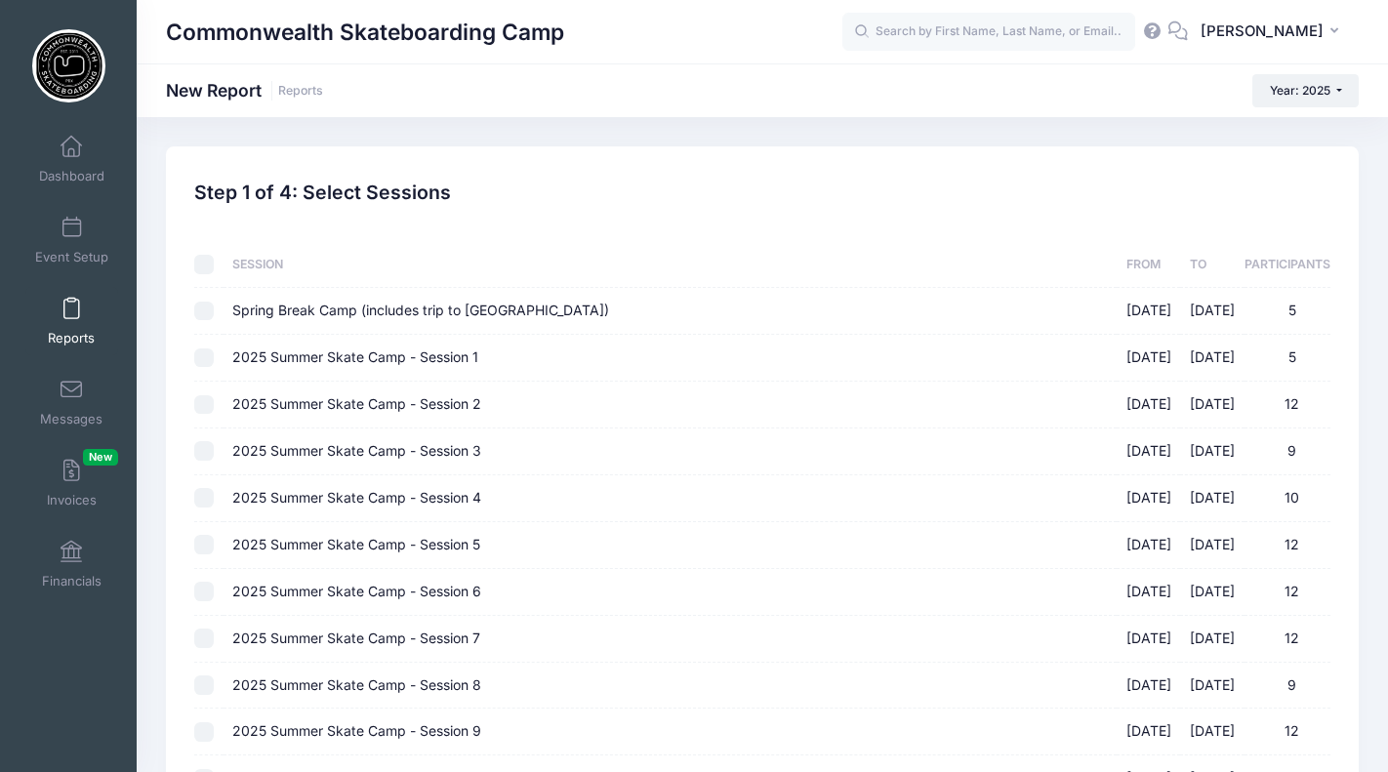
checkbox input "false"
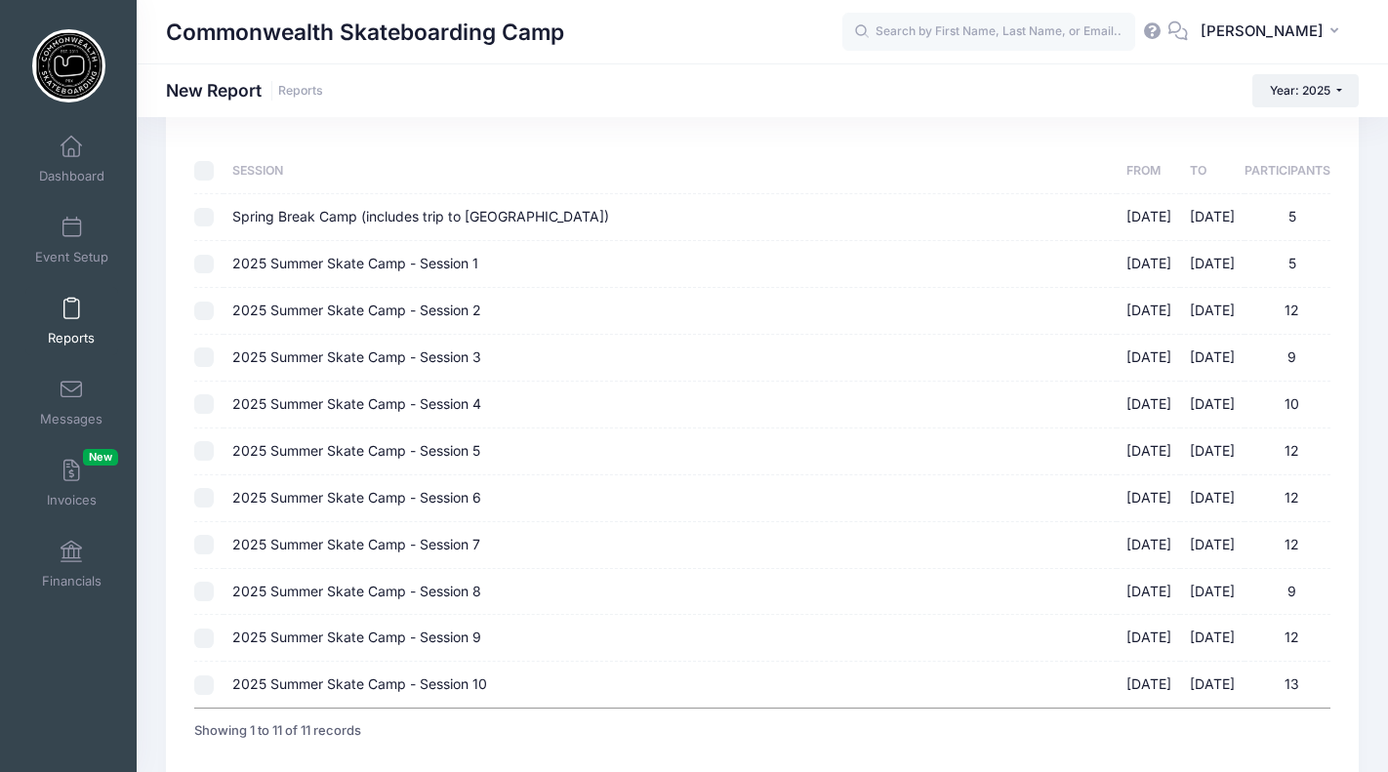
scroll to position [226, 0]
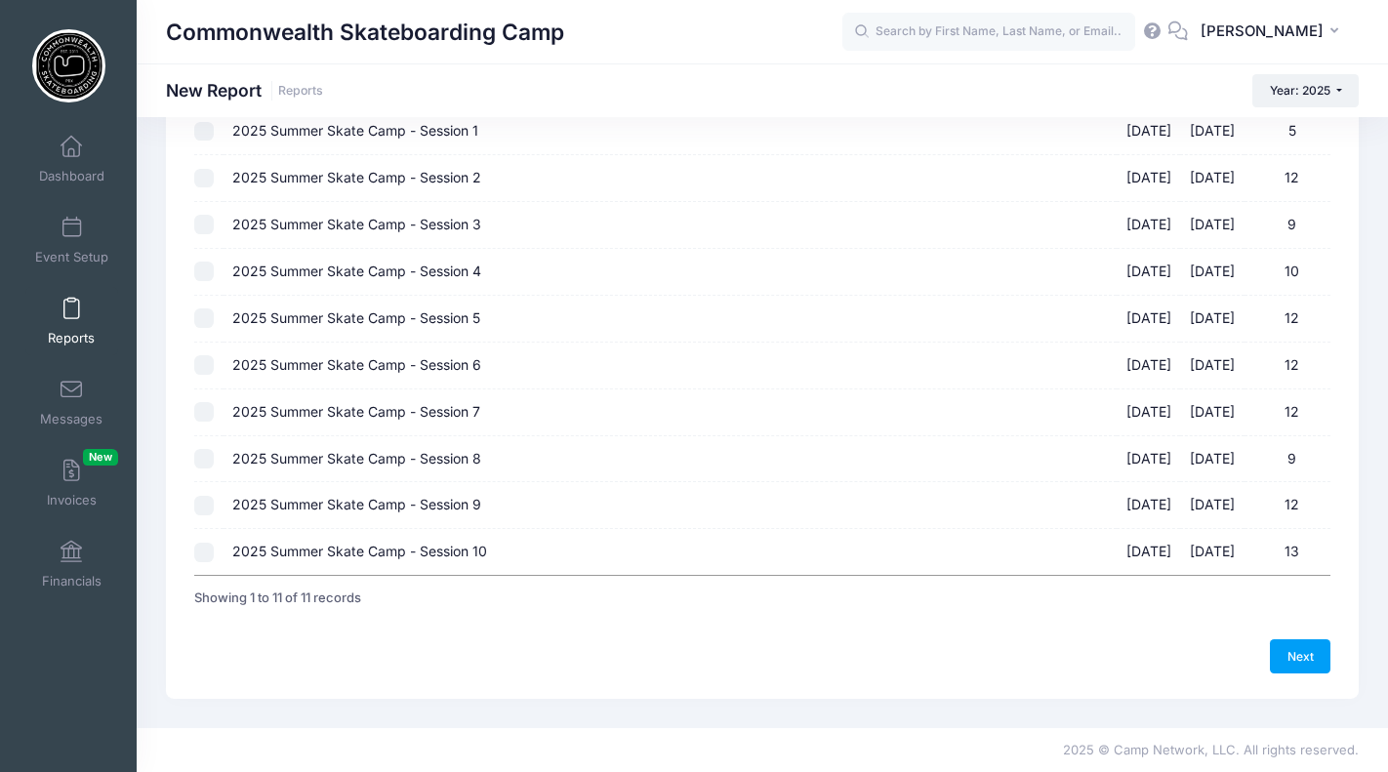
drag, startPoint x: 202, startPoint y: 551, endPoint x: 244, endPoint y: 551, distance: 42.0
click at [232, 551] on tr "2025 Summer Skate Camp - Session 10 [DATE] - [DATE] 13 [DATE] [DATE] 13" at bounding box center [762, 552] width 1136 height 46
click at [207, 551] on input "2025 Summer Skate Camp - Session 10 [DATE] - [DATE] 13" at bounding box center [204, 553] width 20 height 20
checkbox input "true"
click at [1301, 653] on link "Next" at bounding box center [1300, 655] width 61 height 33
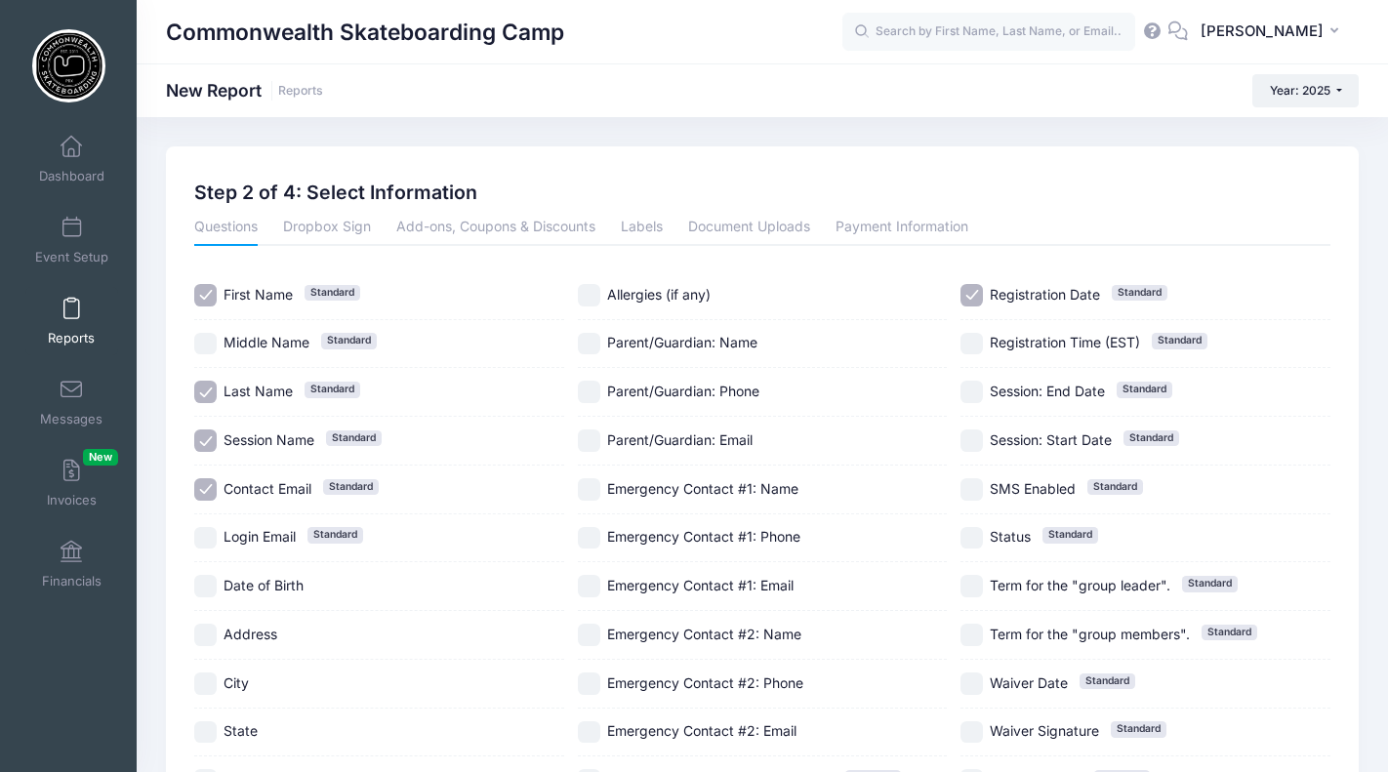
click at [202, 484] on input "Contact Email Standard" at bounding box center [205, 489] width 22 height 22
checkbox input "false"
click at [201, 444] on input "Session Name Standard" at bounding box center [205, 441] width 22 height 22
checkbox input "false"
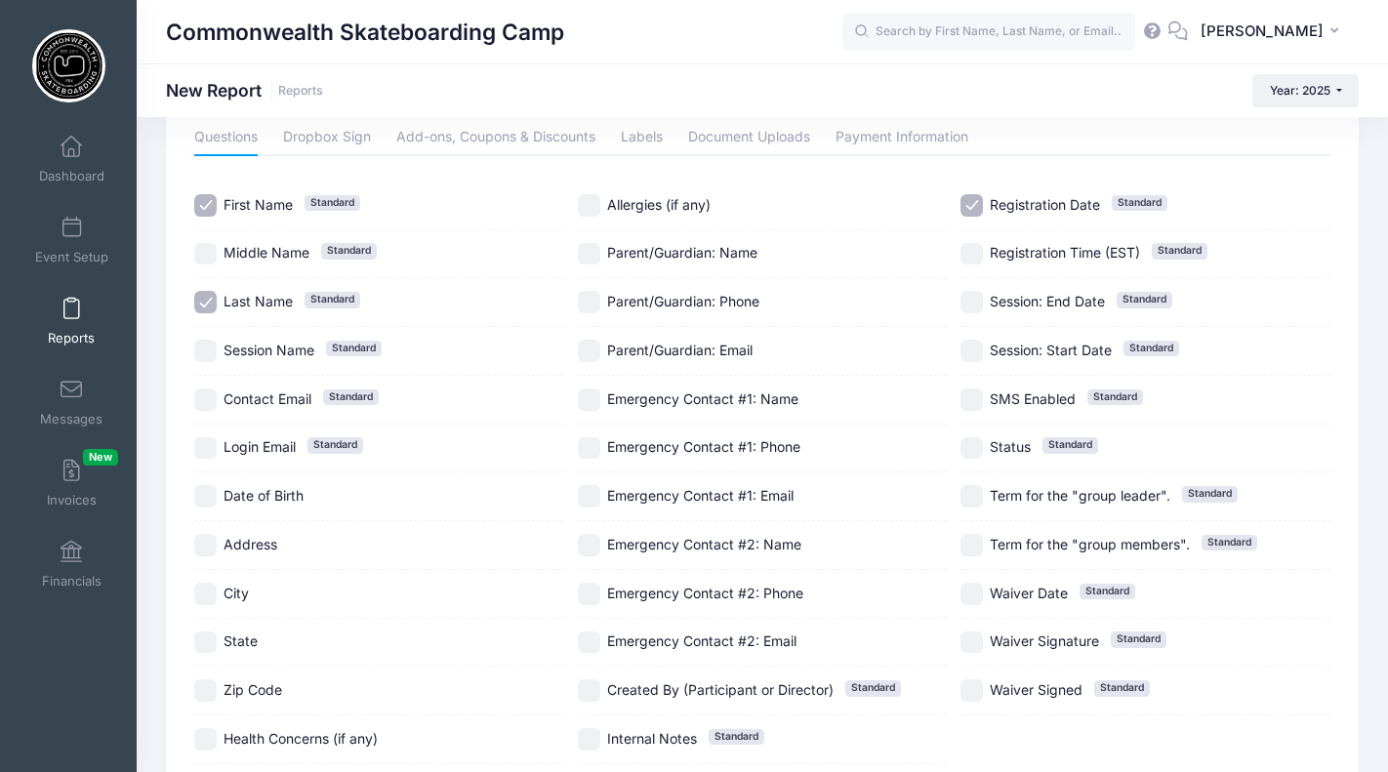
scroll to position [87, 0]
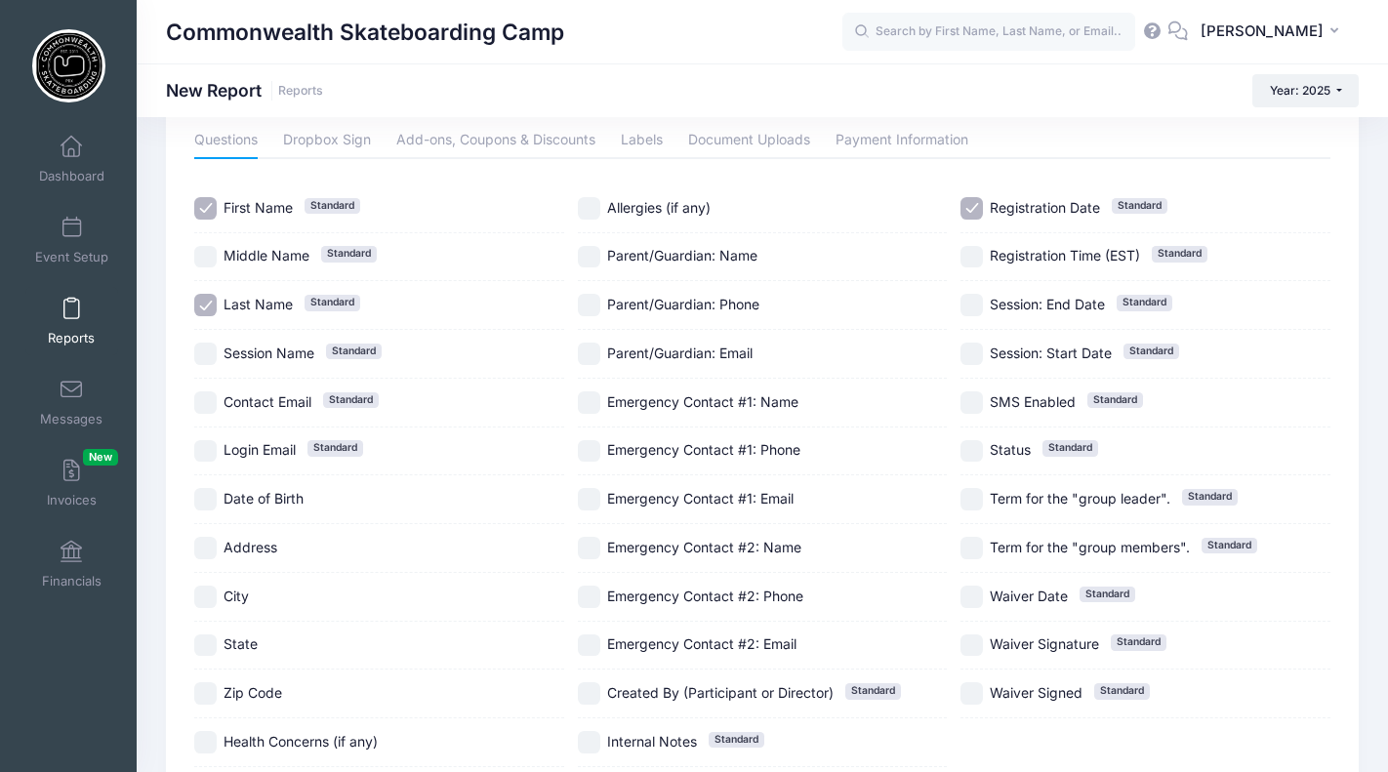
click at [982, 205] on input "Registration Date Standard" at bounding box center [972, 208] width 22 height 22
checkbox input "false"
click at [210, 498] on input "Date of Birth" at bounding box center [205, 499] width 22 height 22
click at [209, 498] on input "Date of Birth" at bounding box center [205, 499] width 22 height 22
checkbox input "false"
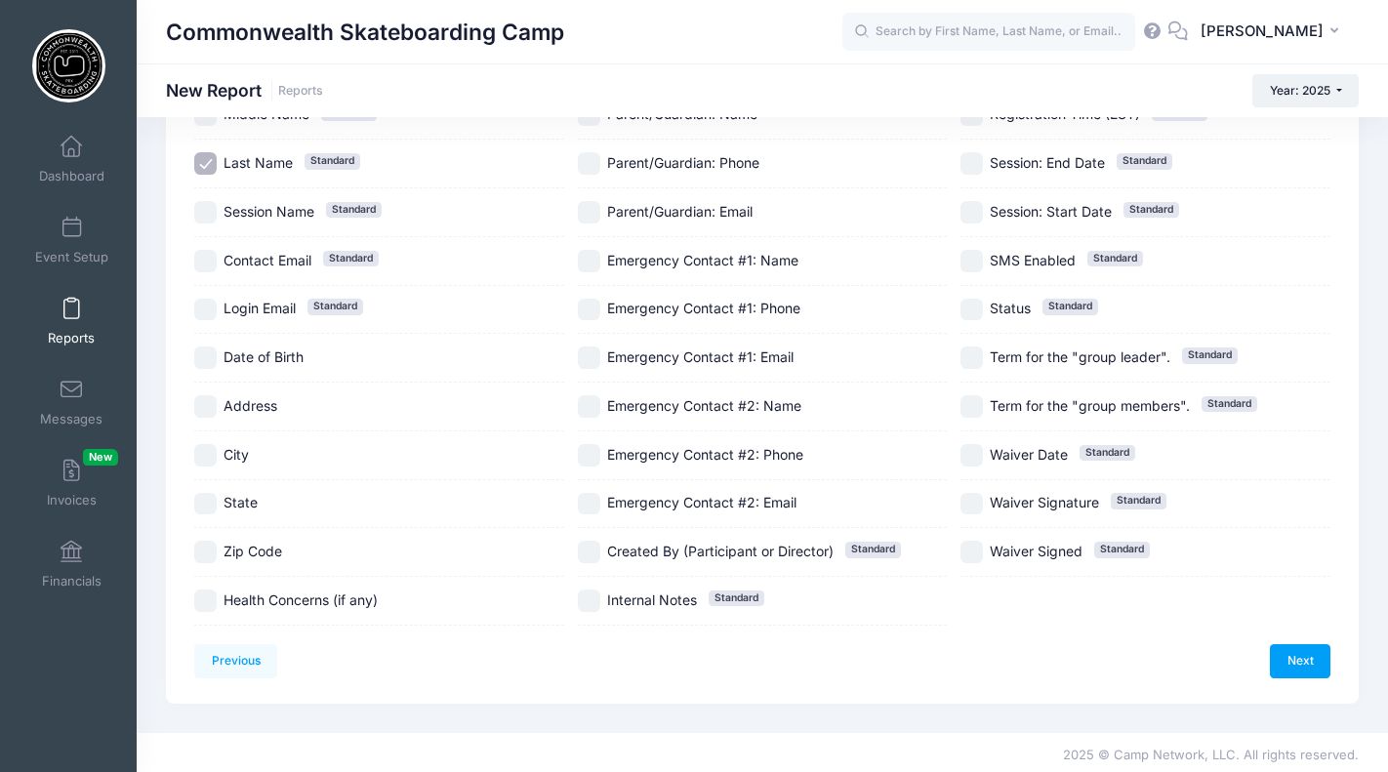
scroll to position [233, 0]
